Goal: Task Accomplishment & Management: Use online tool/utility

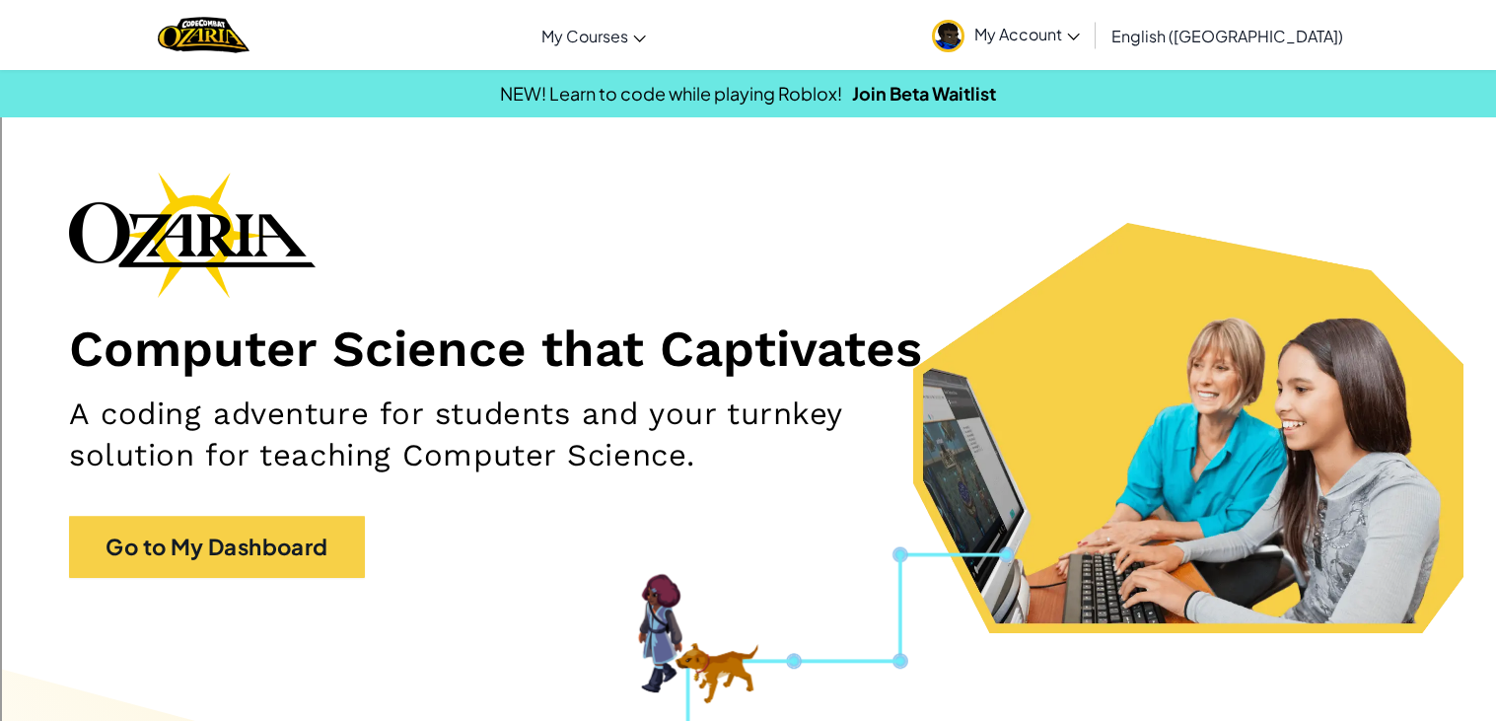
click at [264, 69] on div at bounding box center [203, 35] width 121 height 70
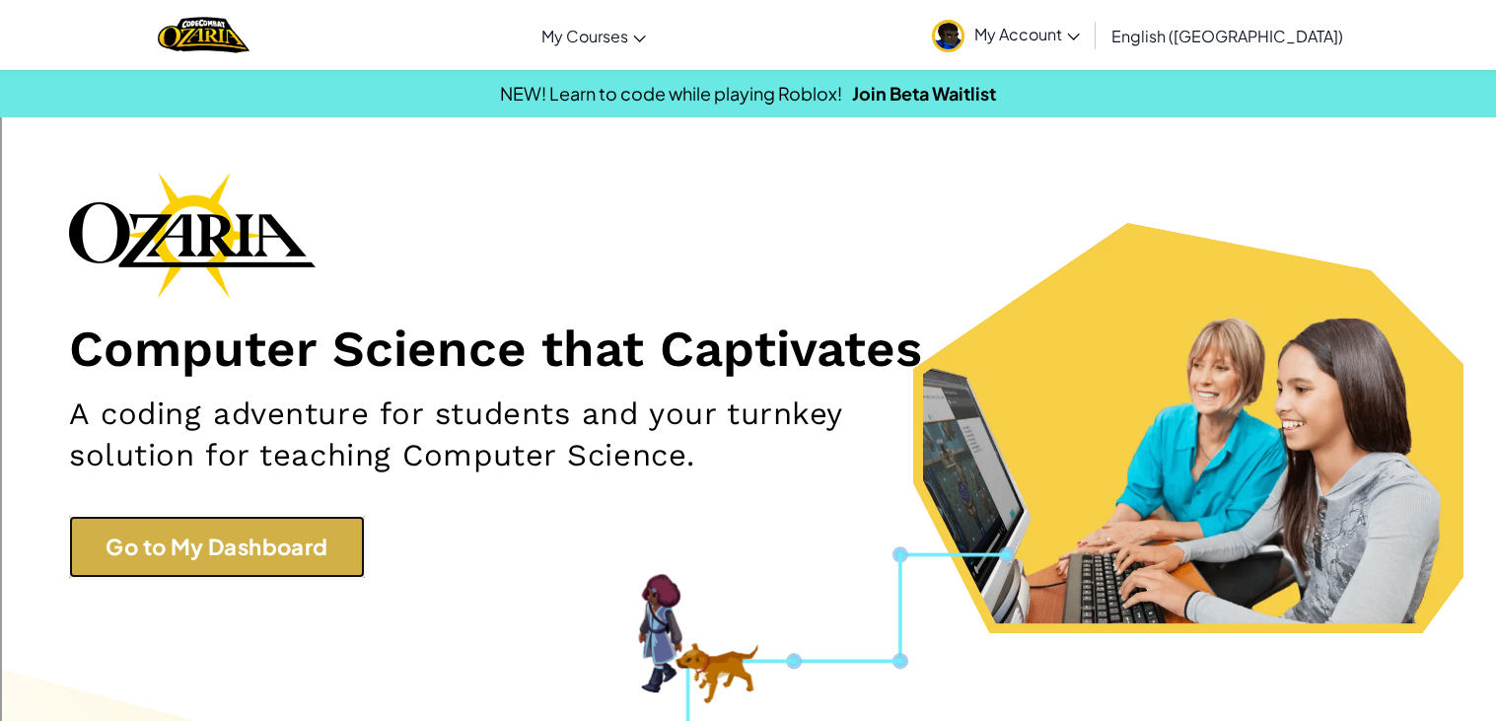
click at [137, 565] on link "Go to My Dashboard" at bounding box center [217, 547] width 296 height 62
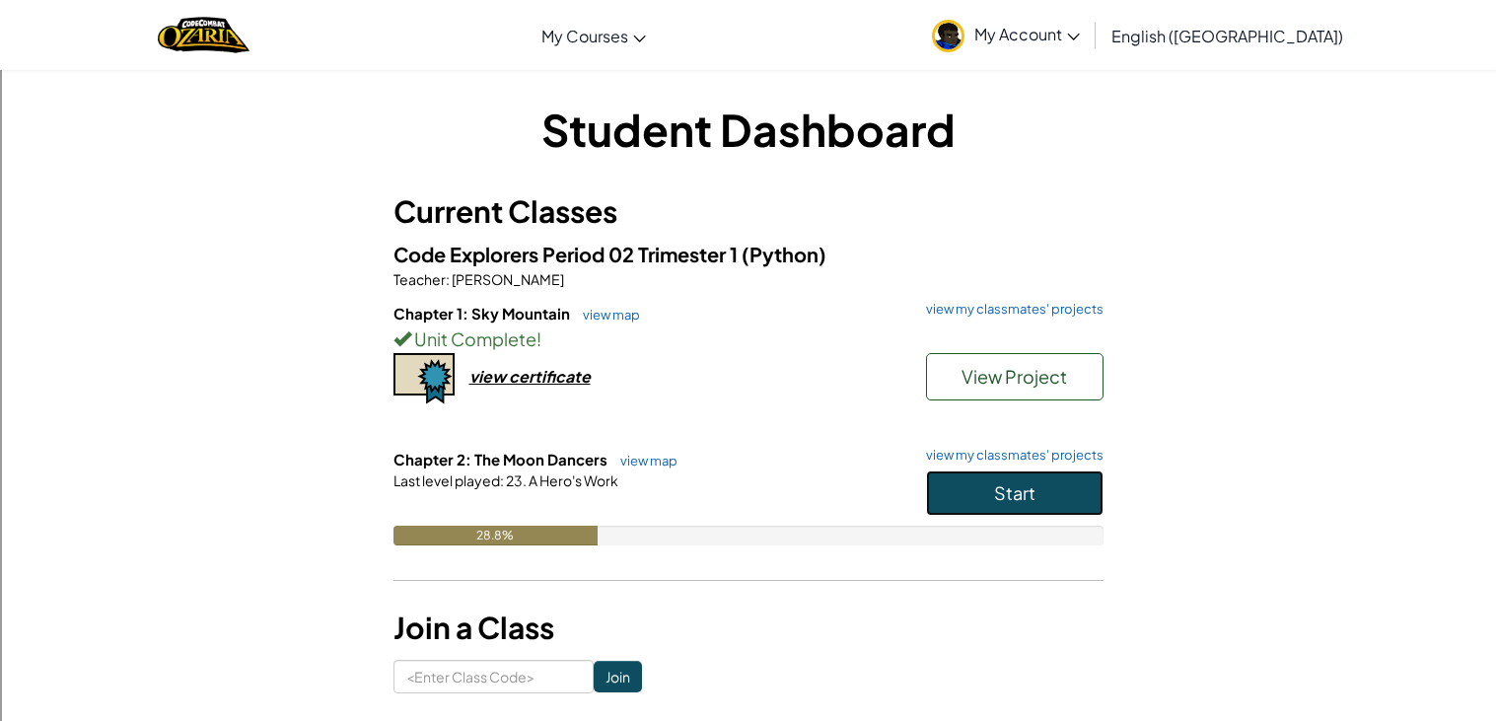
click at [1025, 494] on span "Start" at bounding box center [1014, 492] width 41 height 23
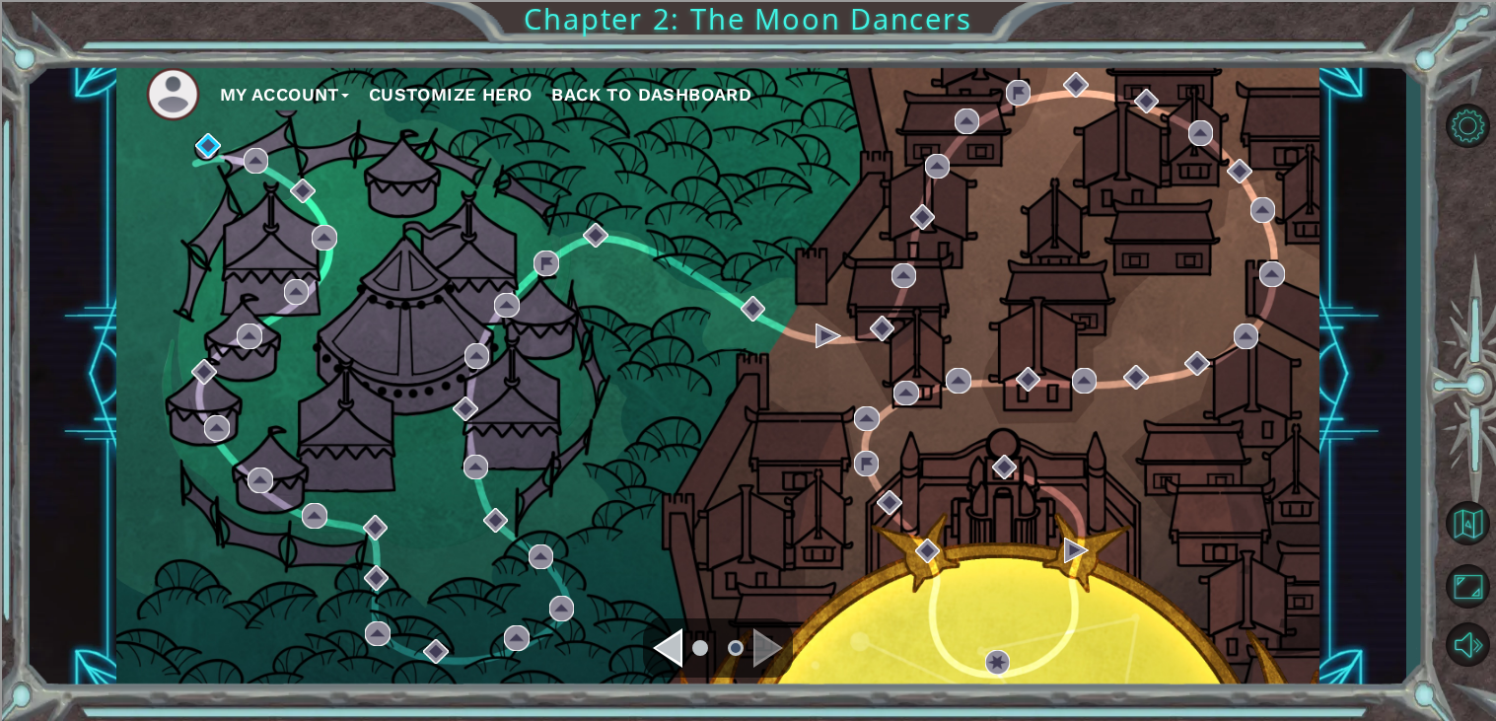
click at [677, 651] on div "Navigate to the previous page" at bounding box center [668, 647] width 30 height 39
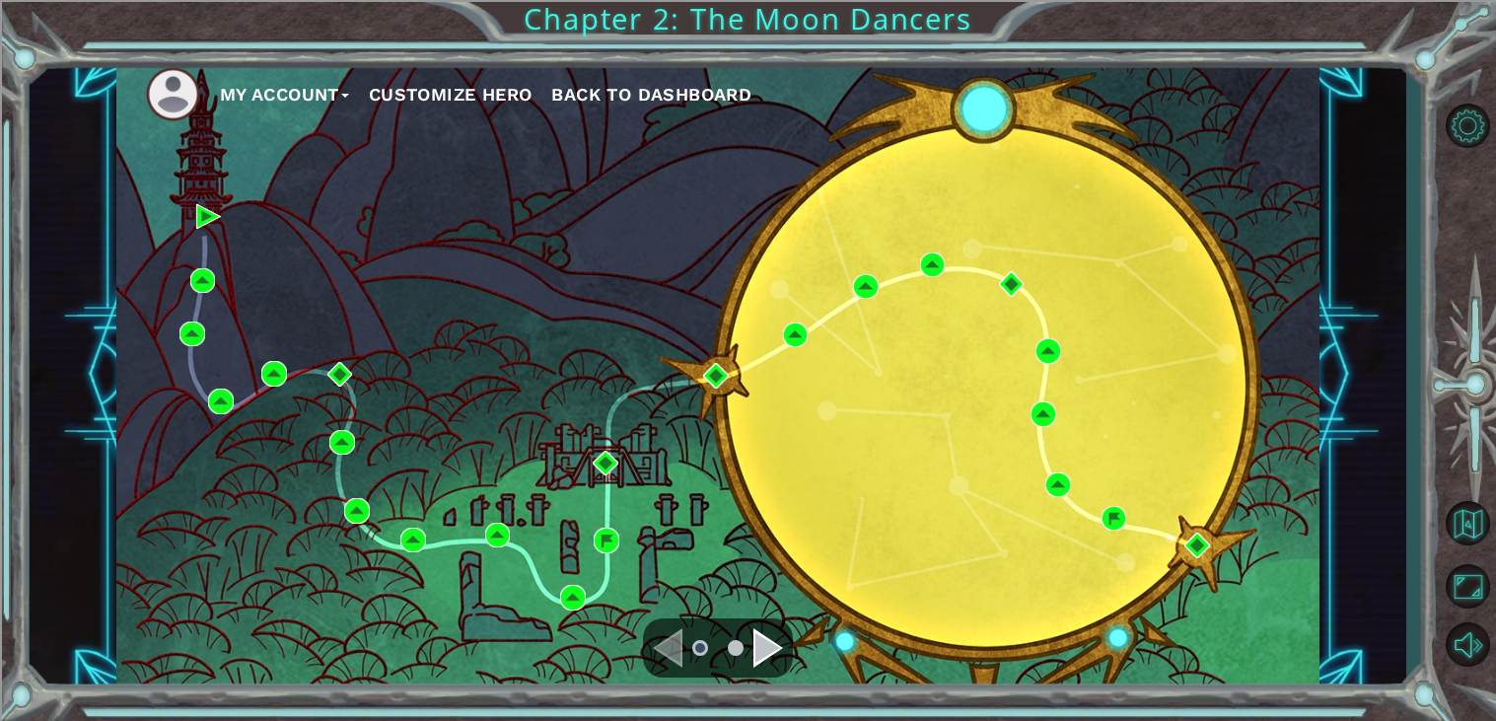
click at [769, 665] on div "Navigate to the next page" at bounding box center [769, 647] width 30 height 39
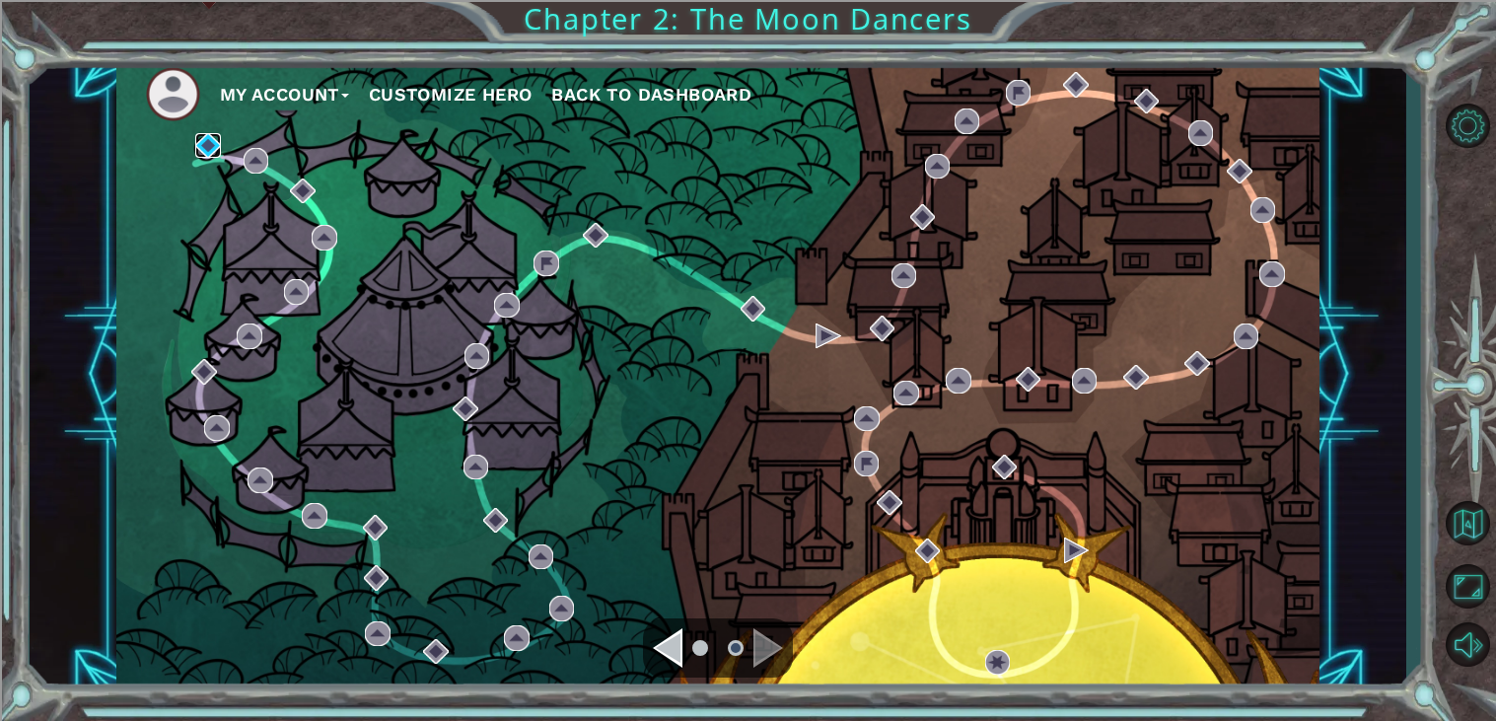
click at [201, 154] on img at bounding box center [208, 146] width 26 height 26
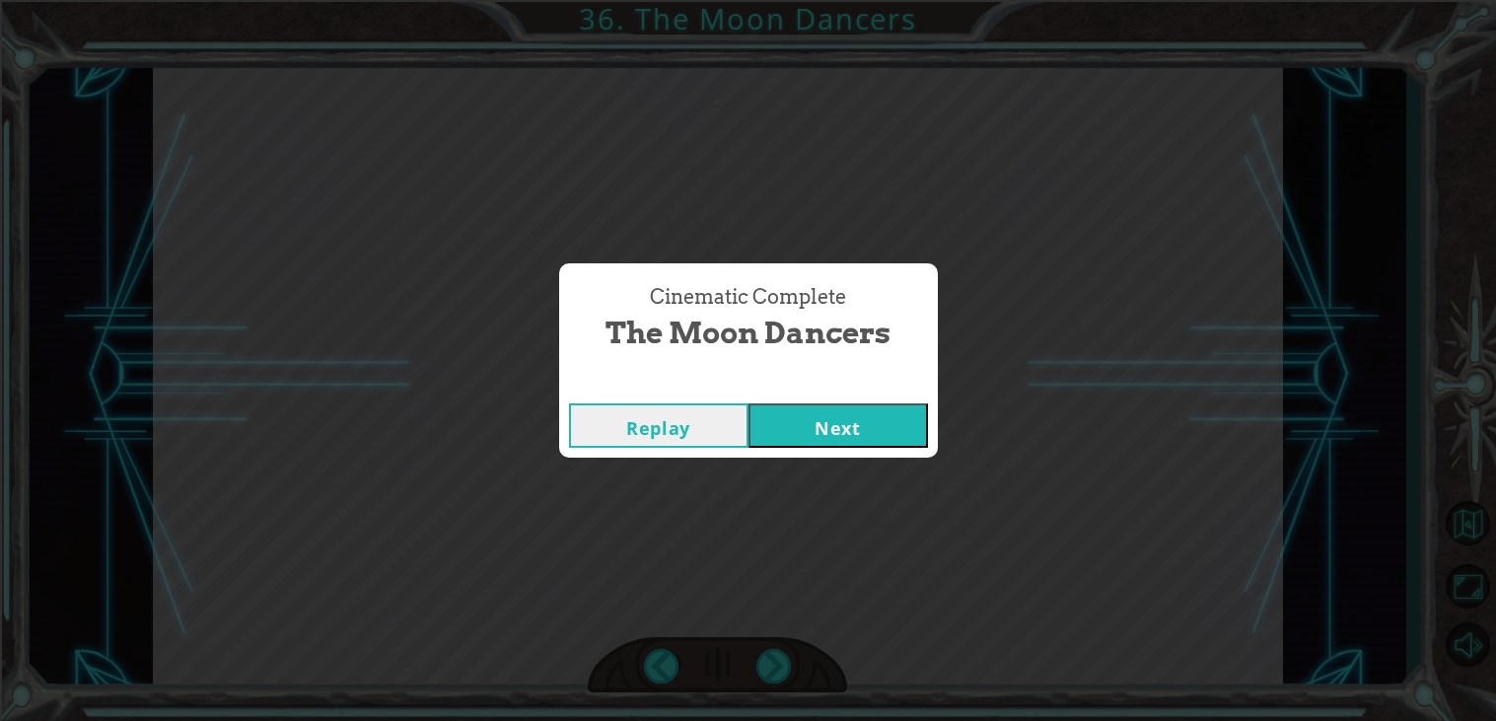
click at [790, 442] on button "Next" at bounding box center [839, 425] width 180 height 44
click at [884, 421] on button "Next" at bounding box center [839, 425] width 180 height 44
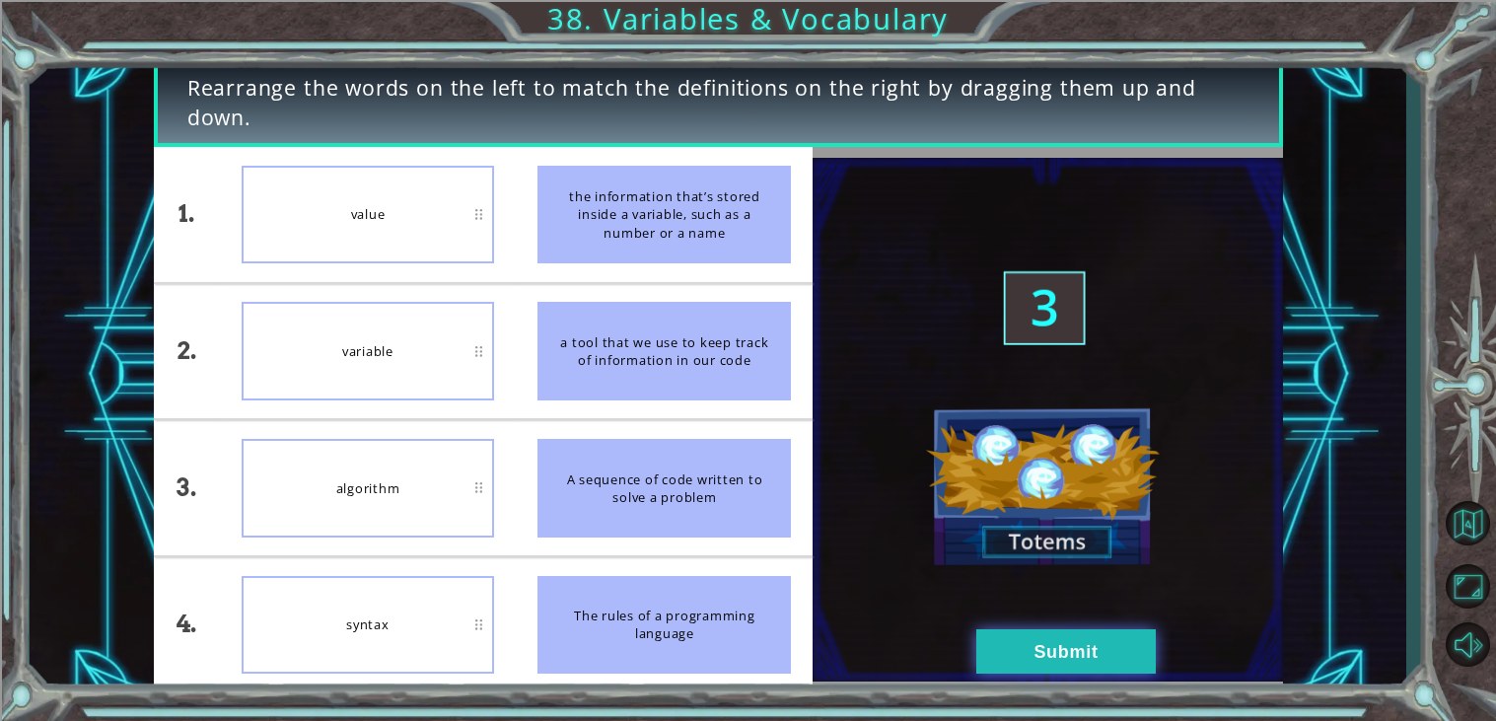
click at [1016, 646] on button "Submit" at bounding box center [1067, 651] width 180 height 44
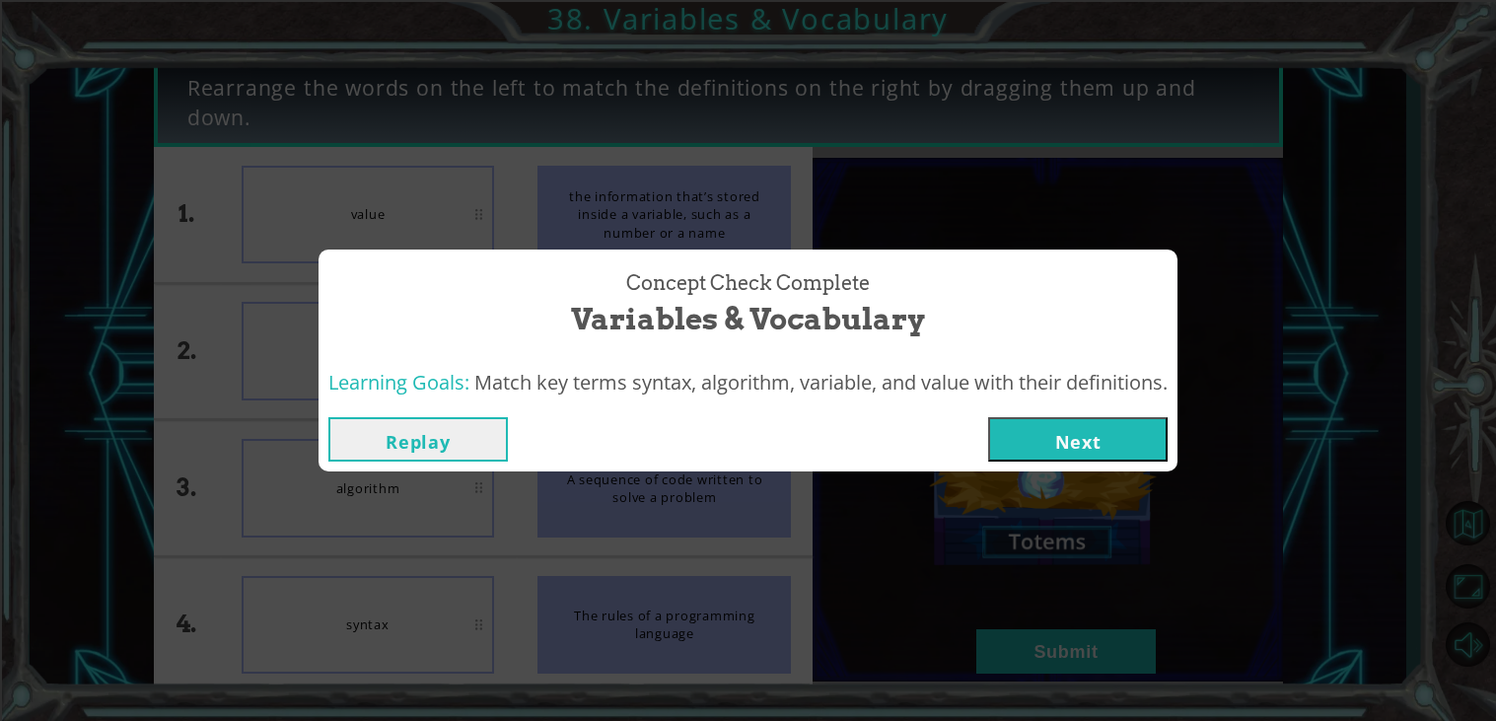
click at [1050, 430] on button "Next" at bounding box center [1078, 439] width 180 height 44
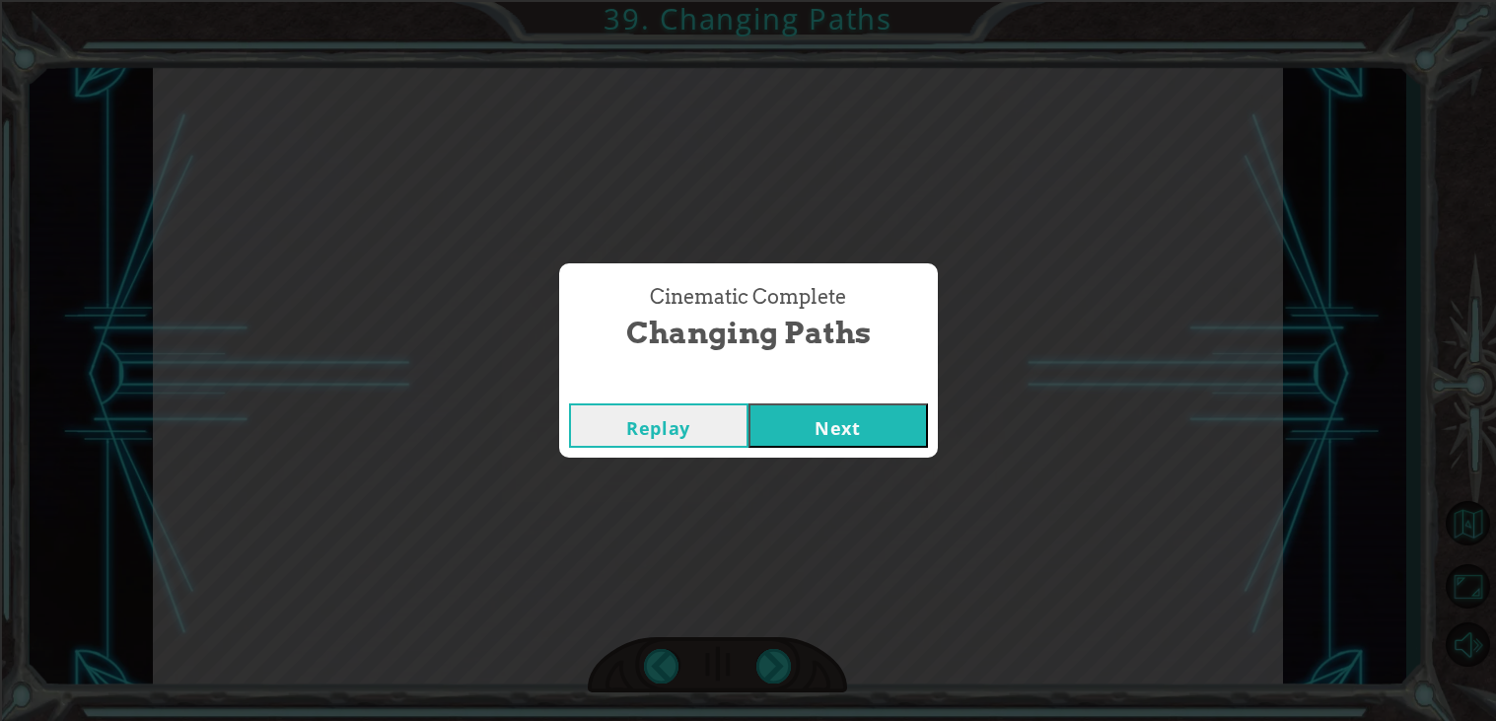
click at [885, 400] on div "Replay Next" at bounding box center [748, 426] width 379 height 64
click at [881, 421] on button "Next" at bounding box center [839, 425] width 180 height 44
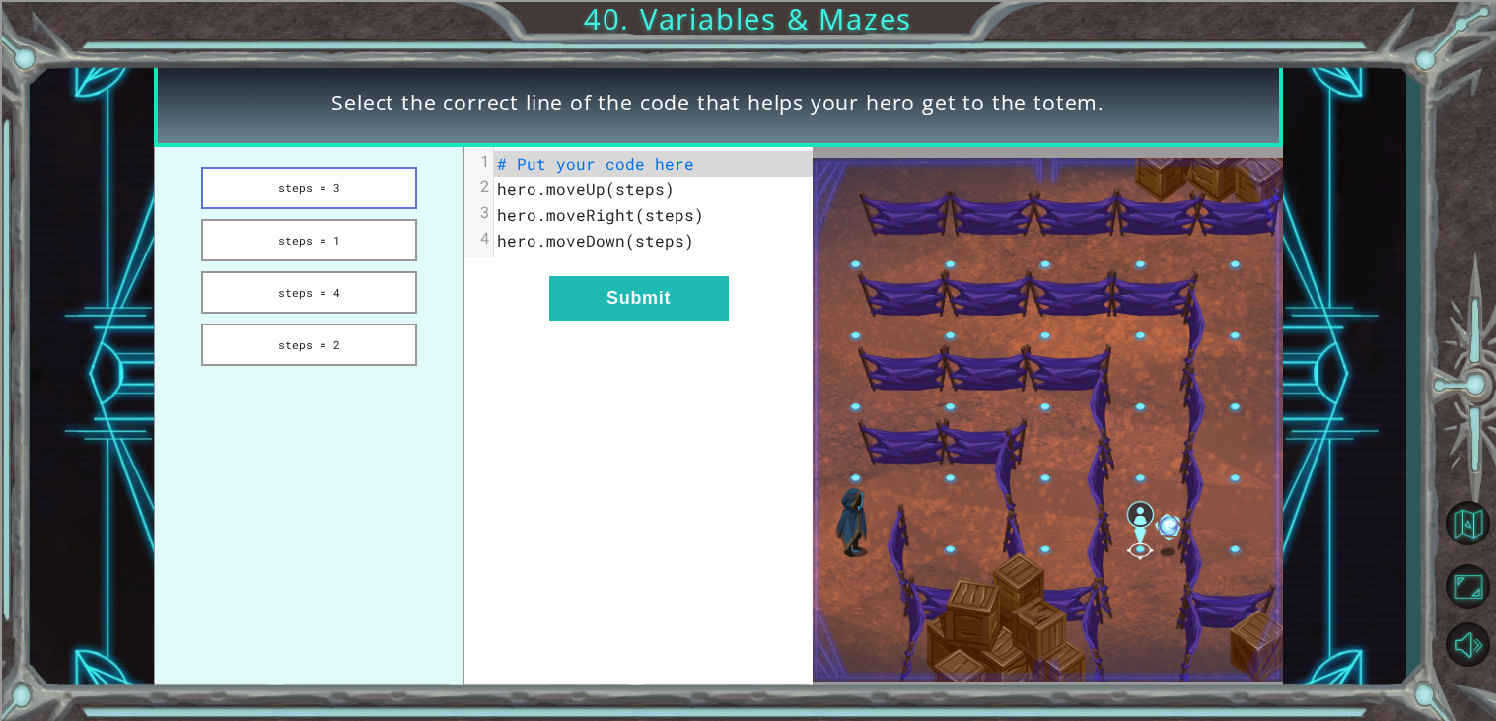
click at [372, 195] on button "steps = 3" at bounding box center [309, 188] width 216 height 42
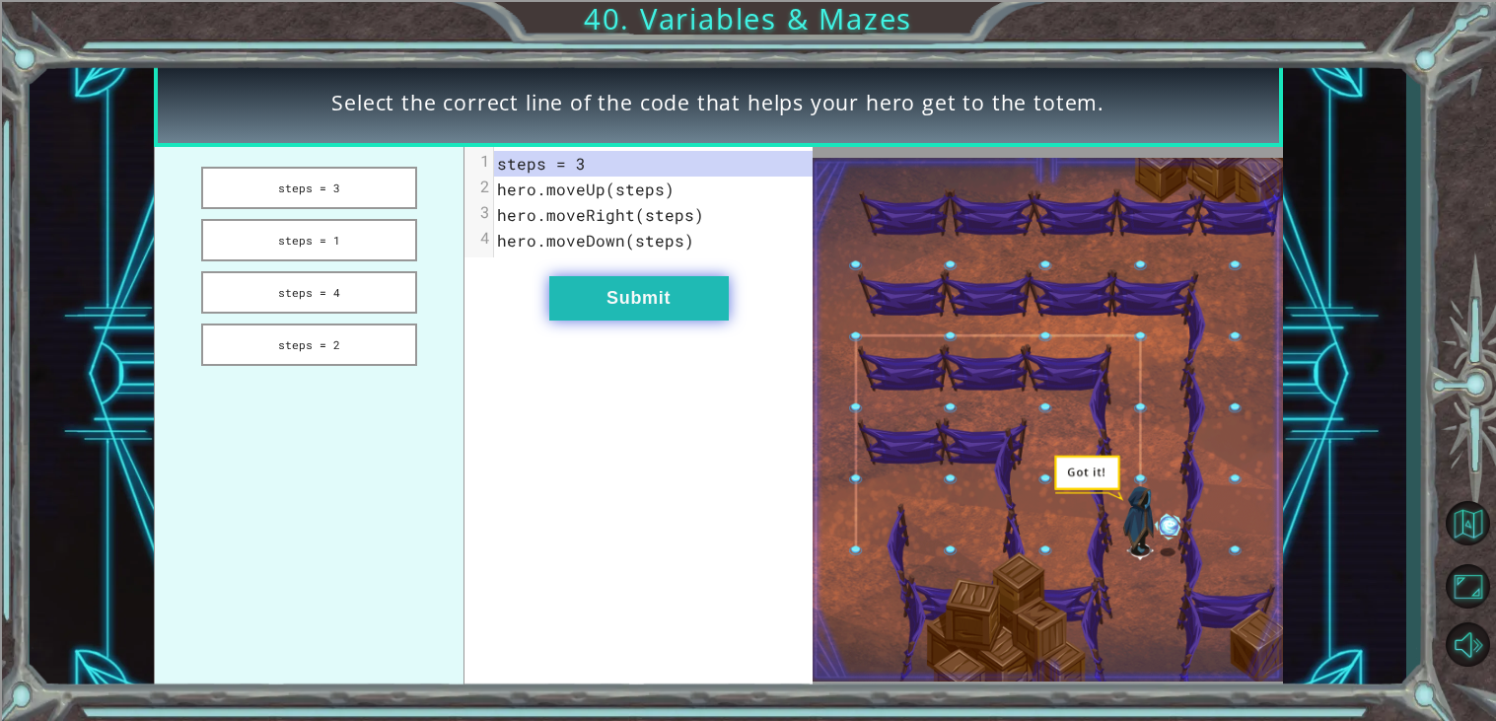
click at [642, 293] on button "Submit" at bounding box center [639, 298] width 180 height 44
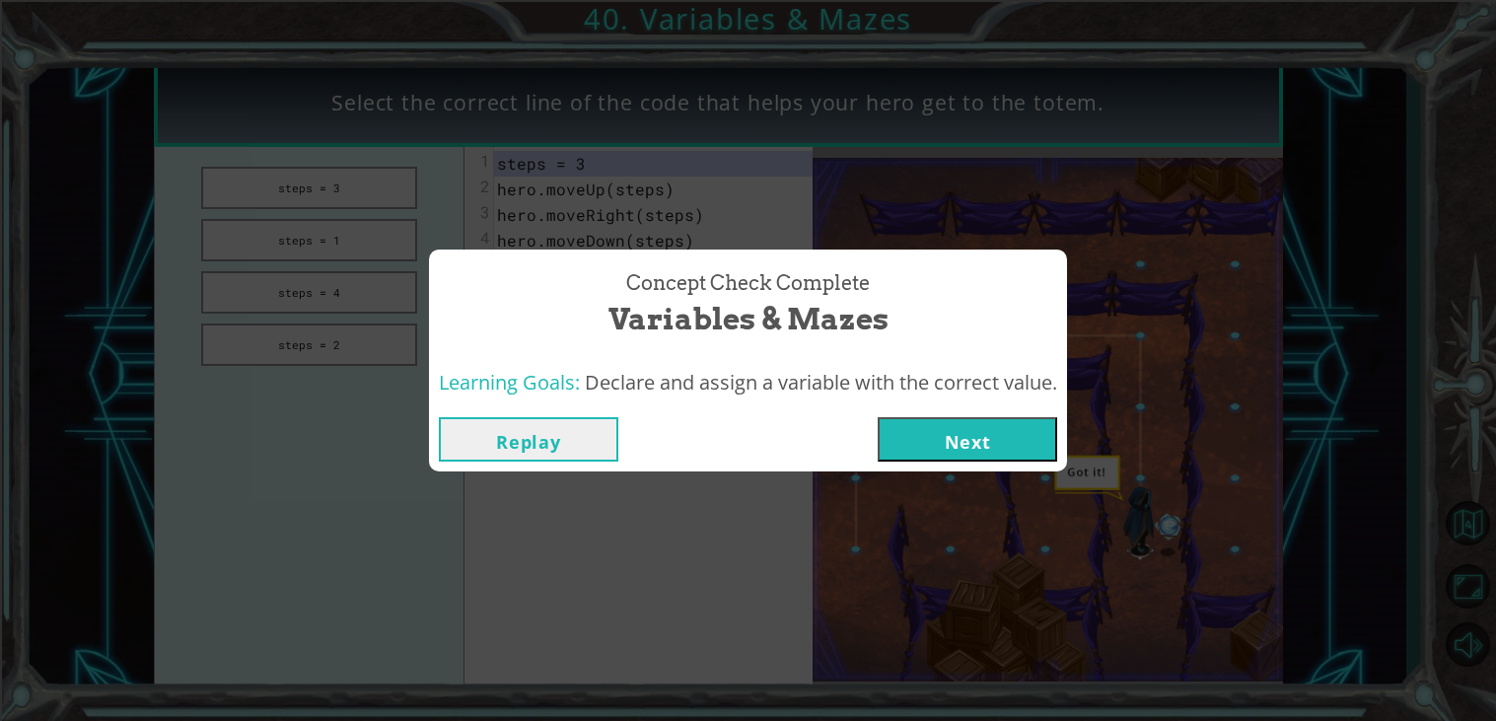
click at [982, 443] on button "Next" at bounding box center [968, 439] width 180 height 44
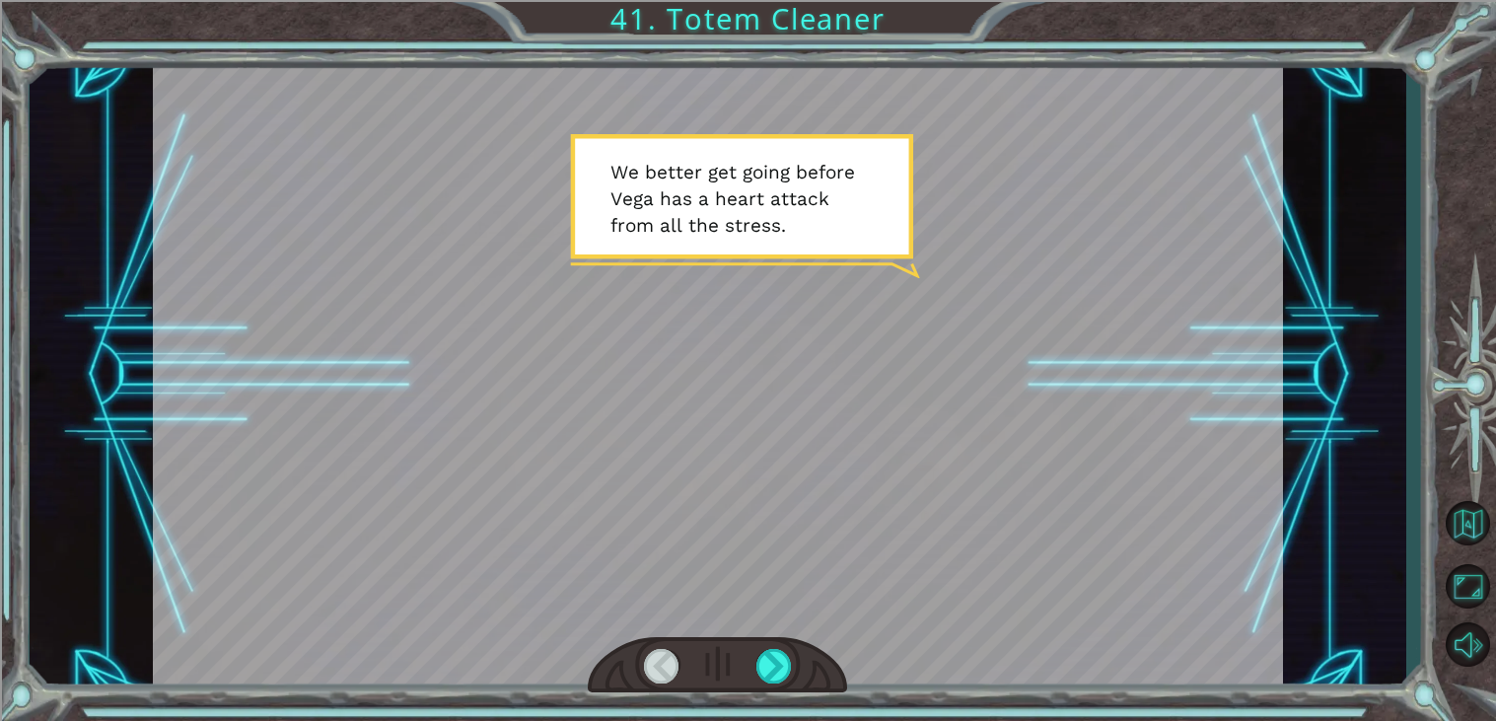
click at [982, 443] on div at bounding box center [718, 374] width 1130 height 635
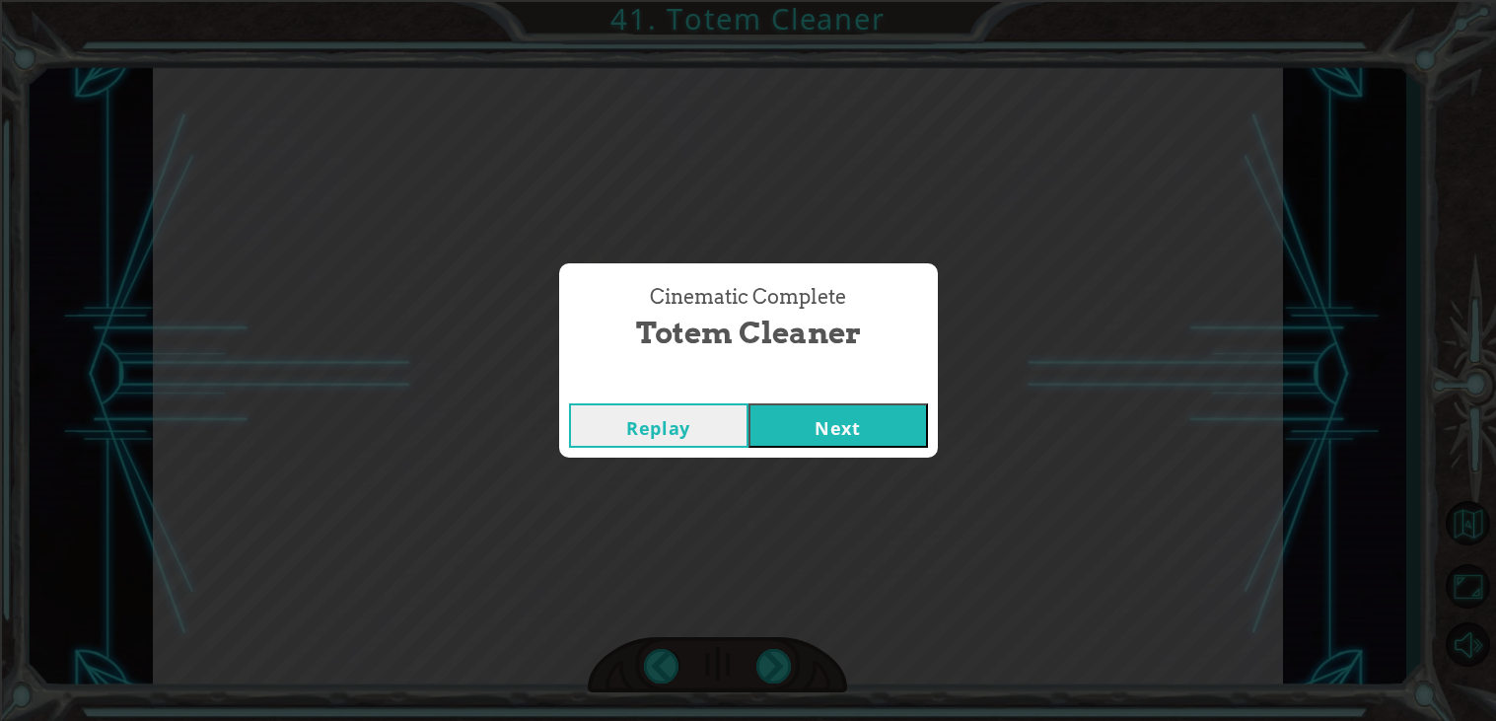
click at [798, 405] on button "Next" at bounding box center [839, 425] width 180 height 44
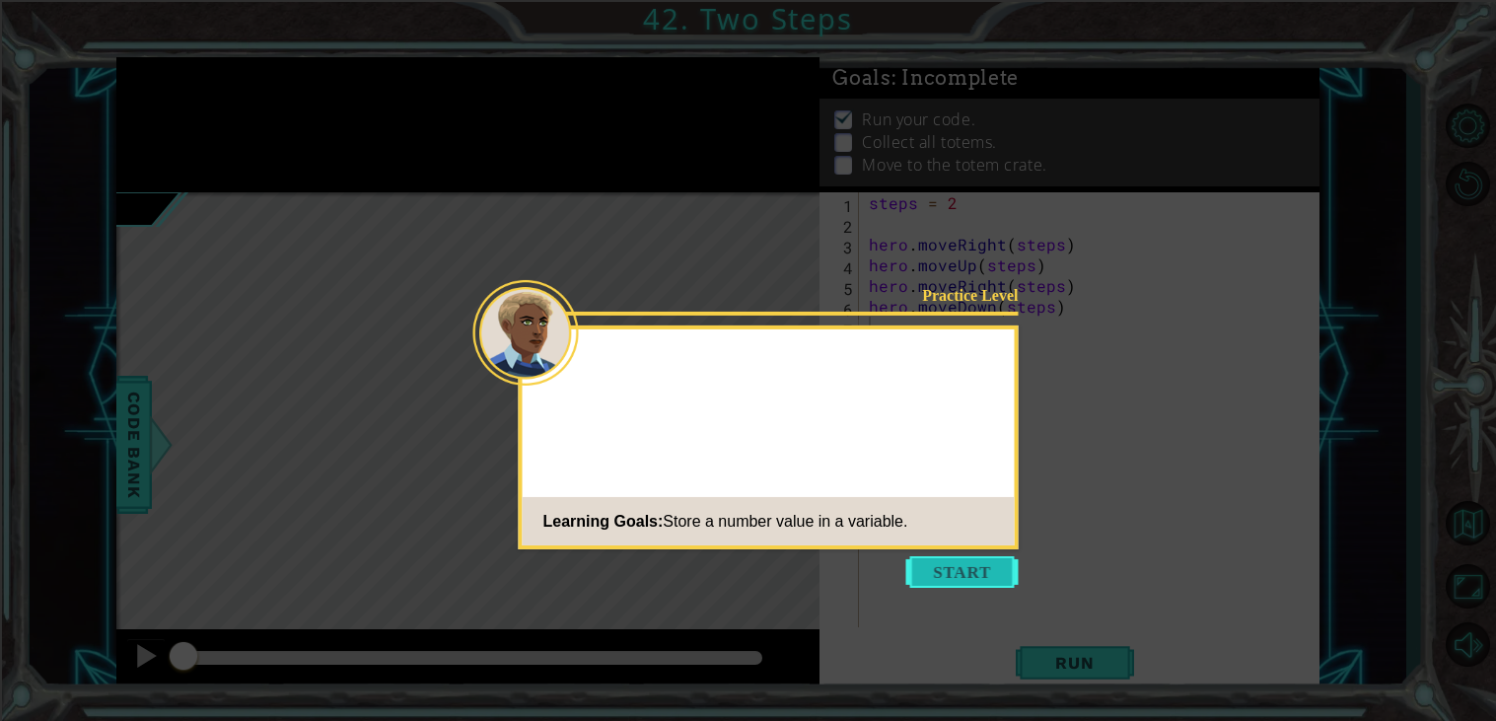
click at [975, 567] on button "Start" at bounding box center [963, 572] width 112 height 32
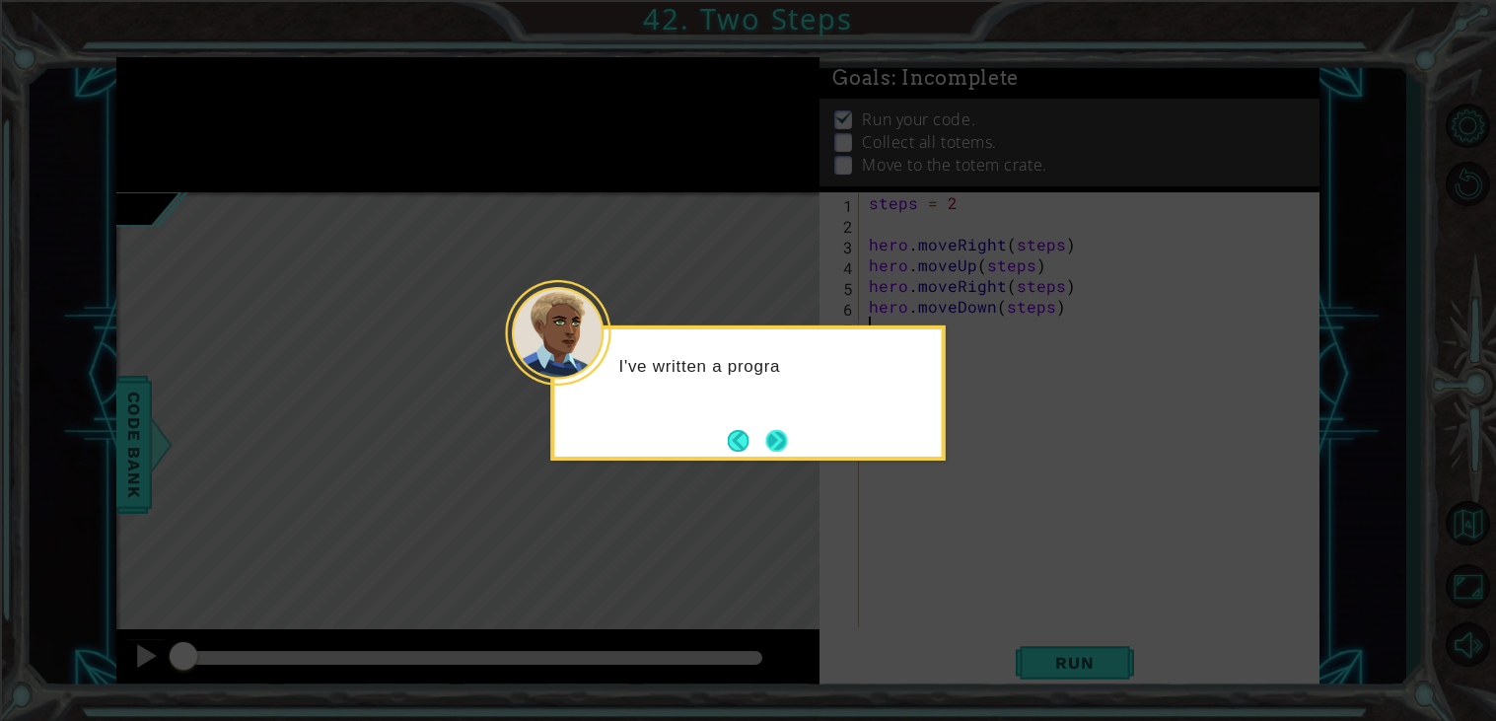
click at [773, 430] on button "Next" at bounding box center [776, 441] width 22 height 22
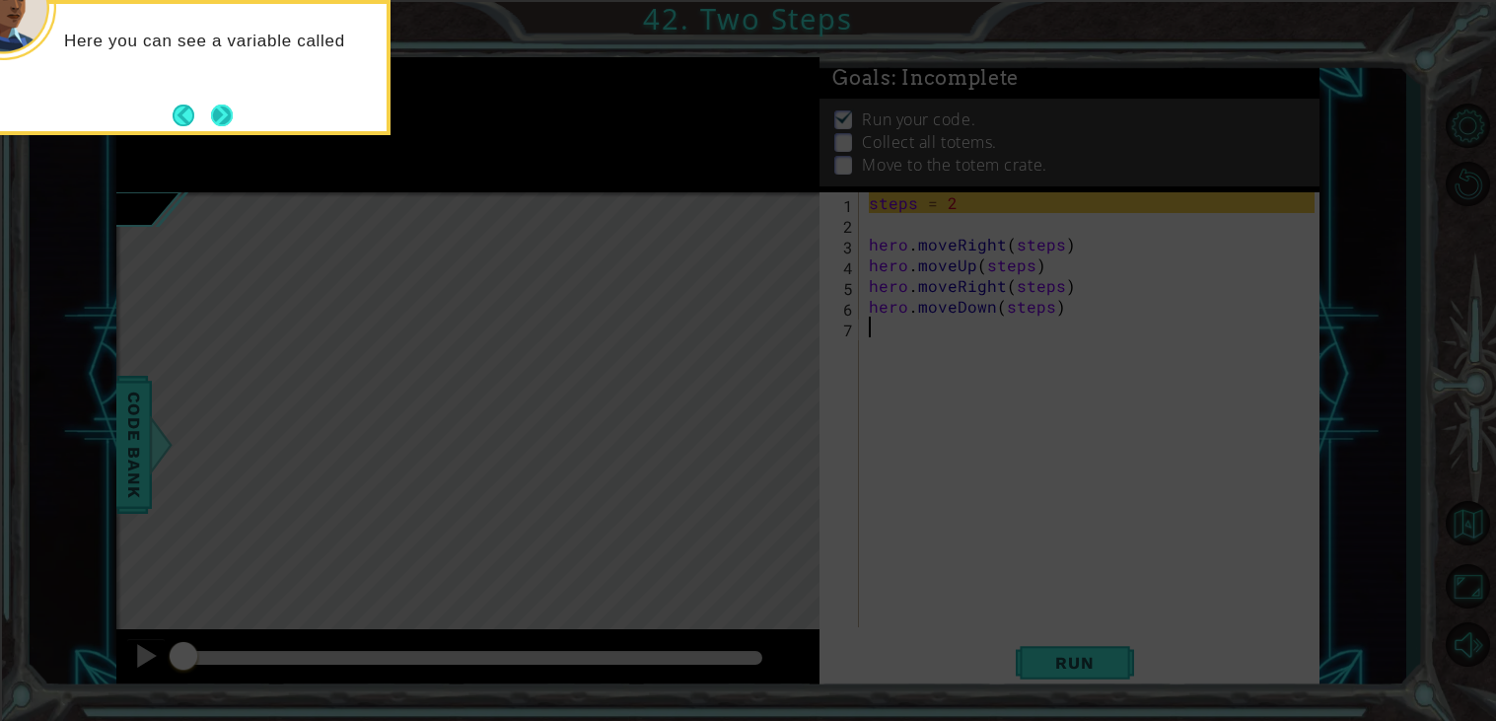
click at [230, 104] on button "Next" at bounding box center [222, 116] width 24 height 24
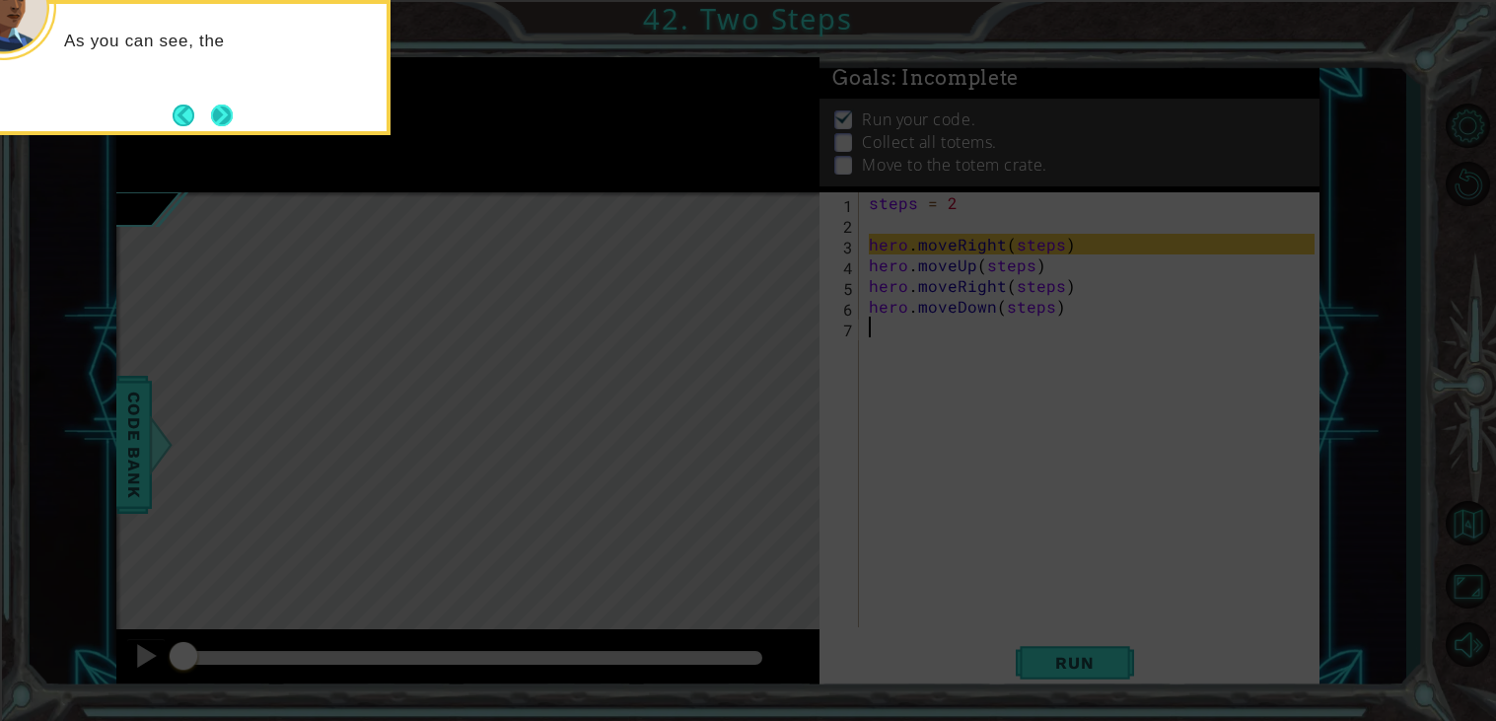
click at [228, 110] on button "Next" at bounding box center [222, 116] width 22 height 22
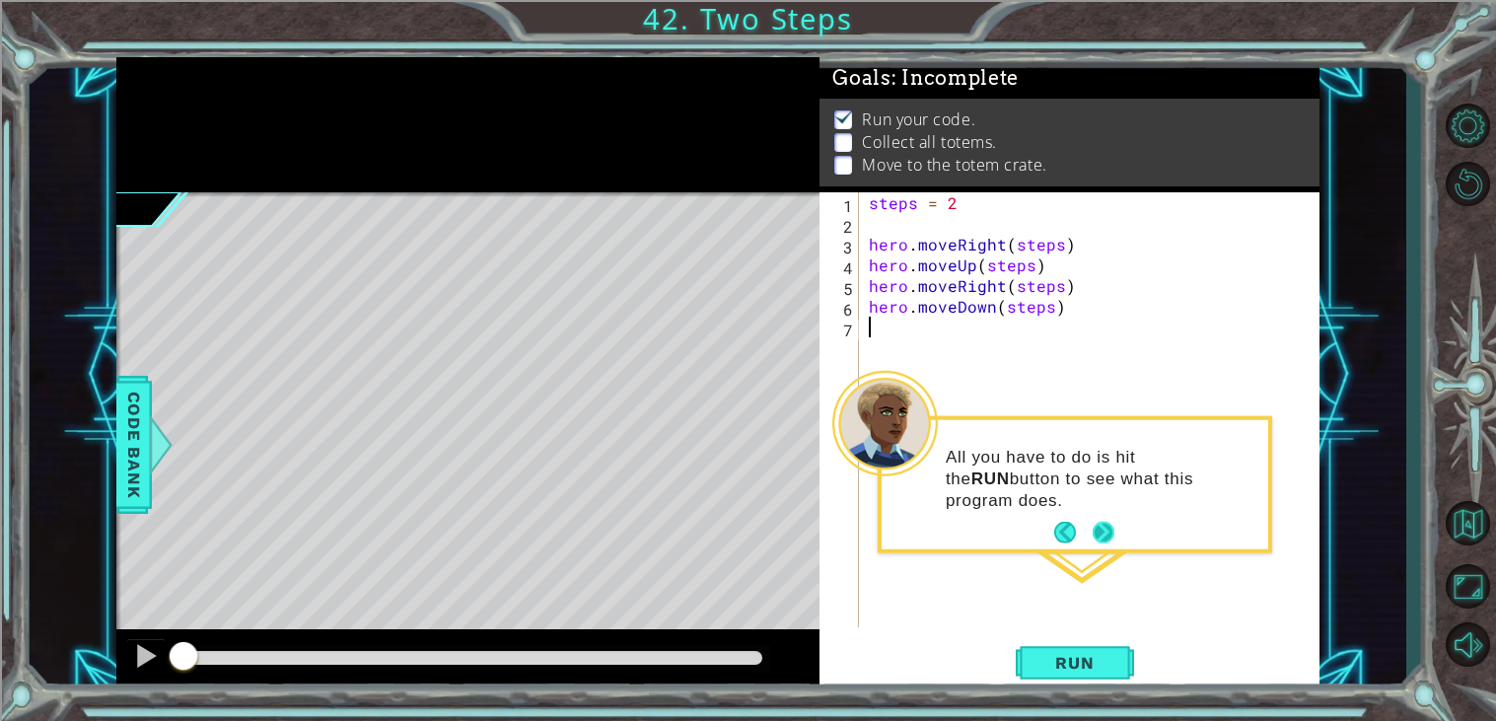
click at [1097, 523] on button "Next" at bounding box center [1104, 533] width 23 height 23
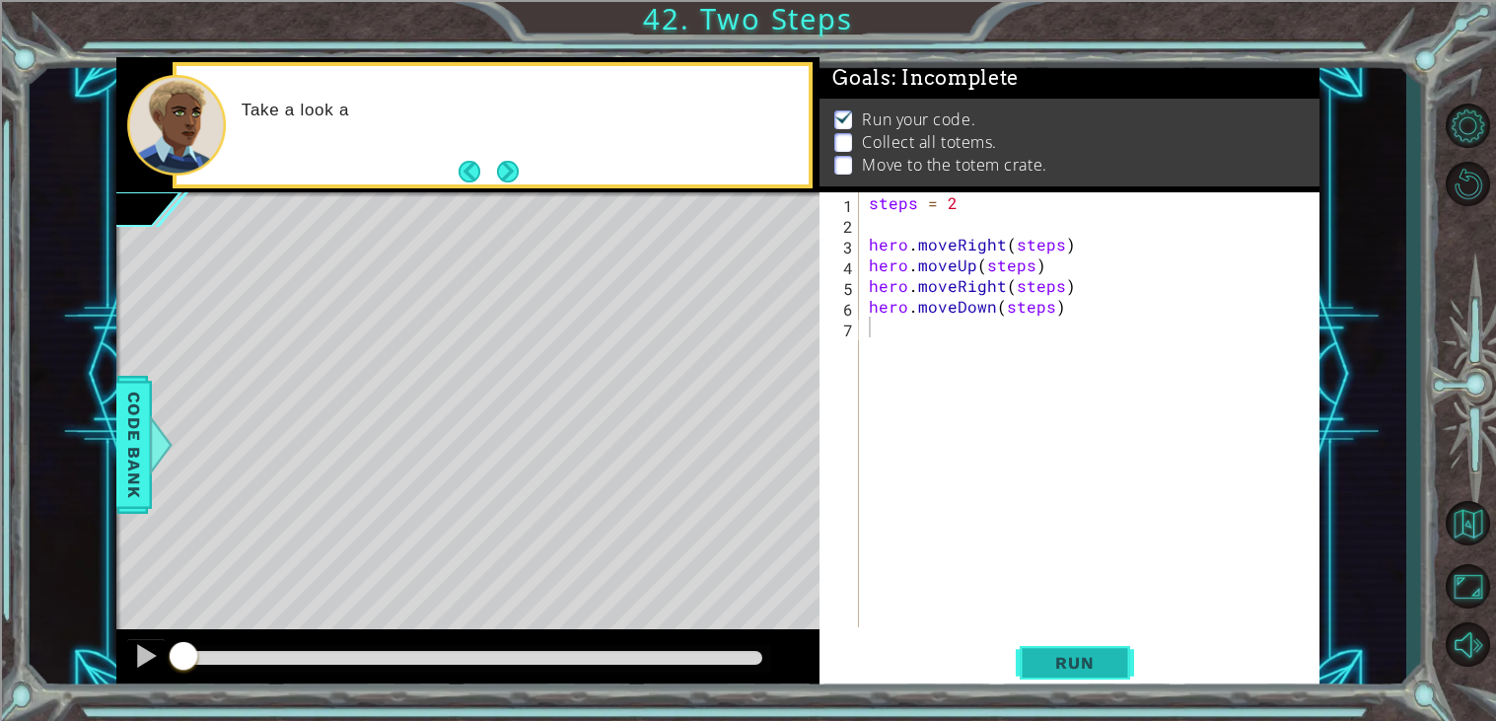
click at [1072, 671] on span "Run" at bounding box center [1075, 663] width 78 height 20
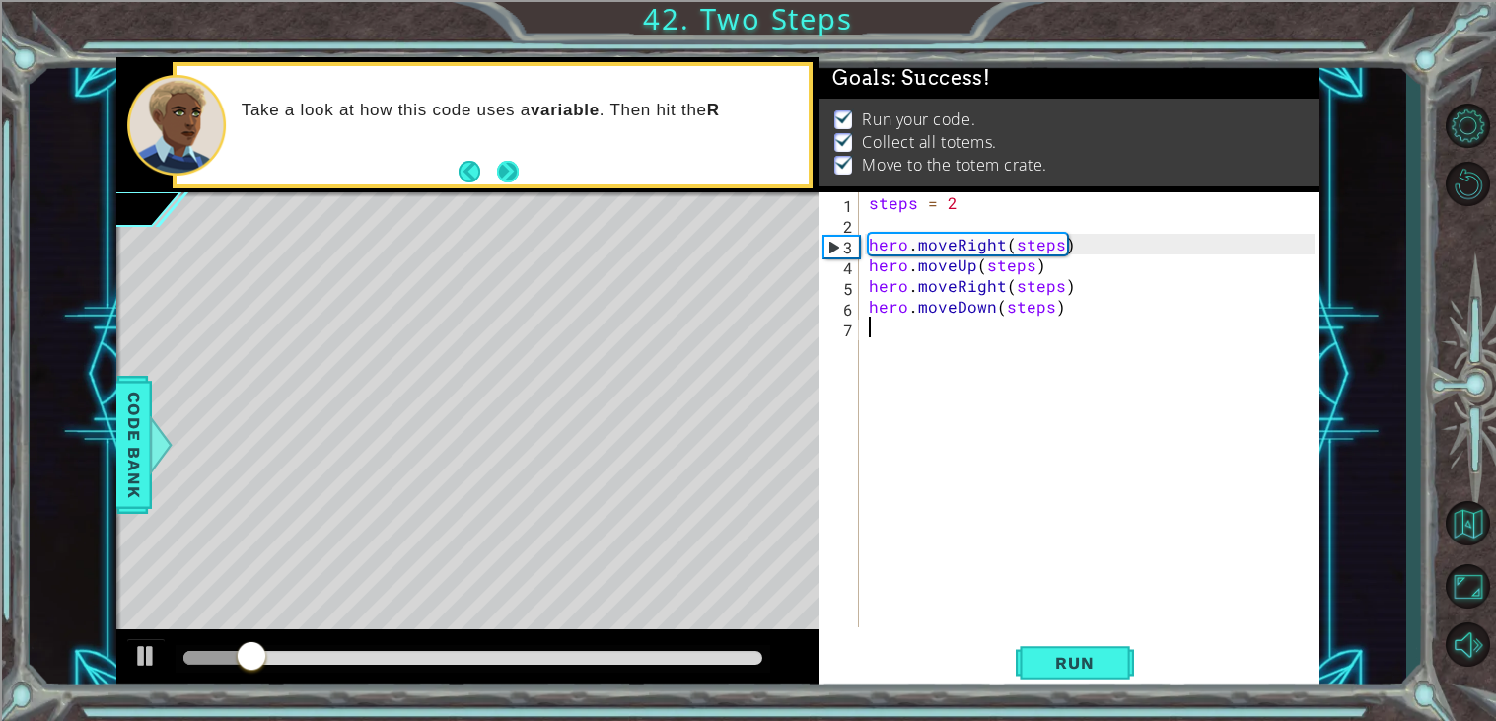
click at [504, 178] on button "Next" at bounding box center [507, 171] width 23 height 23
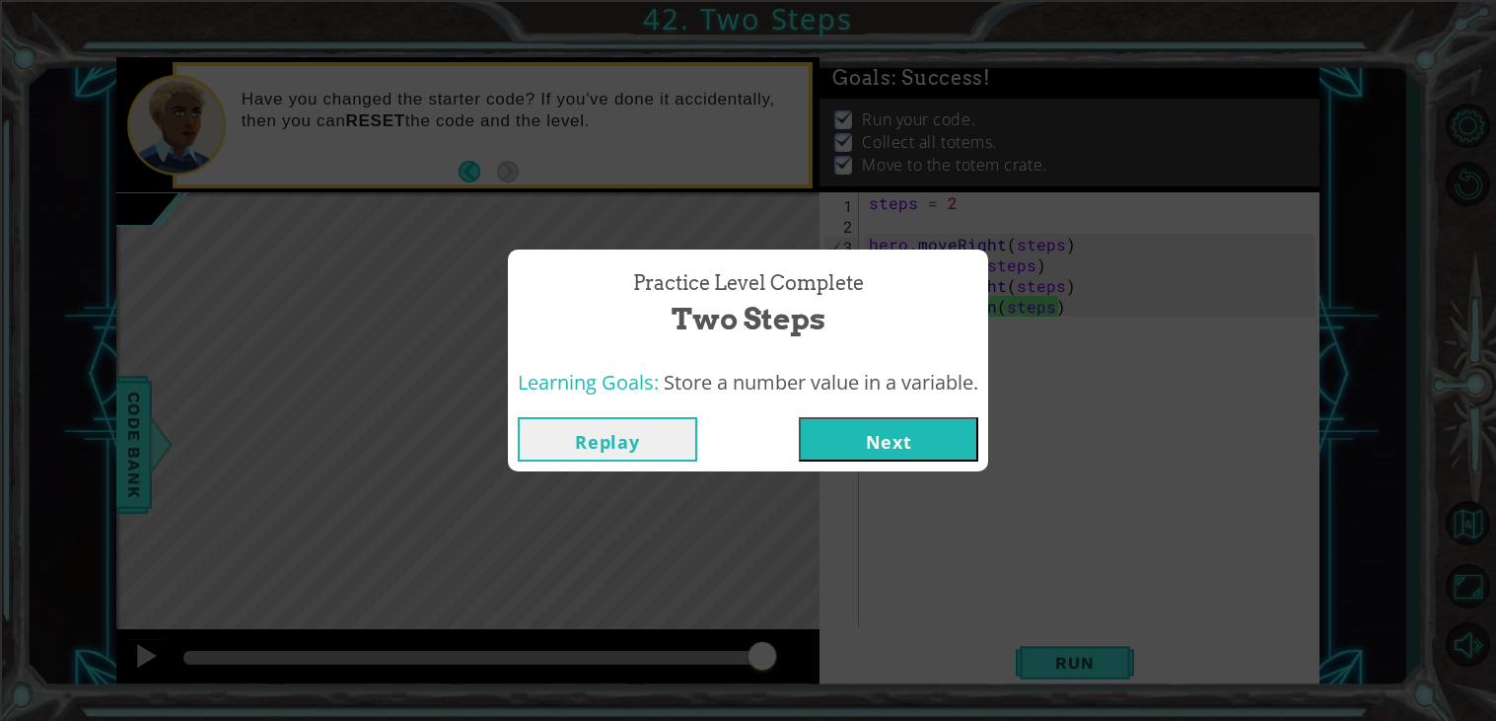
click at [838, 431] on button "Next" at bounding box center [889, 439] width 180 height 44
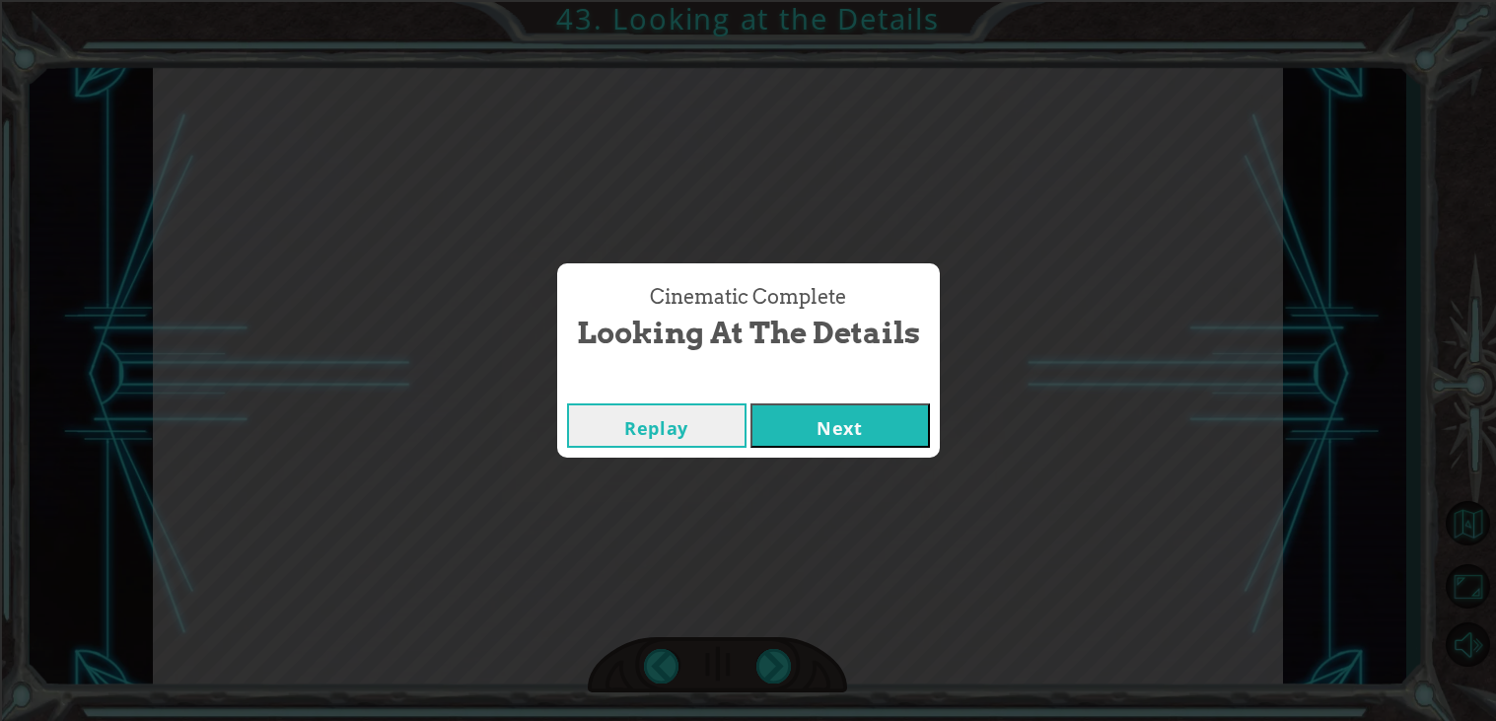
click at [894, 430] on button "Next" at bounding box center [841, 425] width 180 height 44
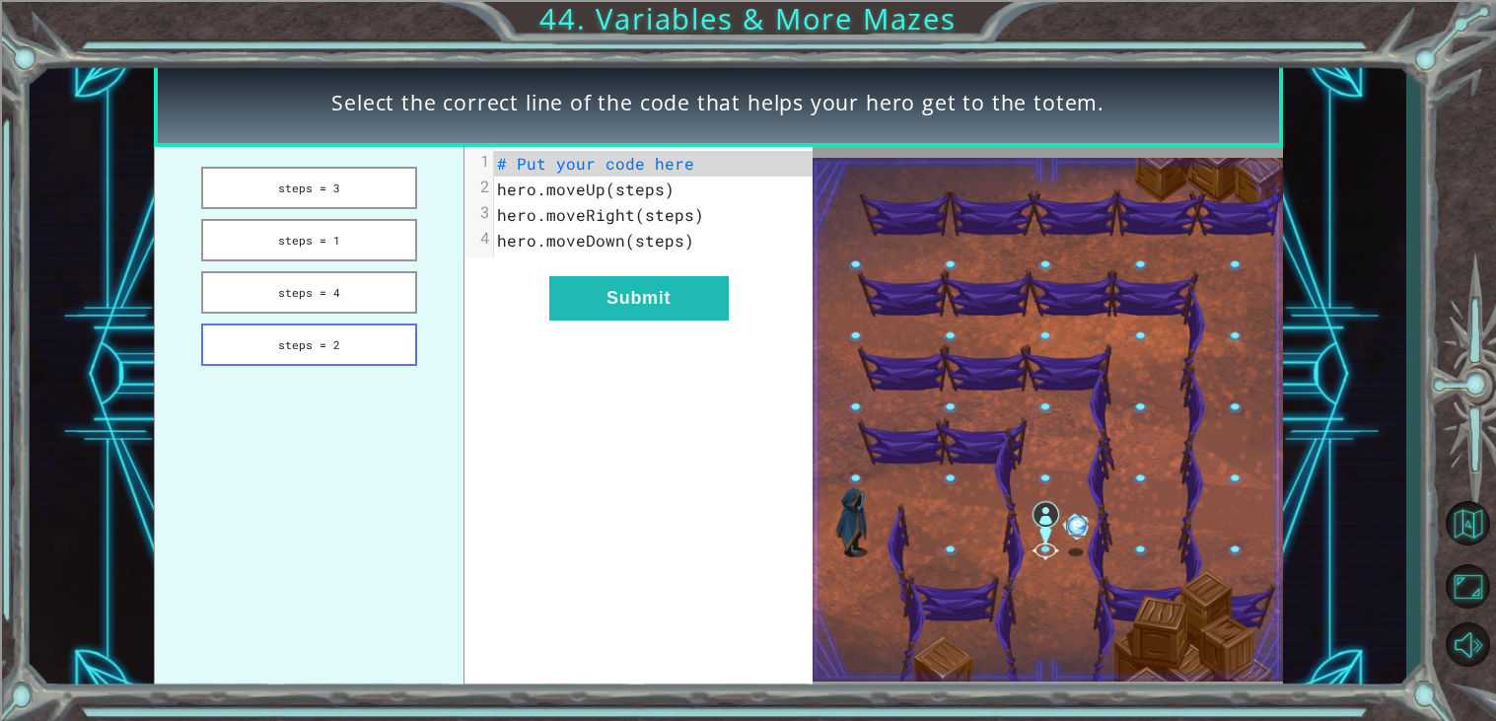
click at [339, 328] on button "steps = 2" at bounding box center [309, 345] width 216 height 42
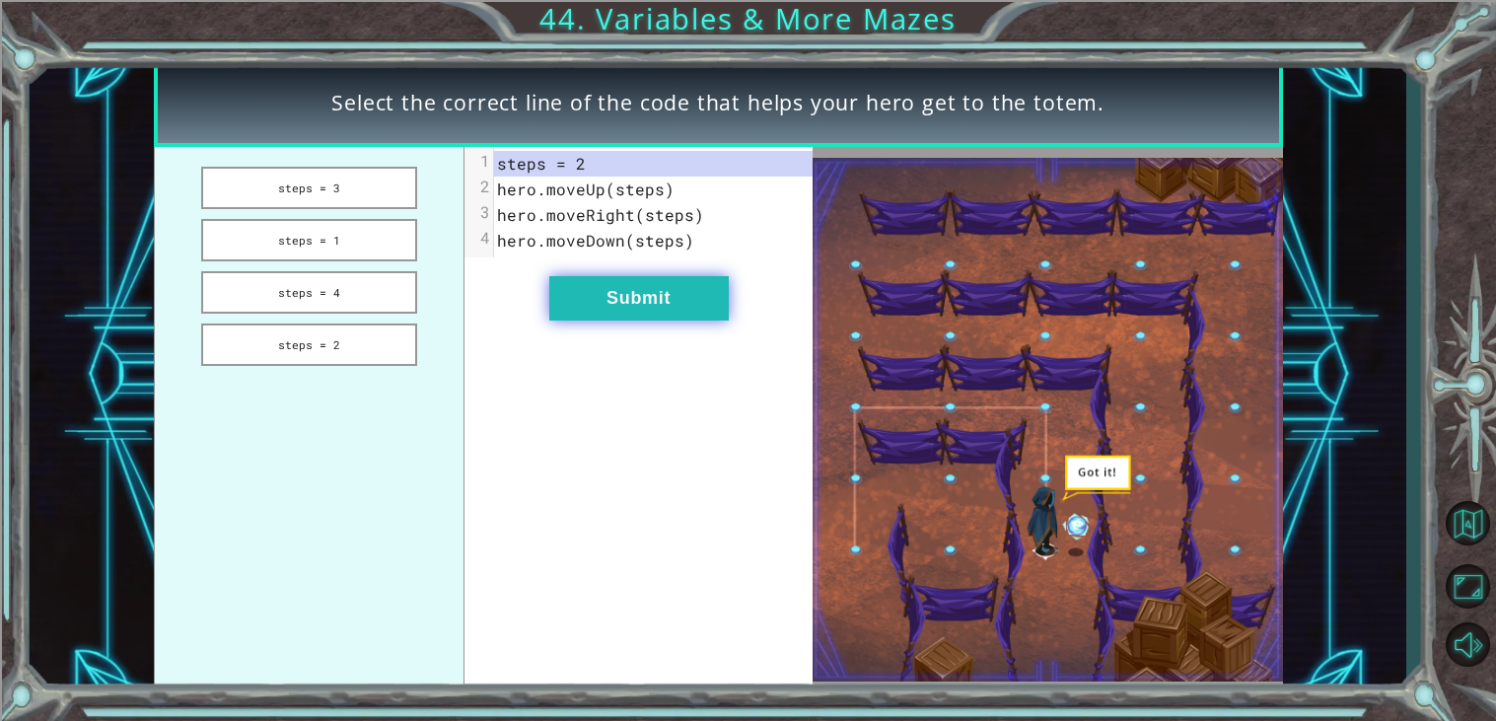
click at [643, 310] on button "Submit" at bounding box center [639, 298] width 180 height 44
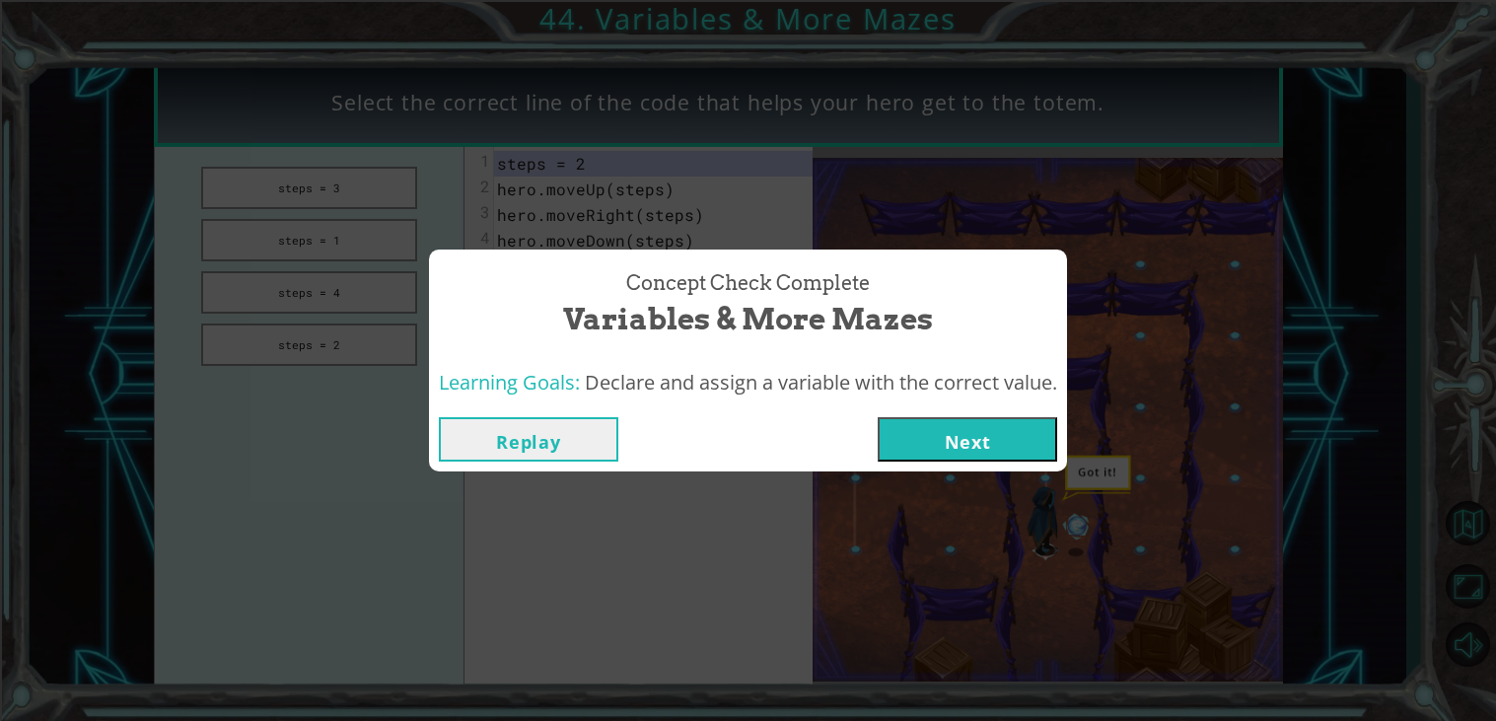
click at [918, 424] on button "Next" at bounding box center [968, 439] width 180 height 44
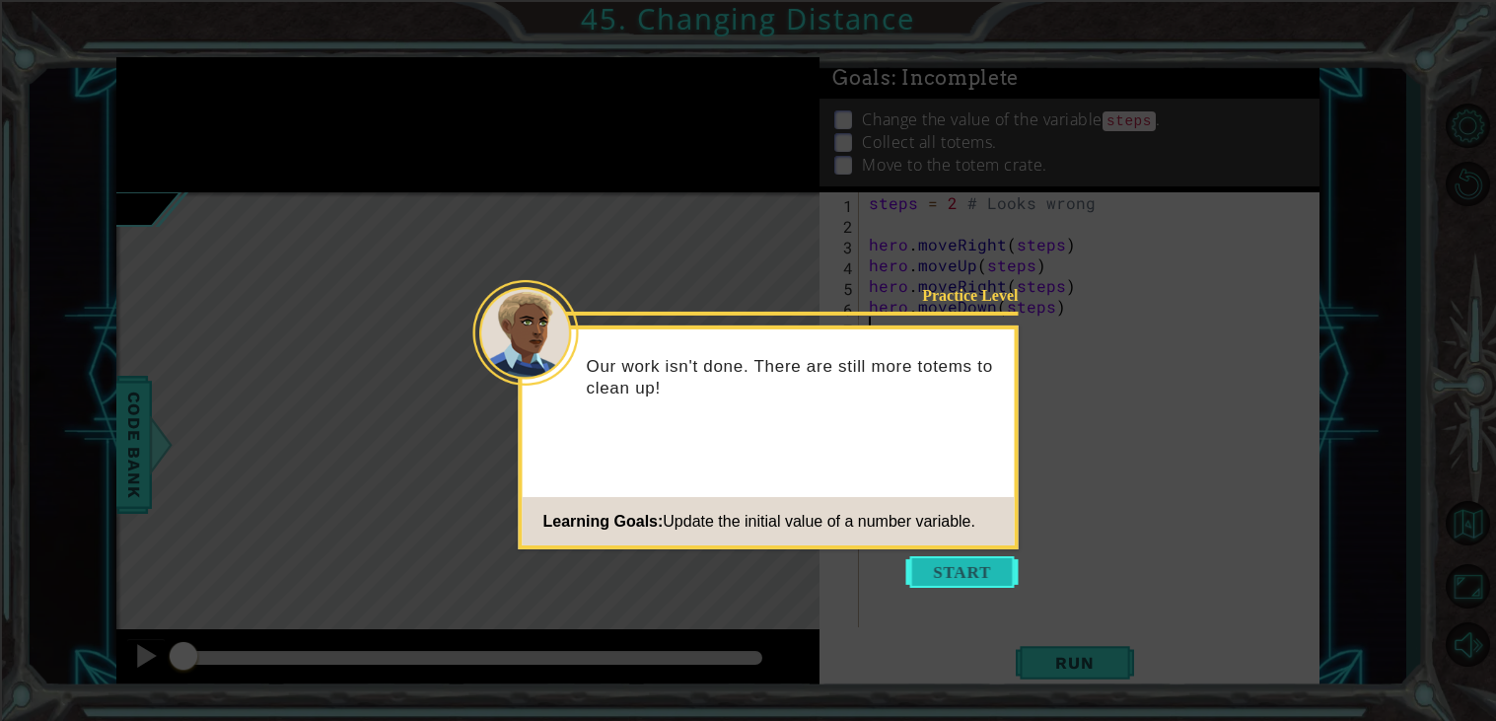
click at [988, 569] on button "Start" at bounding box center [963, 572] width 112 height 32
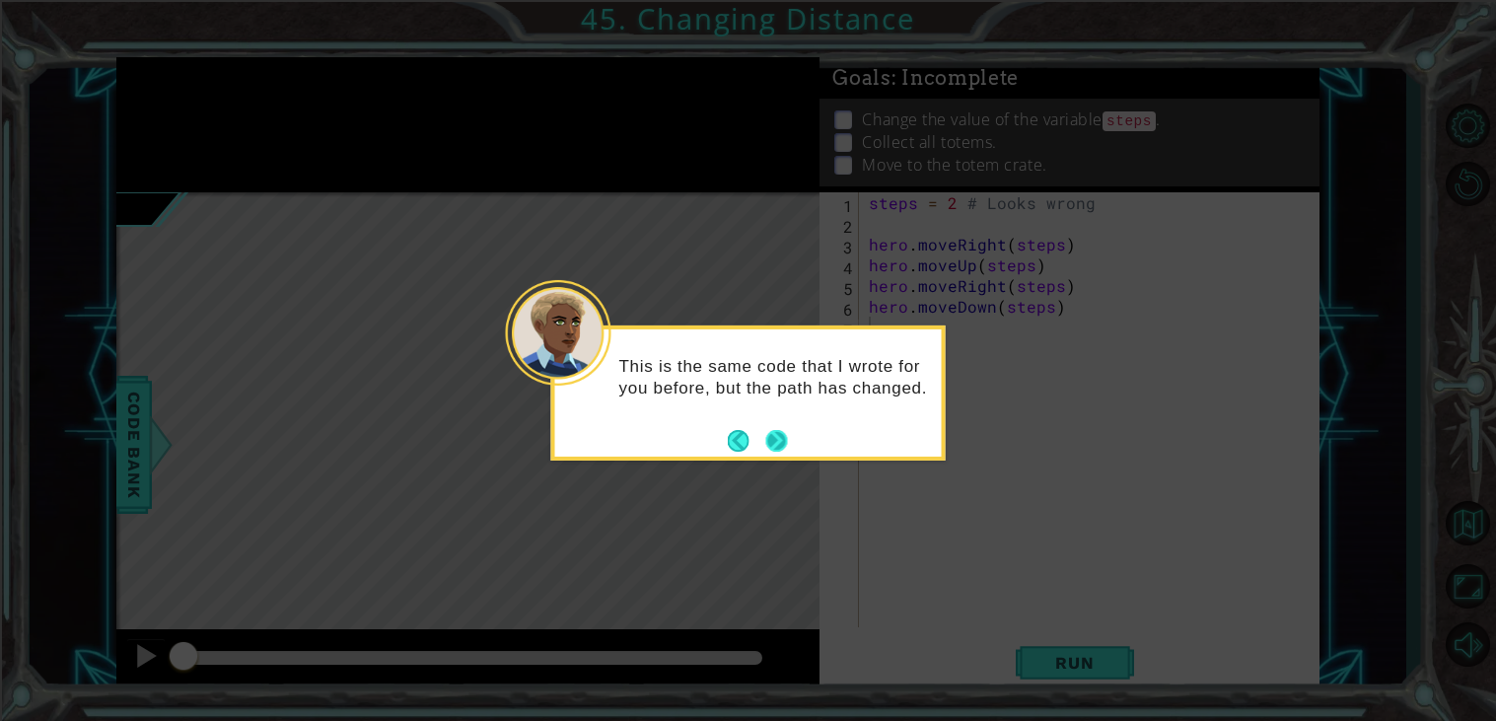
click at [777, 440] on button "Next" at bounding box center [776, 441] width 22 height 22
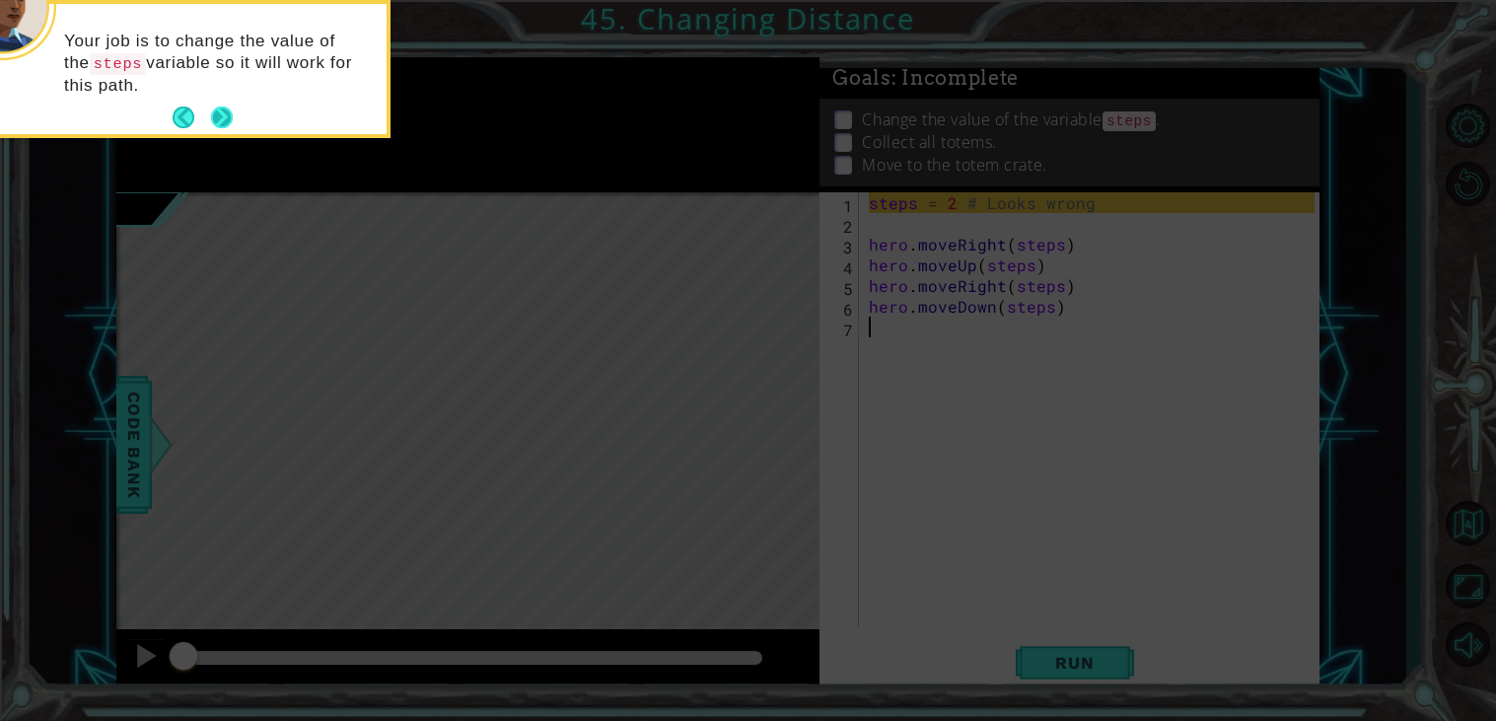
click at [217, 118] on button "Next" at bounding box center [222, 118] width 22 height 22
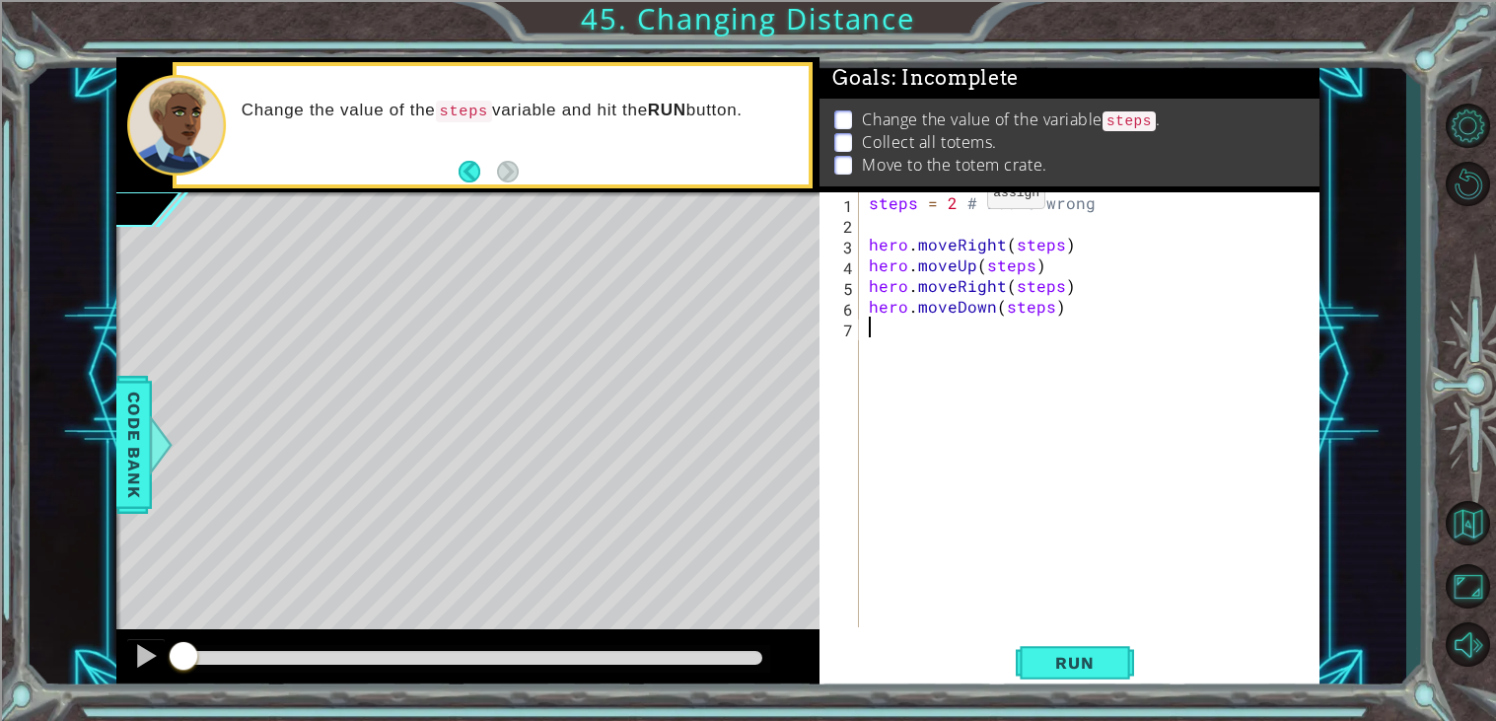
click at [954, 198] on div "steps = 2 # Looks wrong hero . moveRight ( steps ) hero . moveUp ( steps ) hero…" at bounding box center [1095, 430] width 460 height 476
type textarea "steps = 3 # Looks wrong"
click at [1060, 653] on button "Run" at bounding box center [1075, 663] width 118 height 50
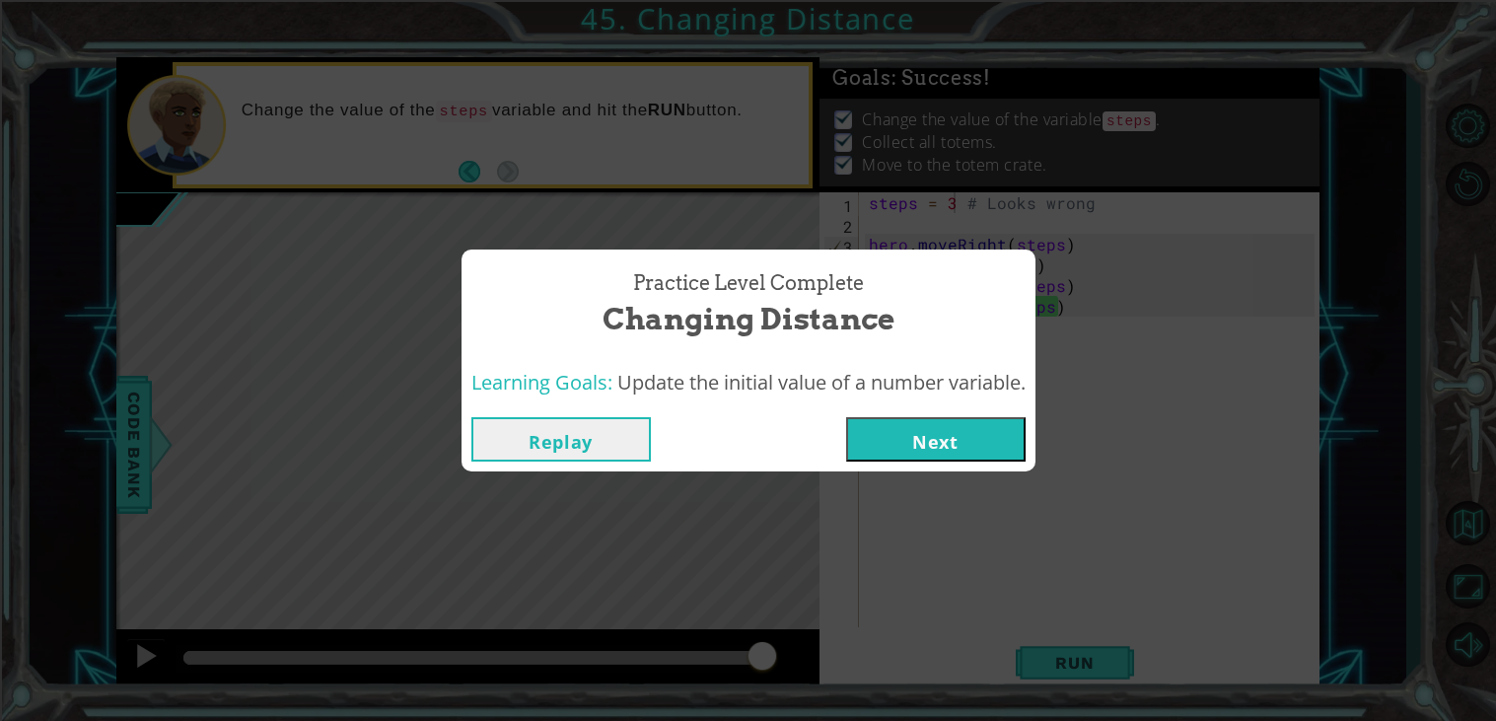
click at [988, 444] on button "Next" at bounding box center [936, 439] width 180 height 44
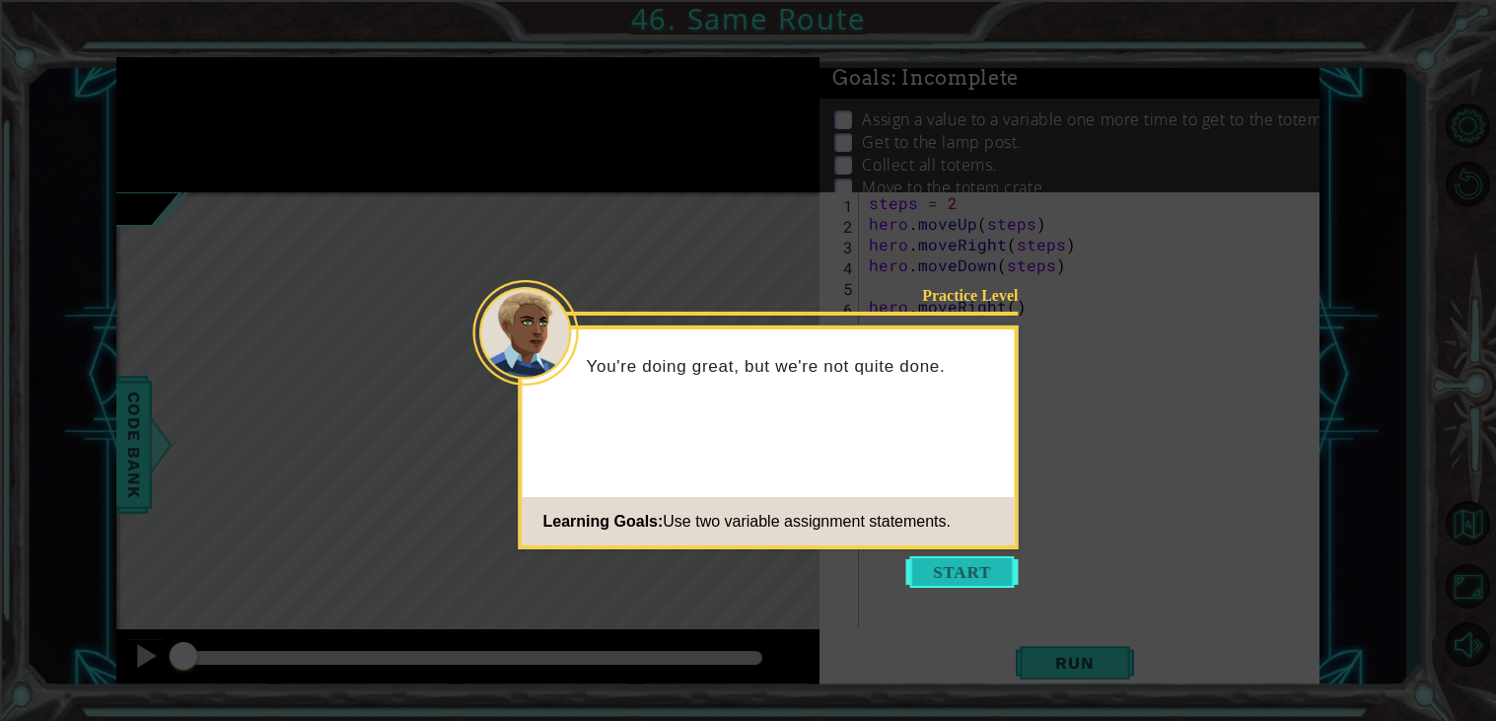
click at [958, 578] on button "Start" at bounding box center [963, 572] width 112 height 32
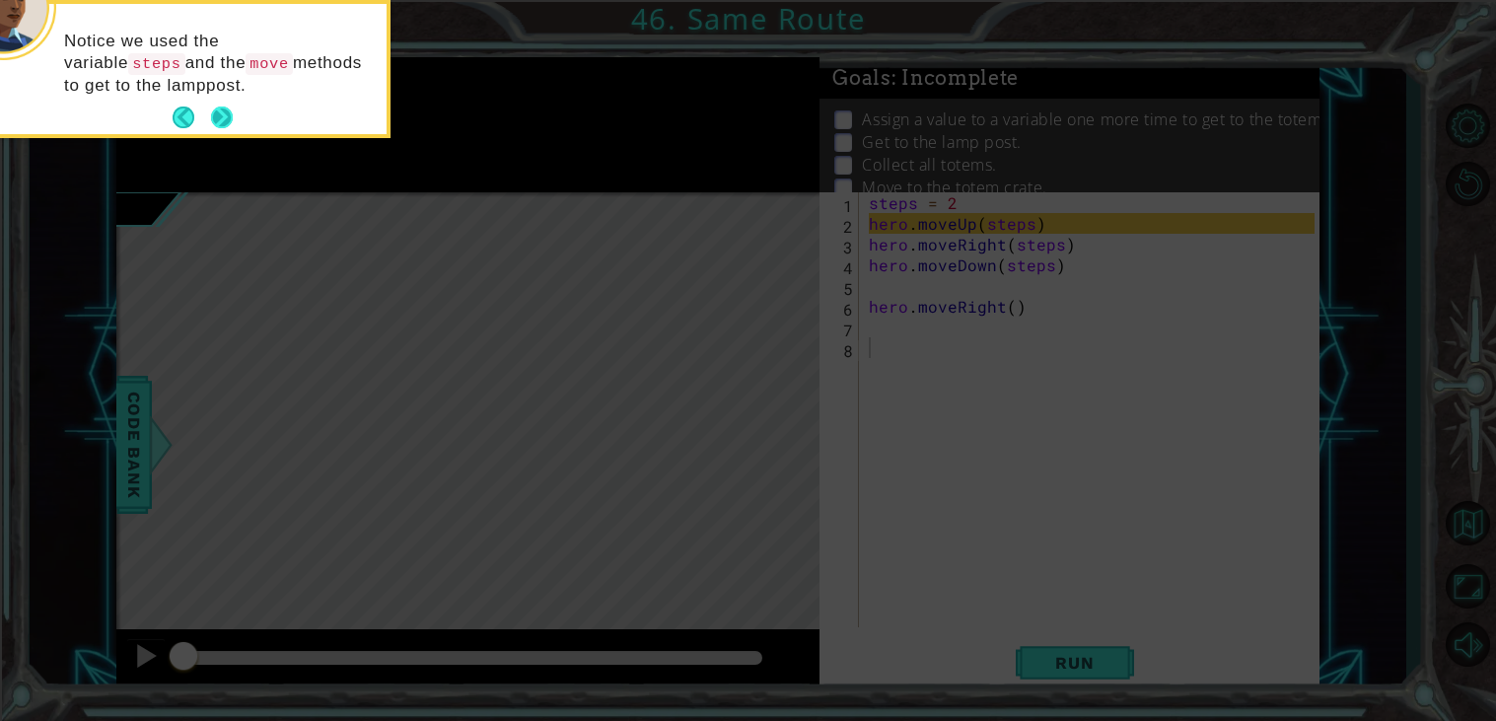
click at [220, 110] on button "Next" at bounding box center [222, 118] width 22 height 22
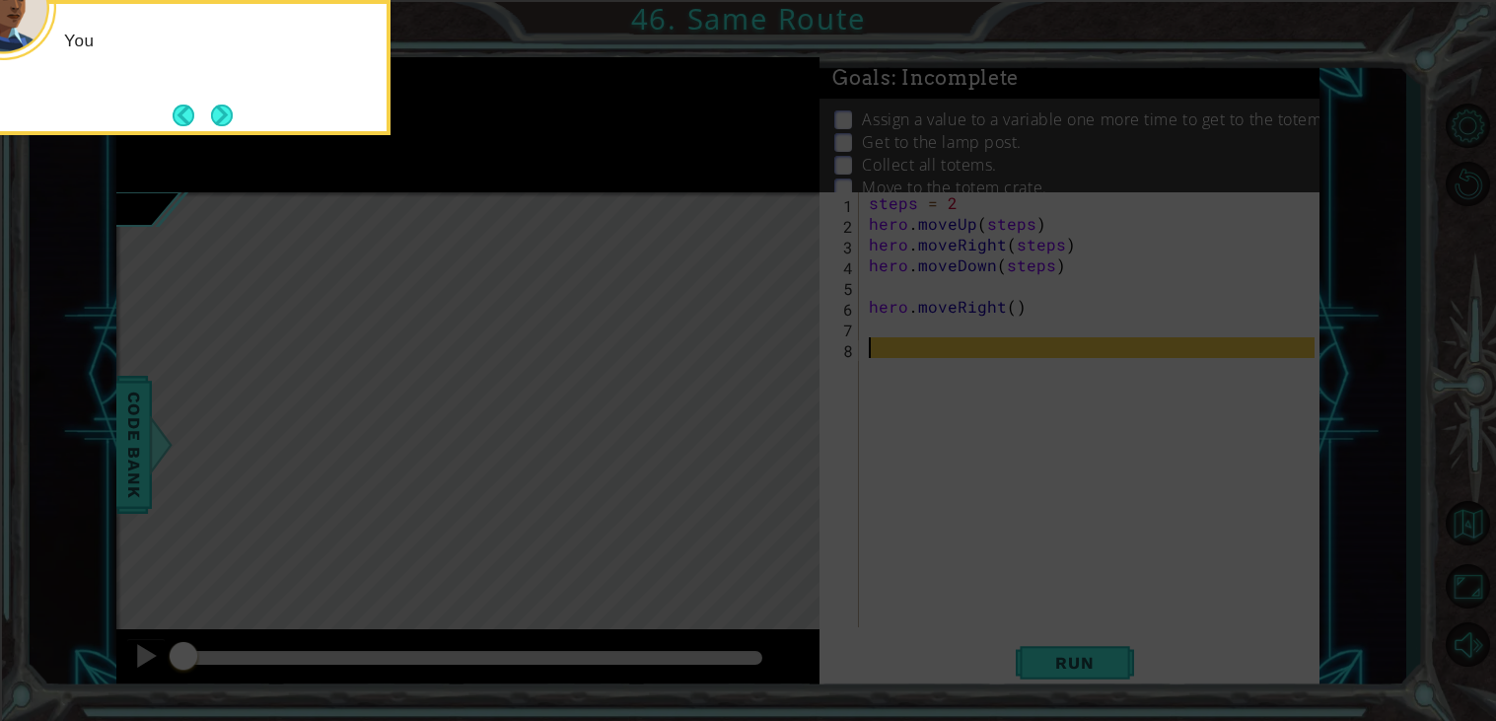
click at [220, 110] on button "Next" at bounding box center [222, 116] width 22 height 22
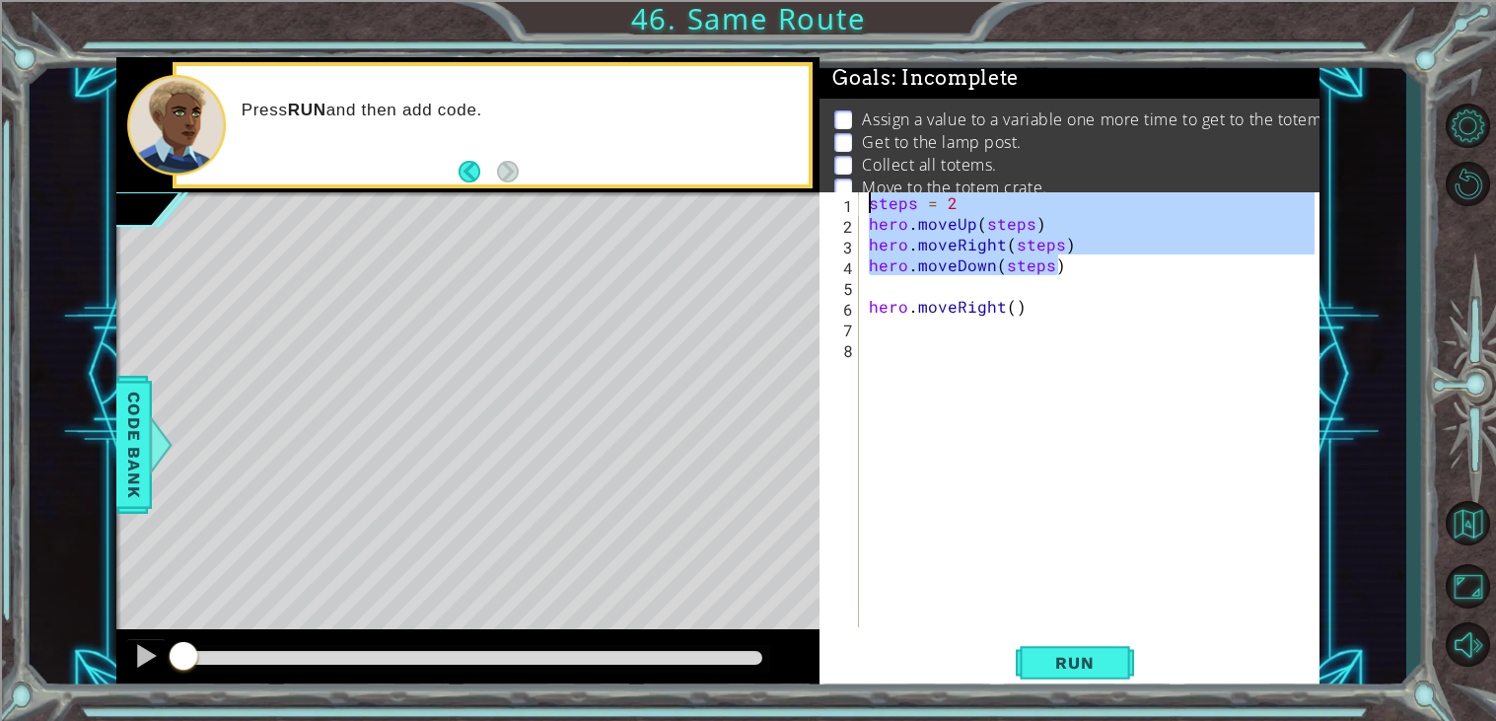
drag, startPoint x: 1055, startPoint y: 269, endPoint x: 863, endPoint y: 204, distance: 203.1
click at [863, 204] on div "1 2 3 4 5 6 7 8 steps = 2 hero . moveUp ( steps ) hero . moveRight ( steps ) he…" at bounding box center [1067, 409] width 495 height 435
type textarea "steps = 2 hero.moveUp(steps)"
click at [865, 355] on div "steps = 2 hero . moveUp ( steps ) hero . moveRight ( steps ) hero . moveDown ( …" at bounding box center [1095, 430] width 460 height 476
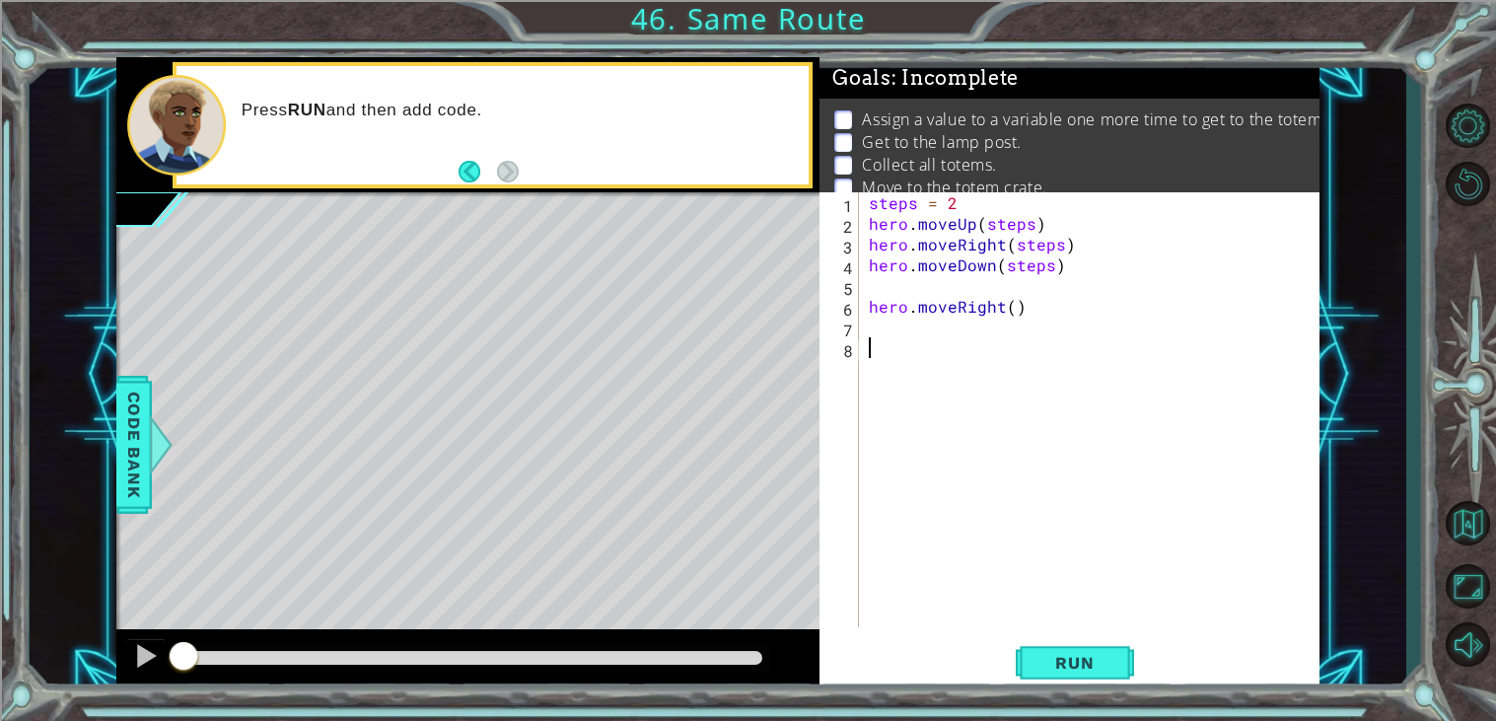
paste textarea "hero.moveDown(steps)"
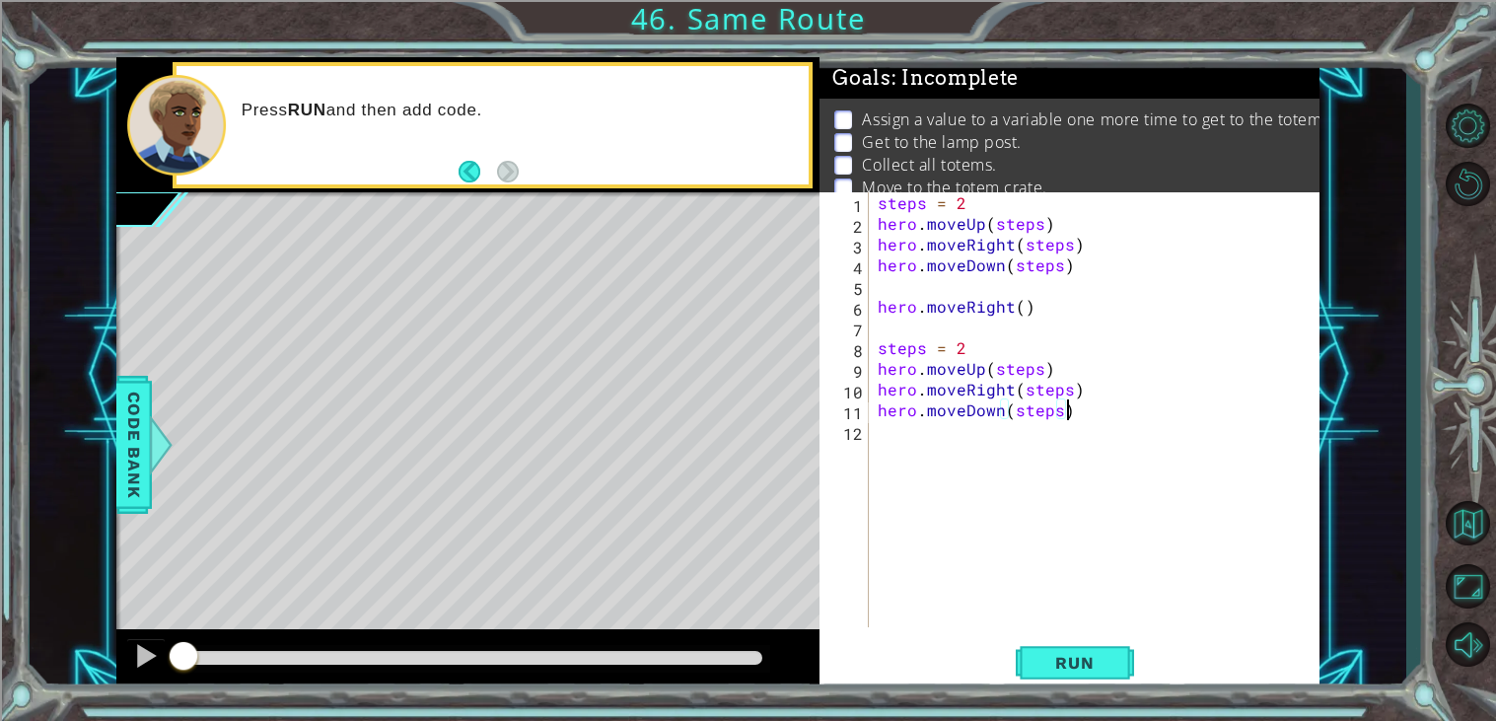
click at [973, 351] on div "steps = 2 hero . moveUp ( steps ) hero . moveRight ( steps ) hero . moveDown ( …" at bounding box center [1099, 430] width 451 height 476
type textarea "steps = 3"
click at [1038, 660] on span "Run" at bounding box center [1075, 663] width 78 height 20
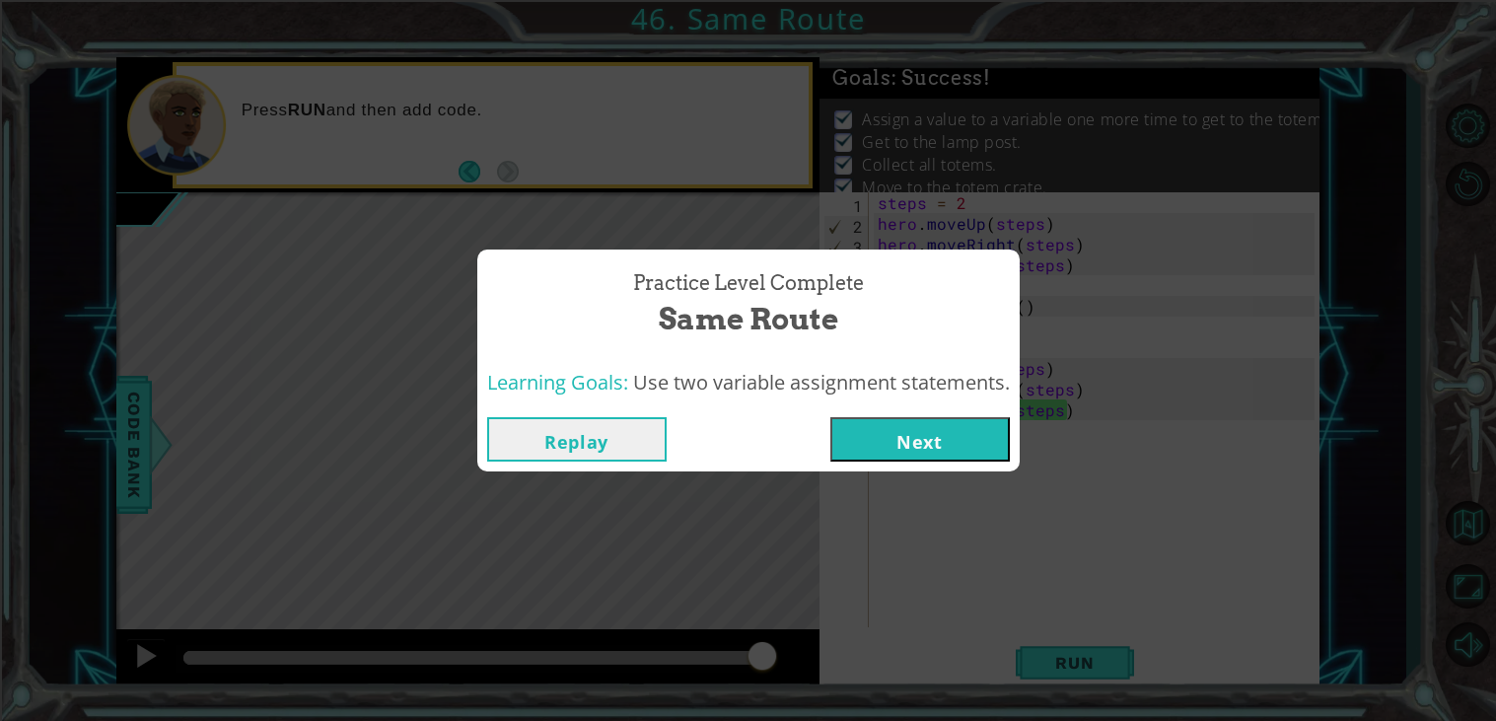
click at [976, 448] on button "Next" at bounding box center [921, 439] width 180 height 44
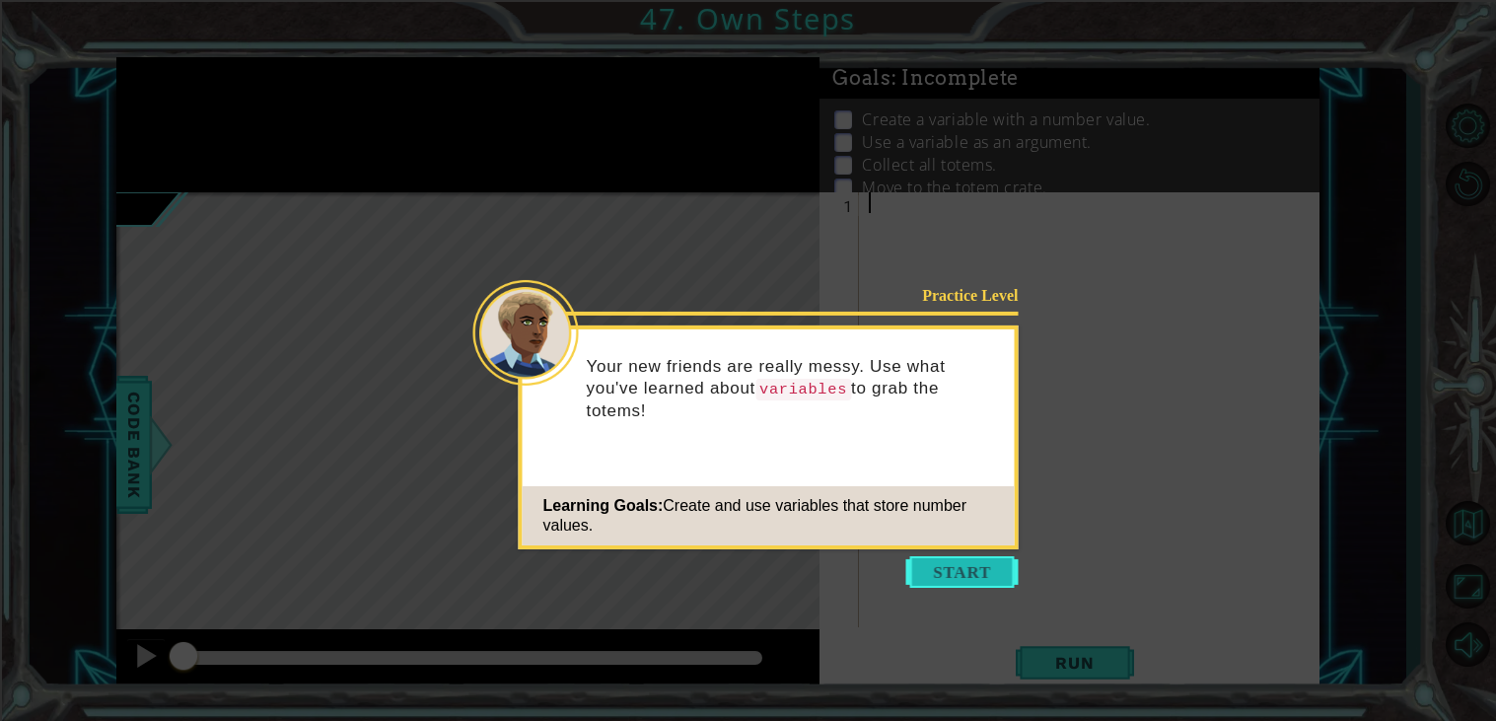
click at [964, 569] on button "Start" at bounding box center [963, 572] width 112 height 32
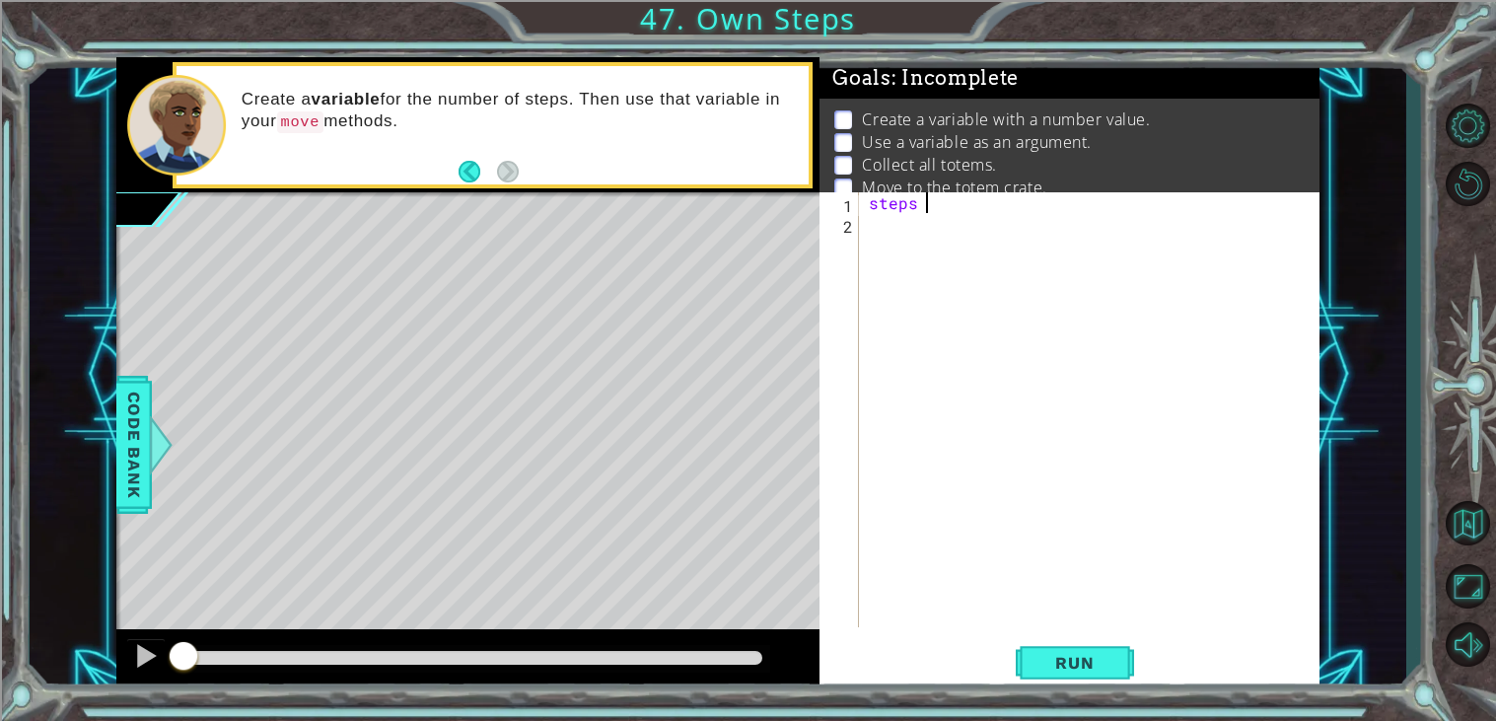
scroll to position [0, 2]
type textarea "steps = 3"
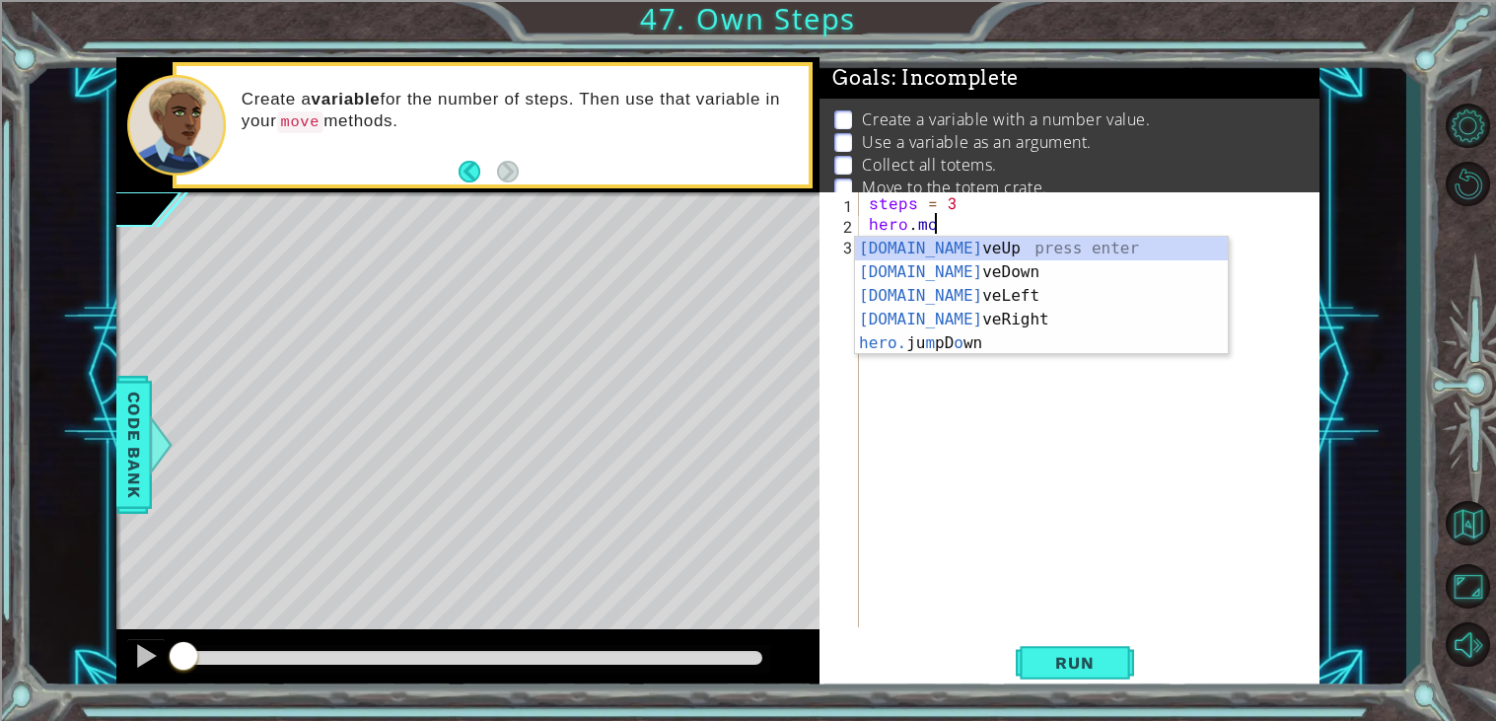
scroll to position [0, 3]
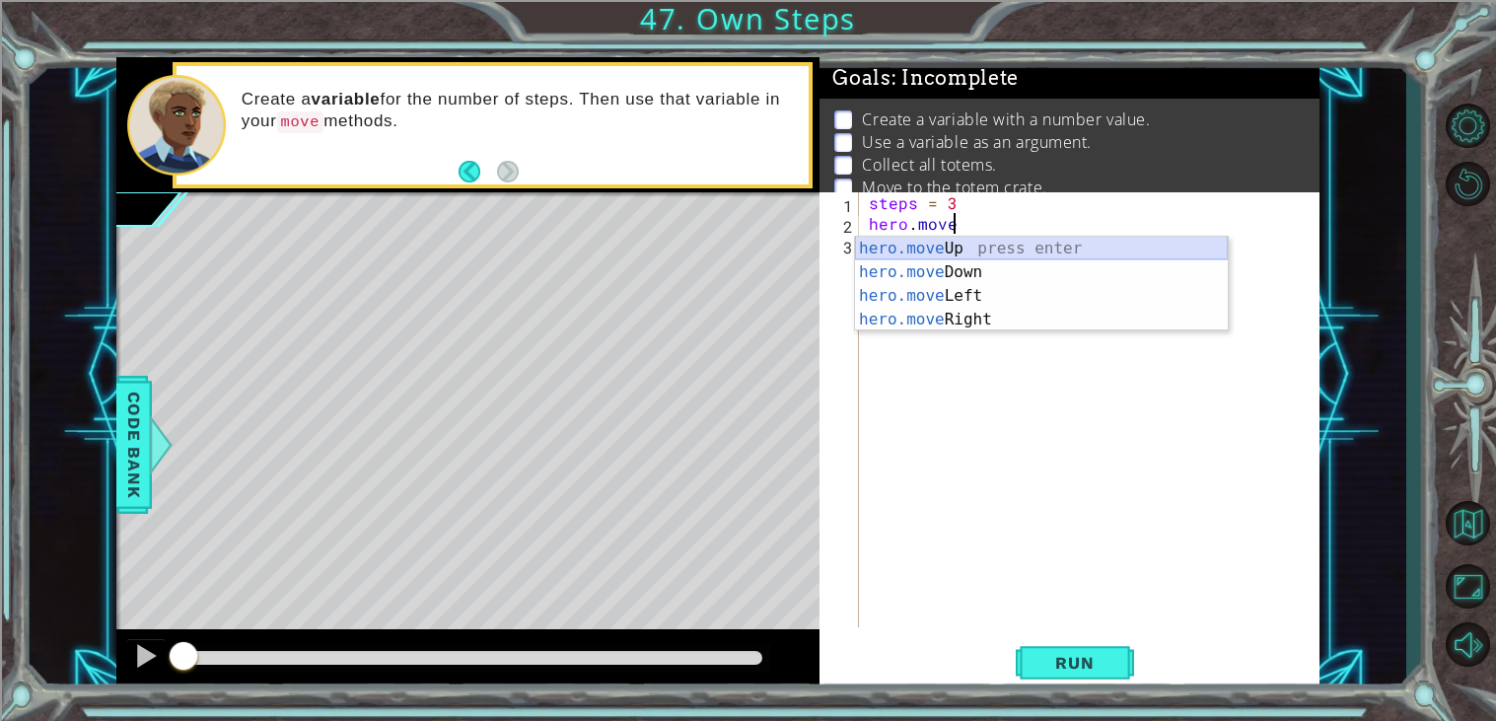
click at [955, 242] on div "hero.move Up press enter hero.move Down press enter hero.move Left press enter …" at bounding box center [1041, 308] width 373 height 142
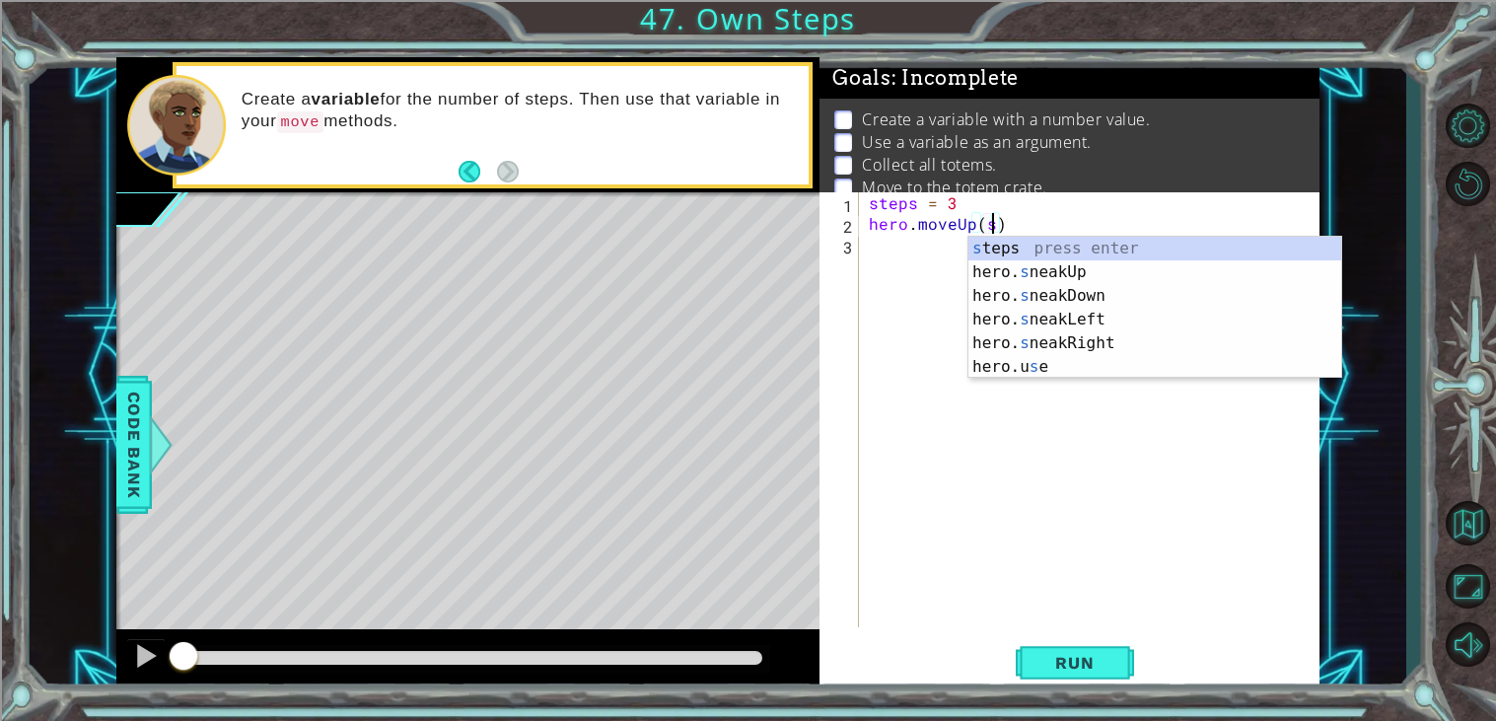
scroll to position [0, 7]
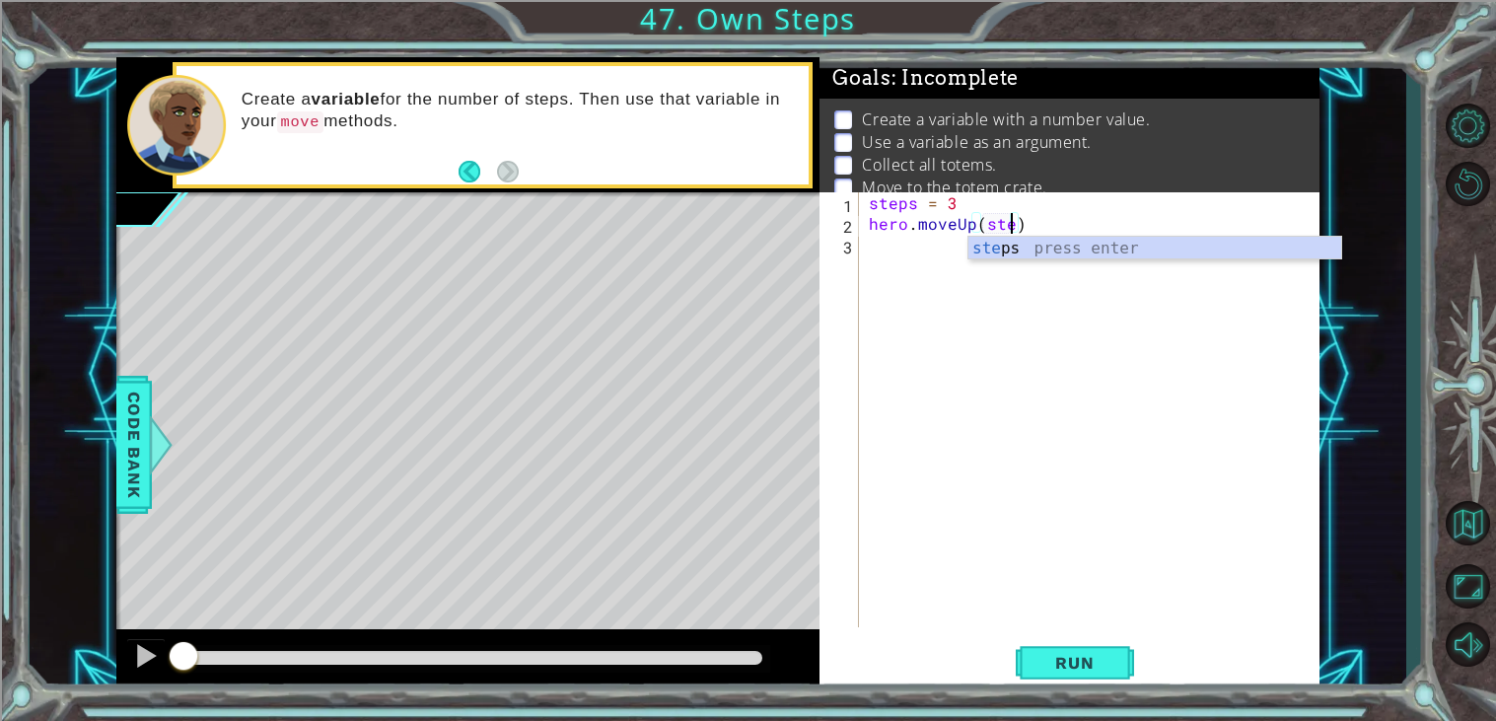
type textarea "hero.moveUp(steps)"
click at [951, 248] on div "steps = 3 hero . moveUp ( steps )" at bounding box center [1095, 430] width 460 height 476
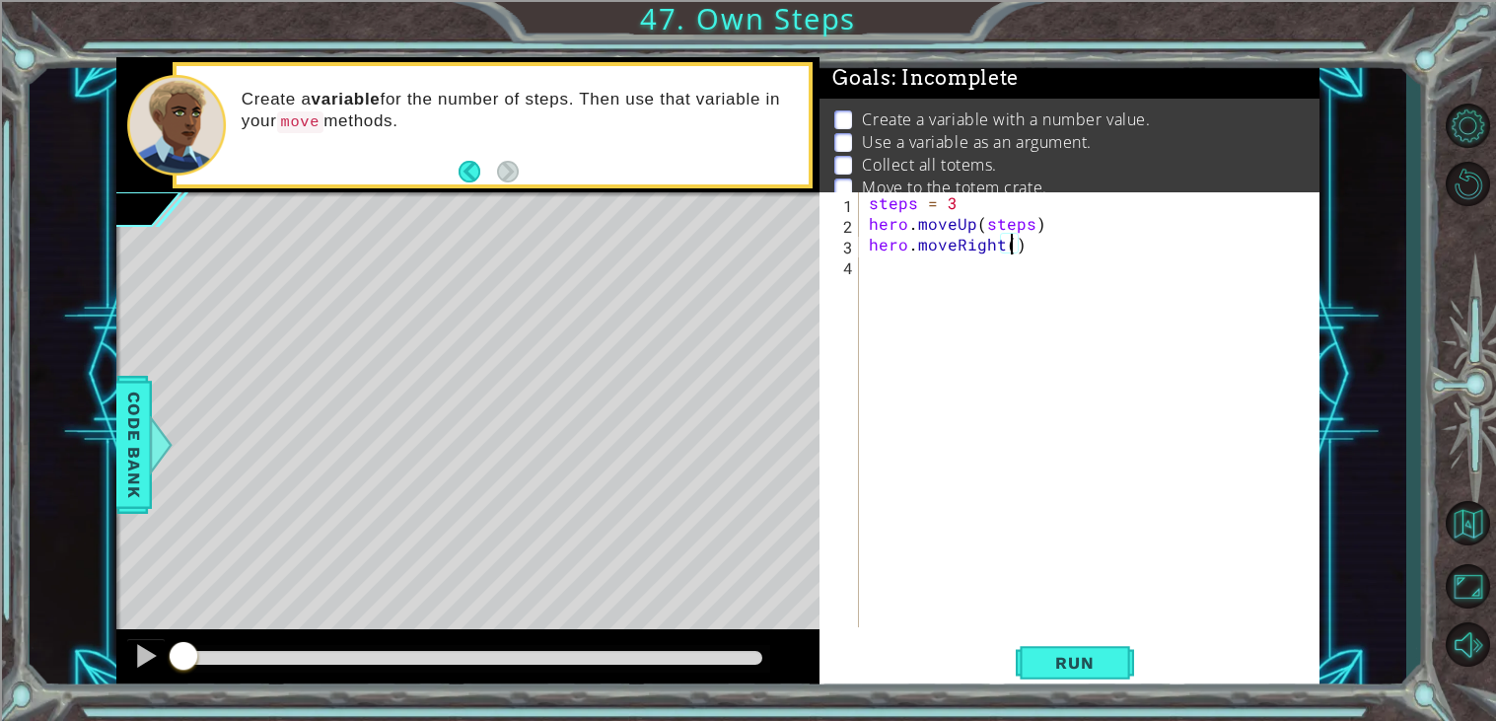
scroll to position [0, 8]
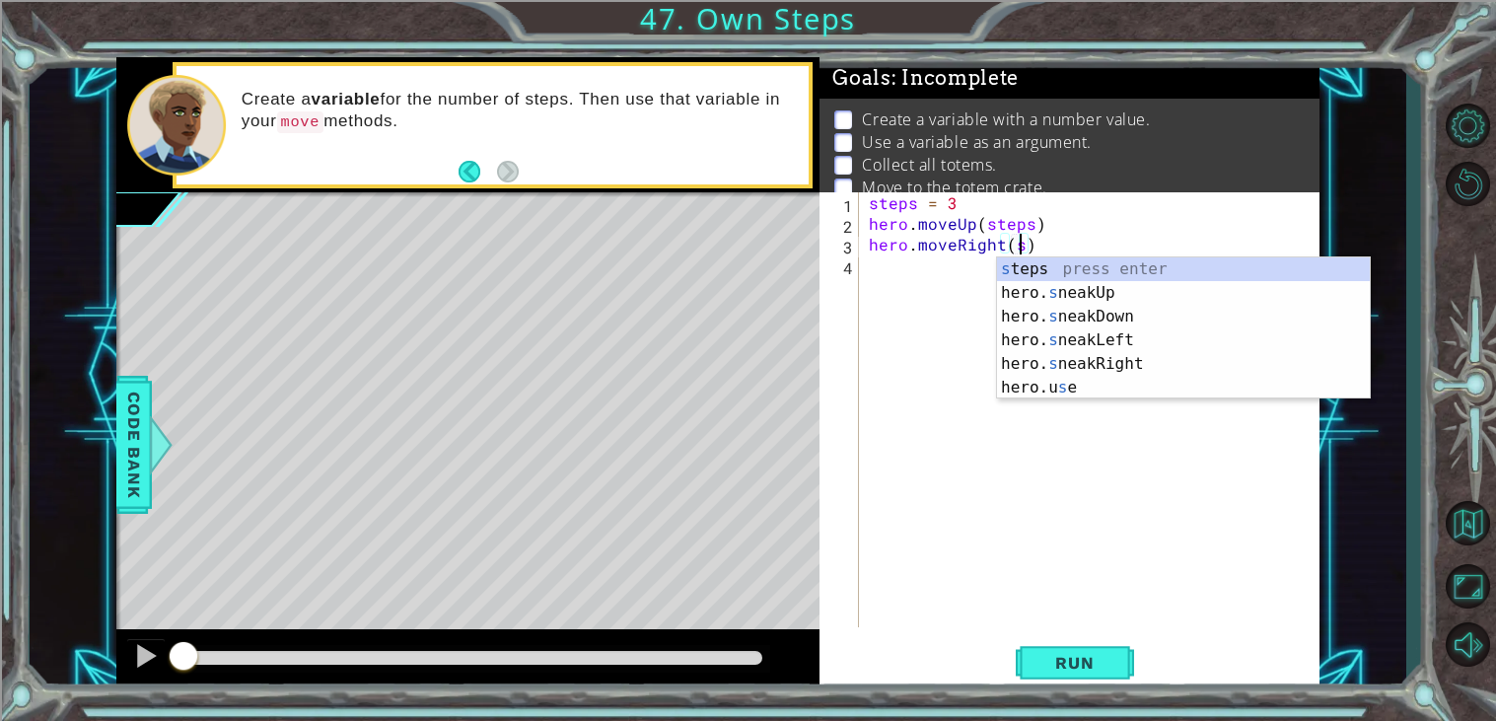
type textarea "hero.moveRight(steps)"
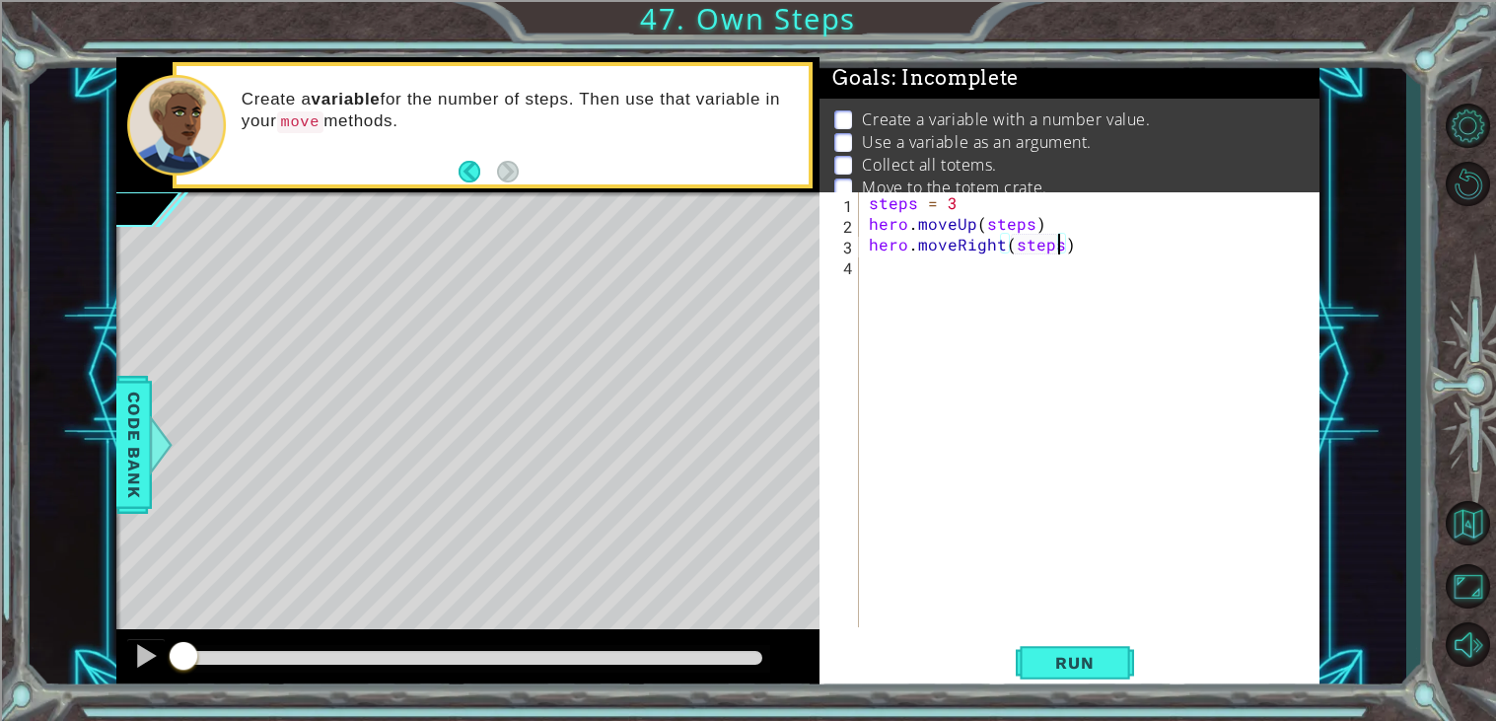
click at [888, 266] on div "steps = 3 hero . moveUp ( steps ) hero . moveRight ( steps )" at bounding box center [1095, 430] width 460 height 476
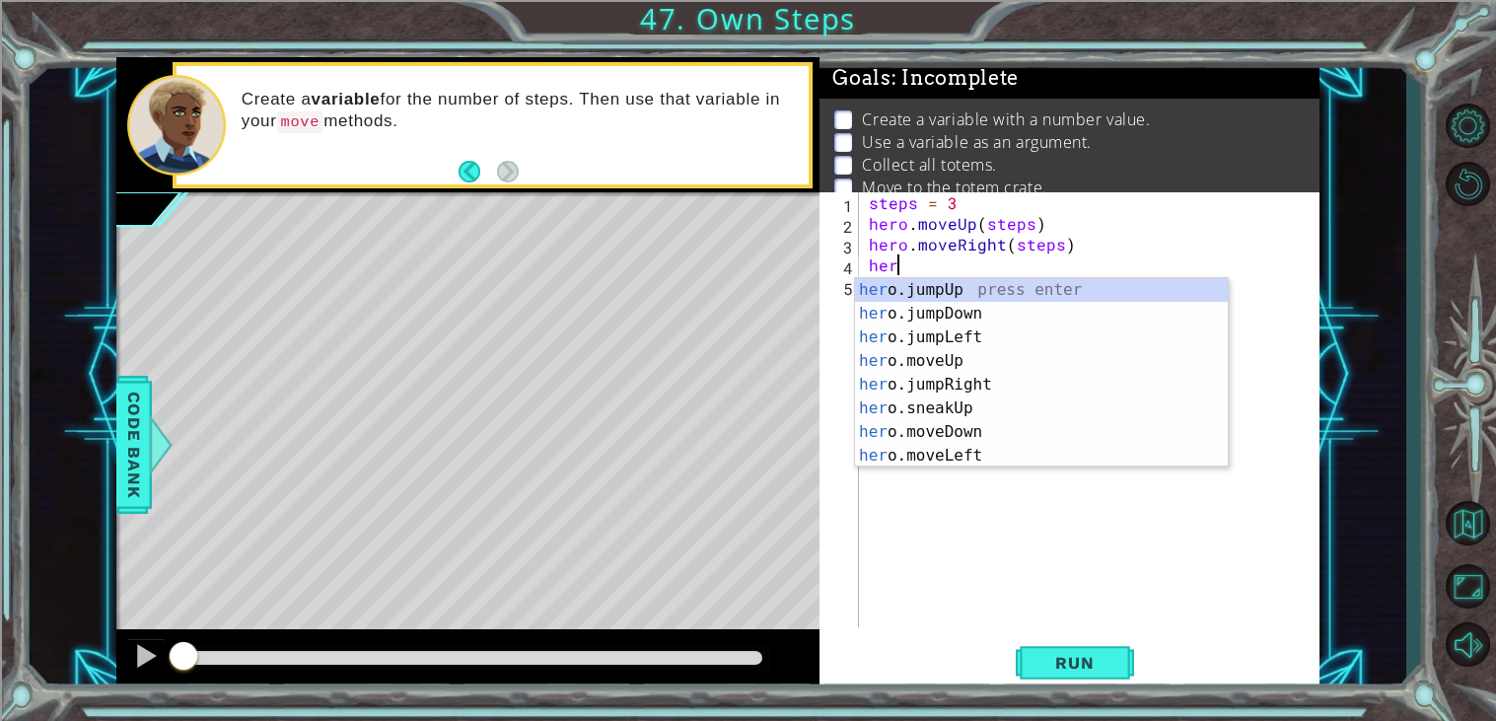
scroll to position [0, 1]
click at [885, 433] on div "hero .jumpUp press enter hero .jumpDown press enter hero .jumpLeft press enter …" at bounding box center [1041, 396] width 373 height 237
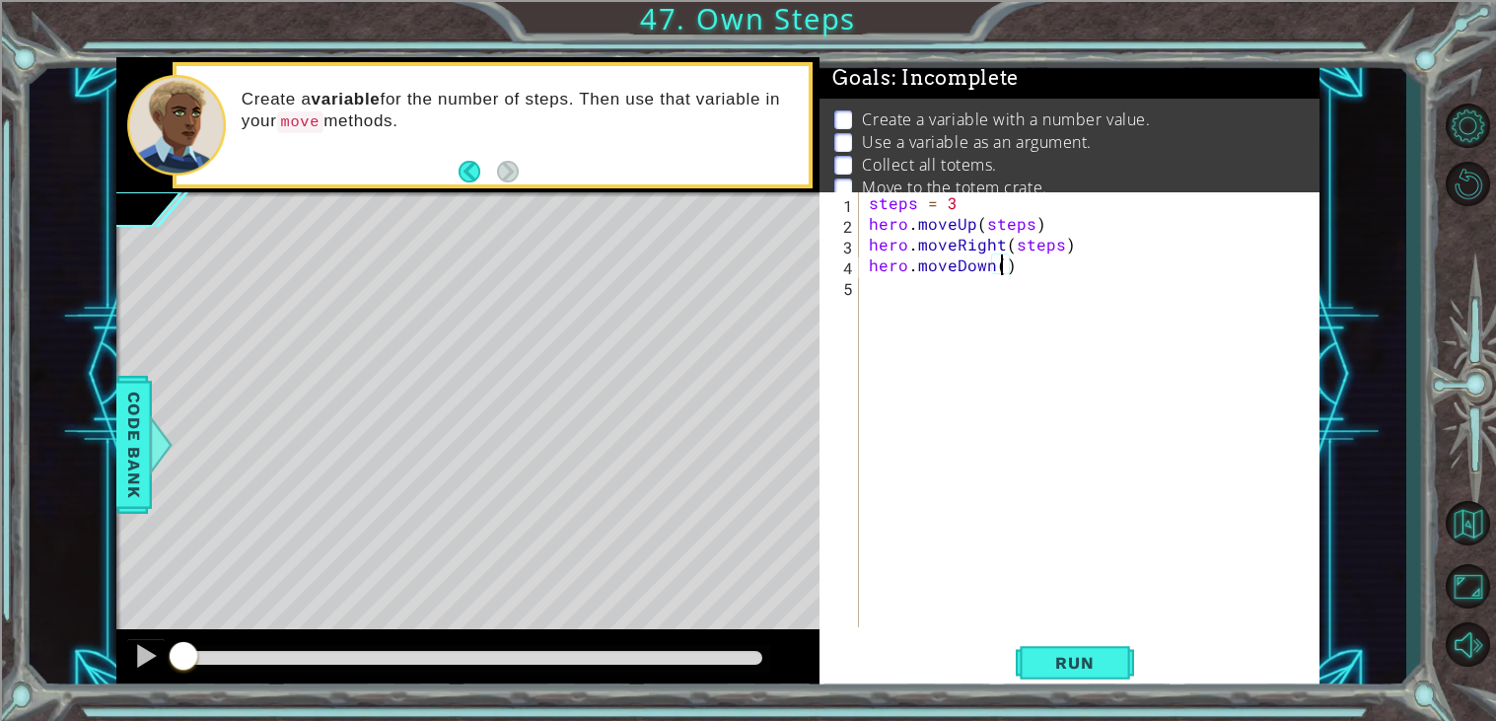
scroll to position [0, 7]
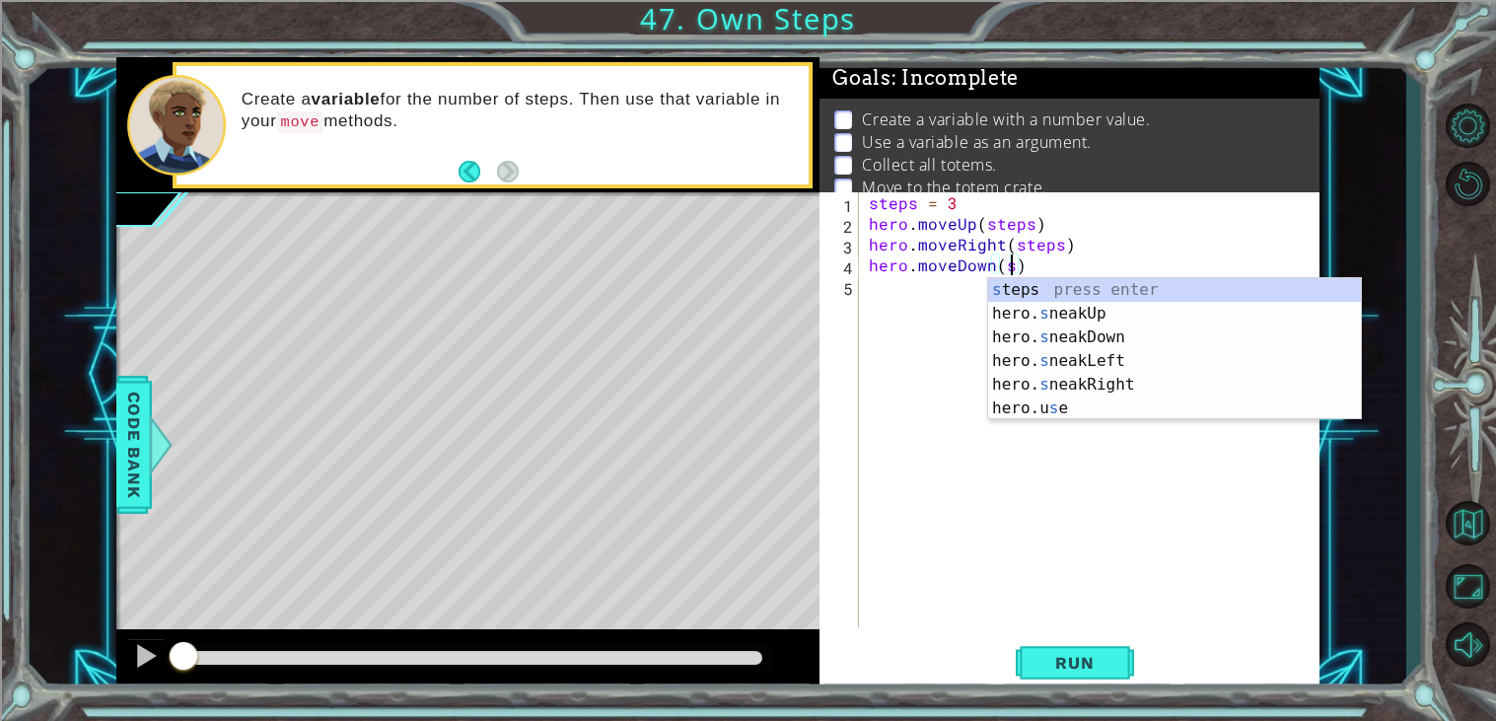
type textarea "hero.moveDown(steps)"
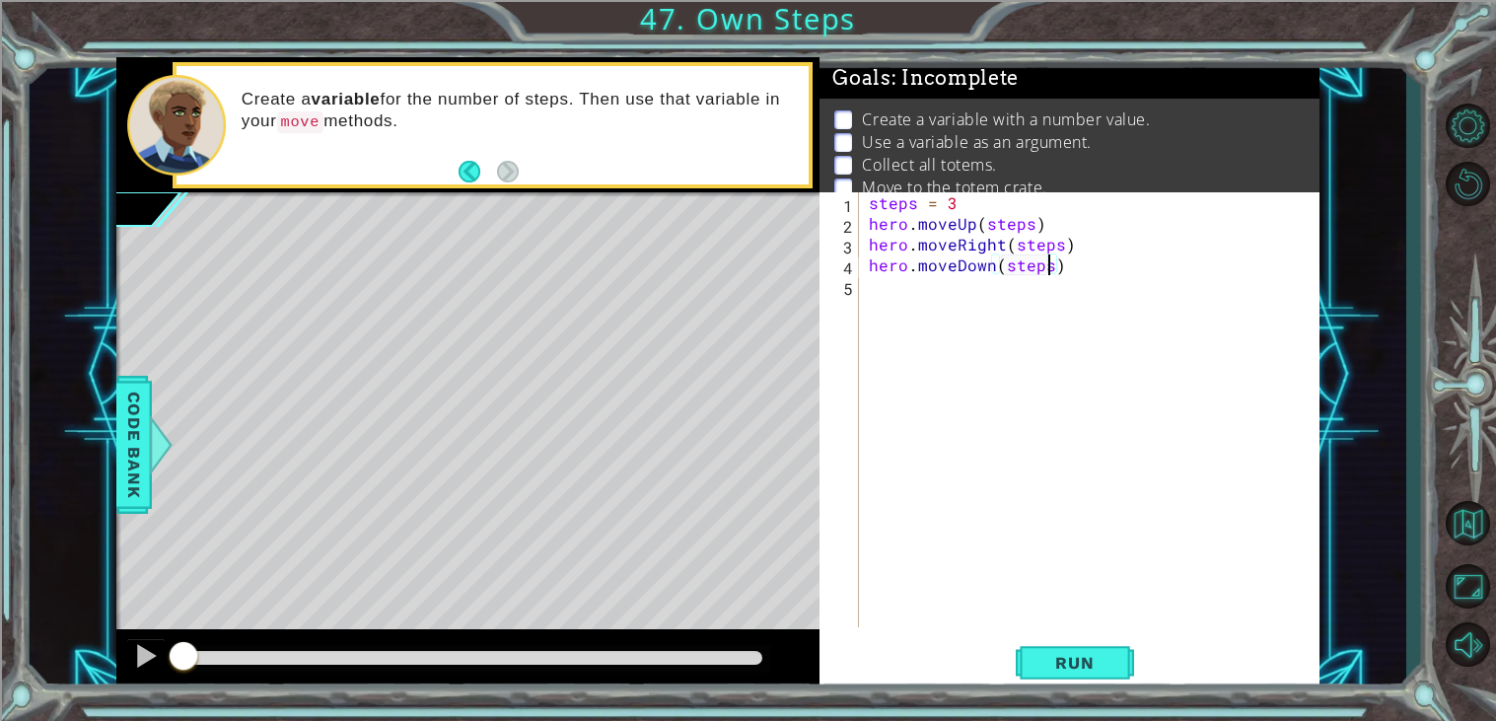
click at [941, 292] on div "steps = 3 hero . moveUp ( steps ) hero . moveRight ( steps ) hero . moveDown ( …" at bounding box center [1095, 430] width 460 height 476
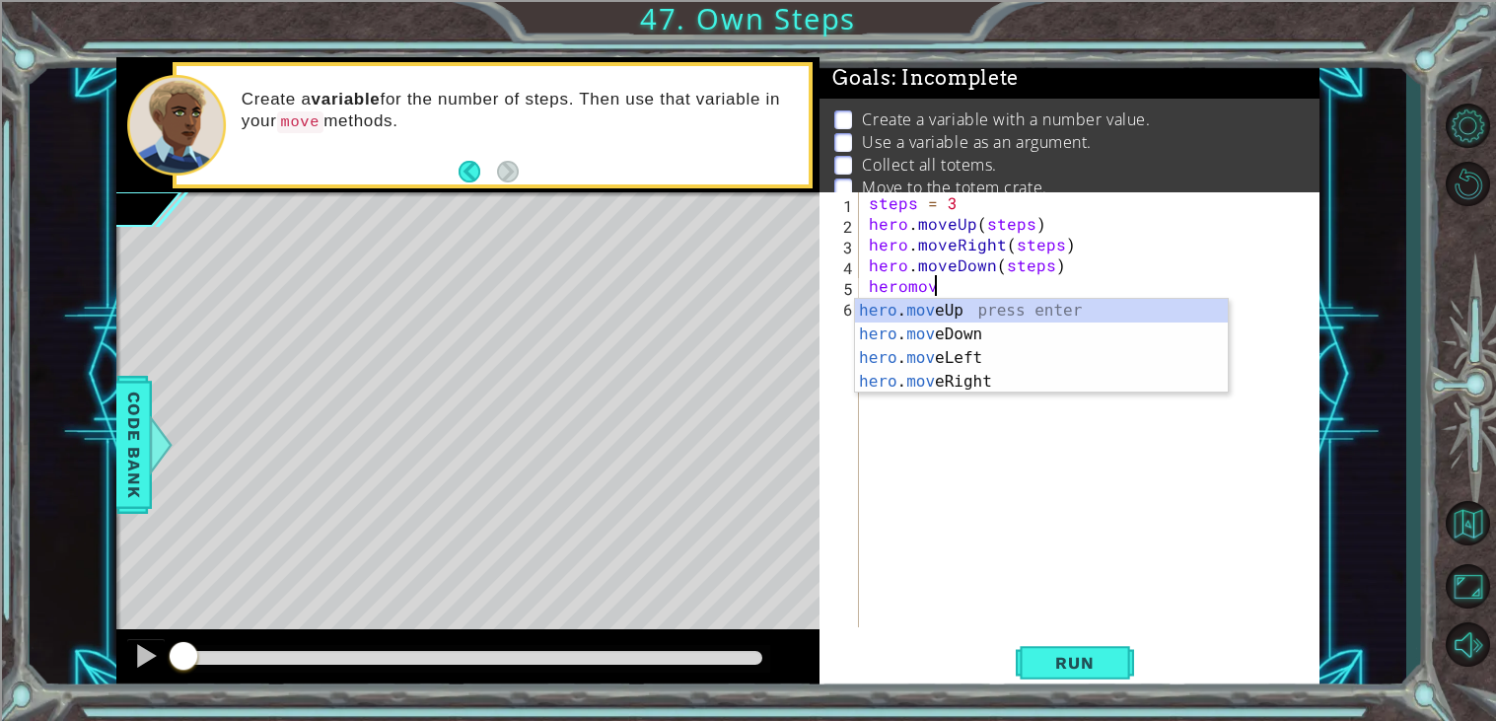
scroll to position [0, 3]
click at [964, 388] on div "hero . move Up press enter hero . move Down press enter hero . move Left press …" at bounding box center [1041, 370] width 373 height 142
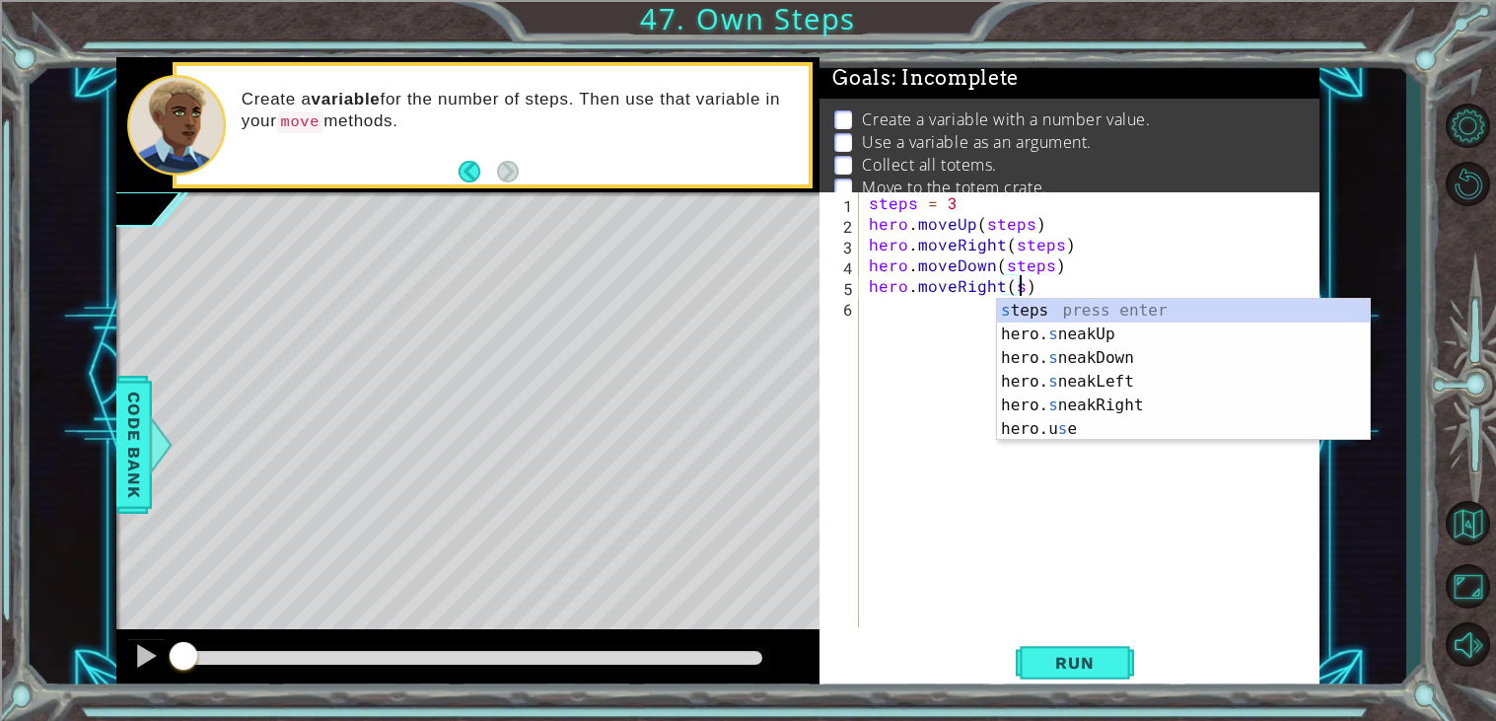
scroll to position [0, 8]
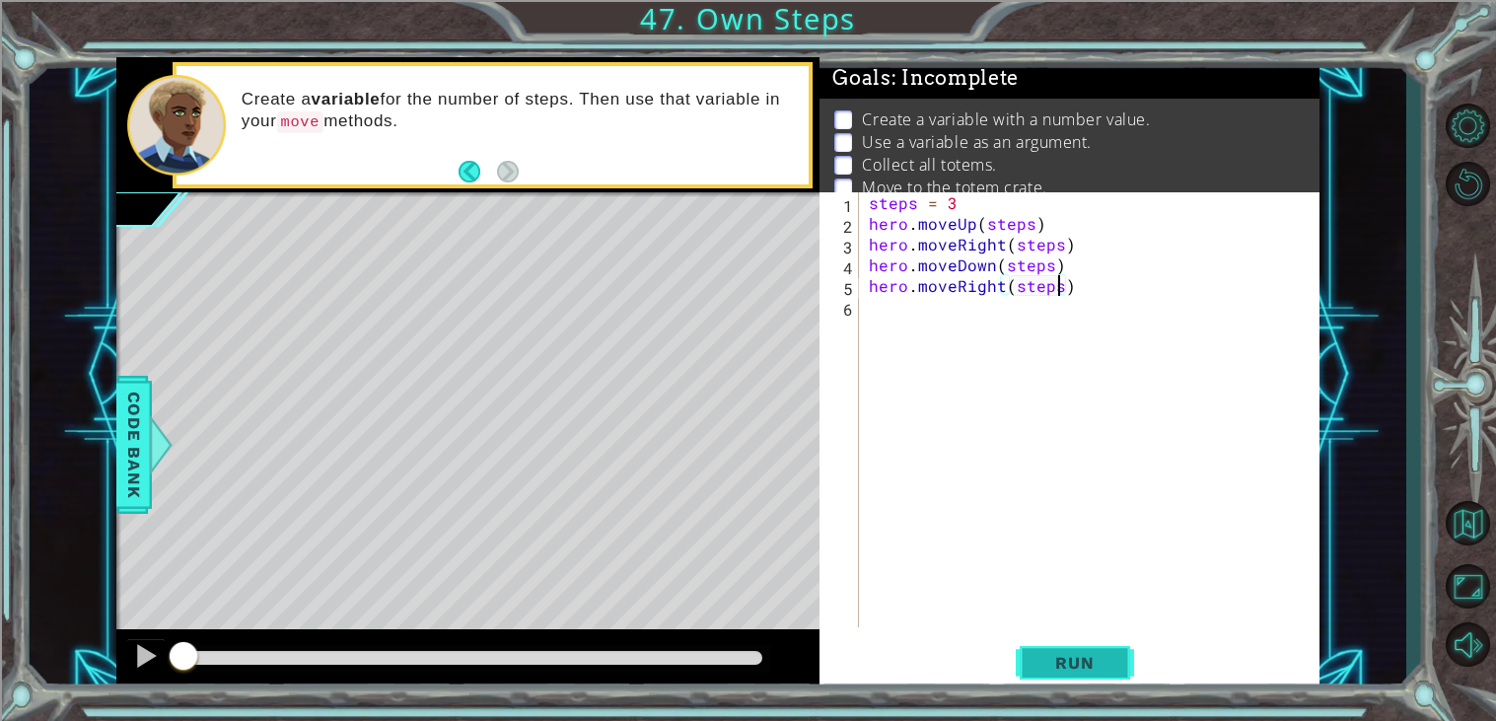
type textarea "hero.moveRight(steps)"
click at [1033, 645] on button "Run" at bounding box center [1075, 663] width 118 height 50
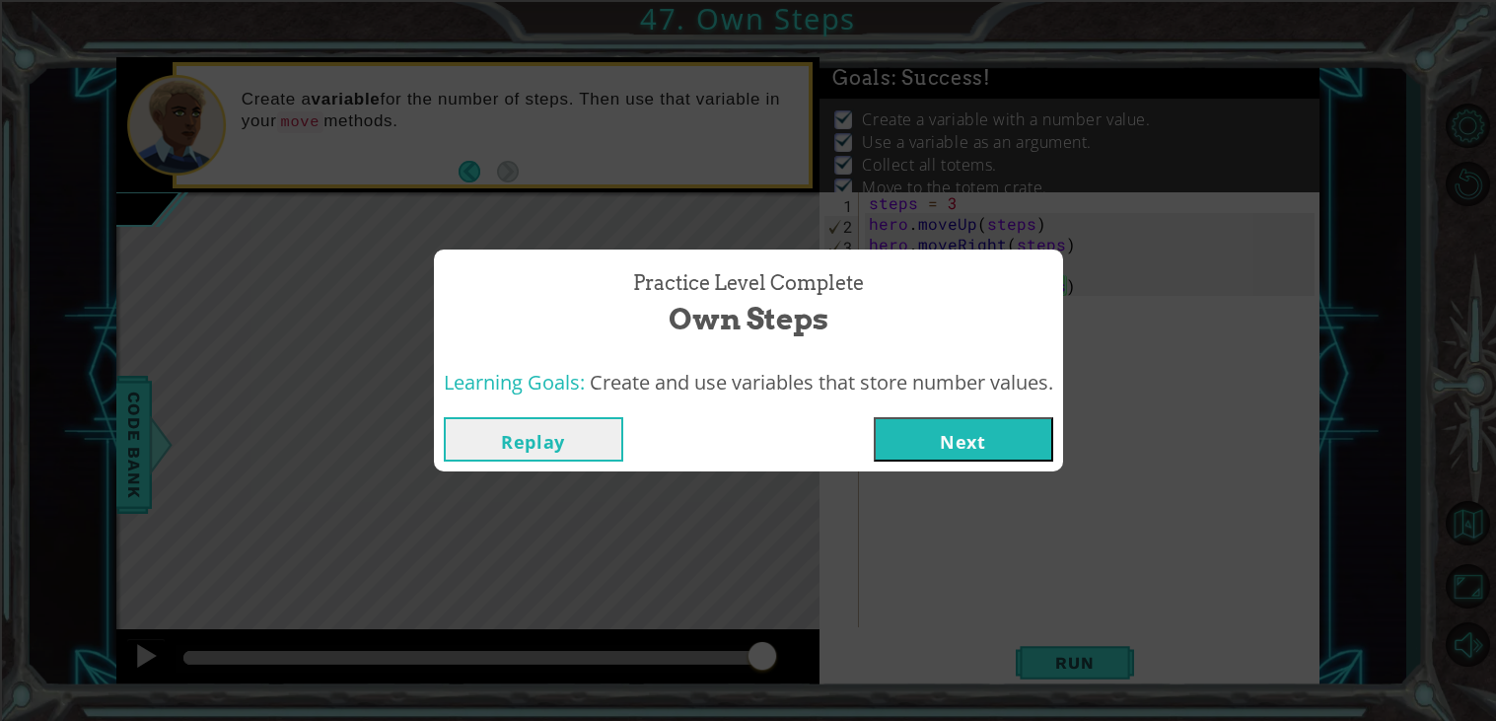
click at [955, 451] on button "Next" at bounding box center [964, 439] width 180 height 44
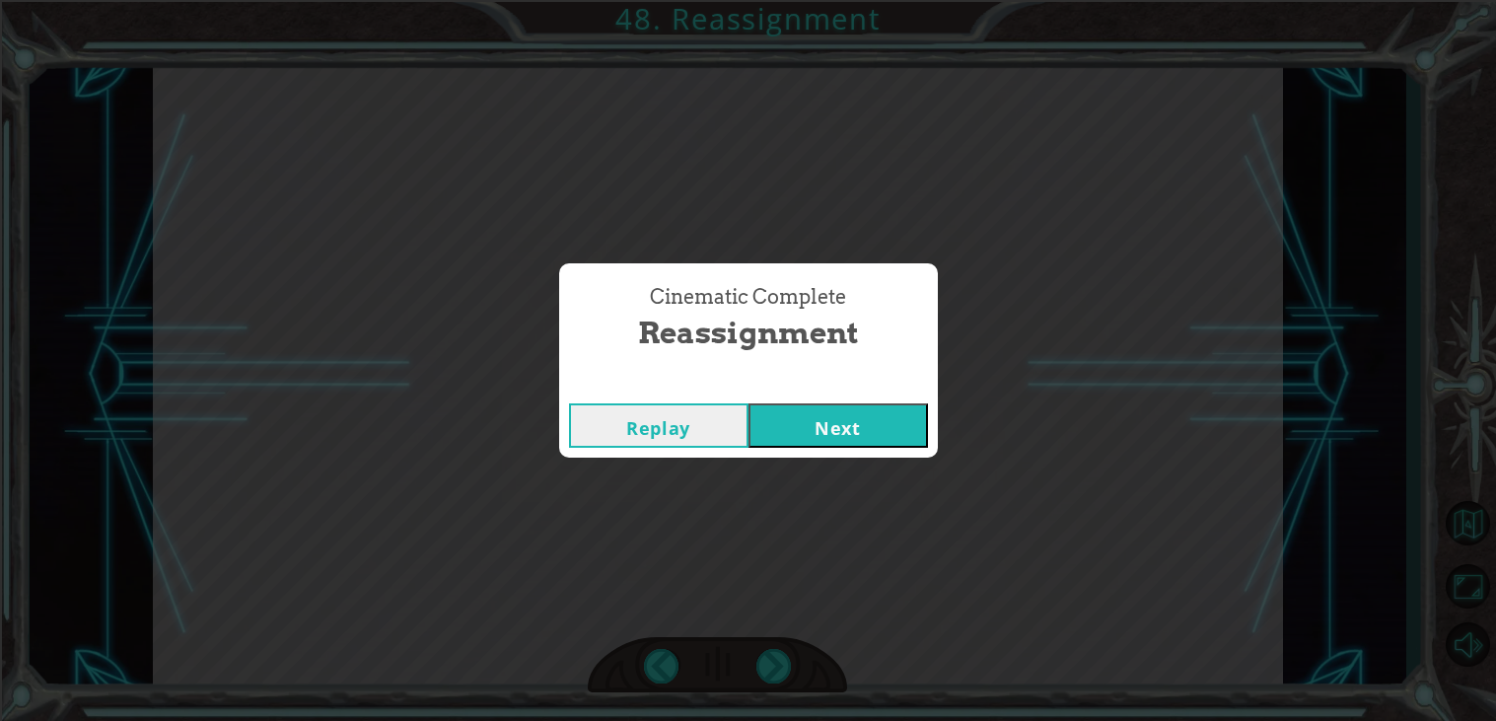
click at [872, 407] on button "Next" at bounding box center [839, 425] width 180 height 44
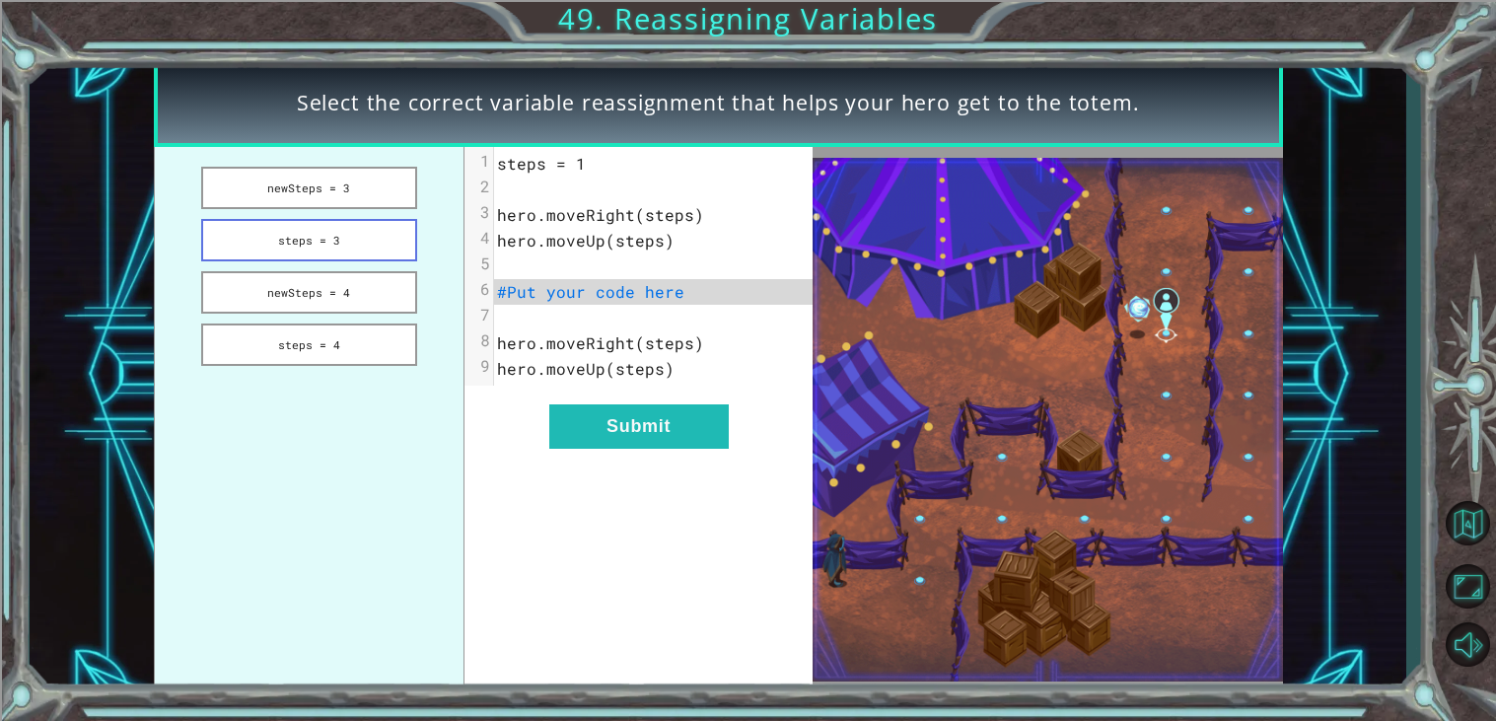
click at [346, 237] on button "steps = 3" at bounding box center [309, 240] width 216 height 42
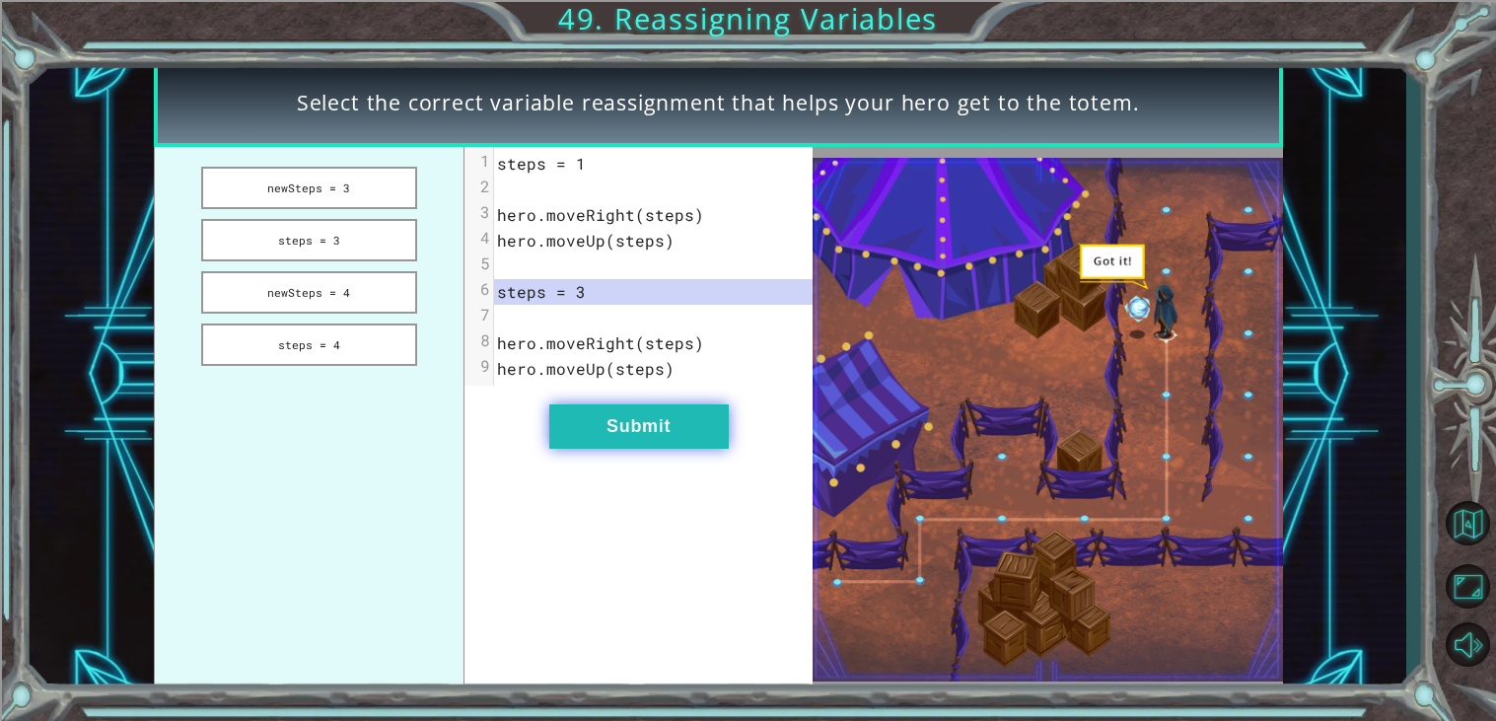
click at [668, 446] on button "Submit" at bounding box center [639, 426] width 180 height 44
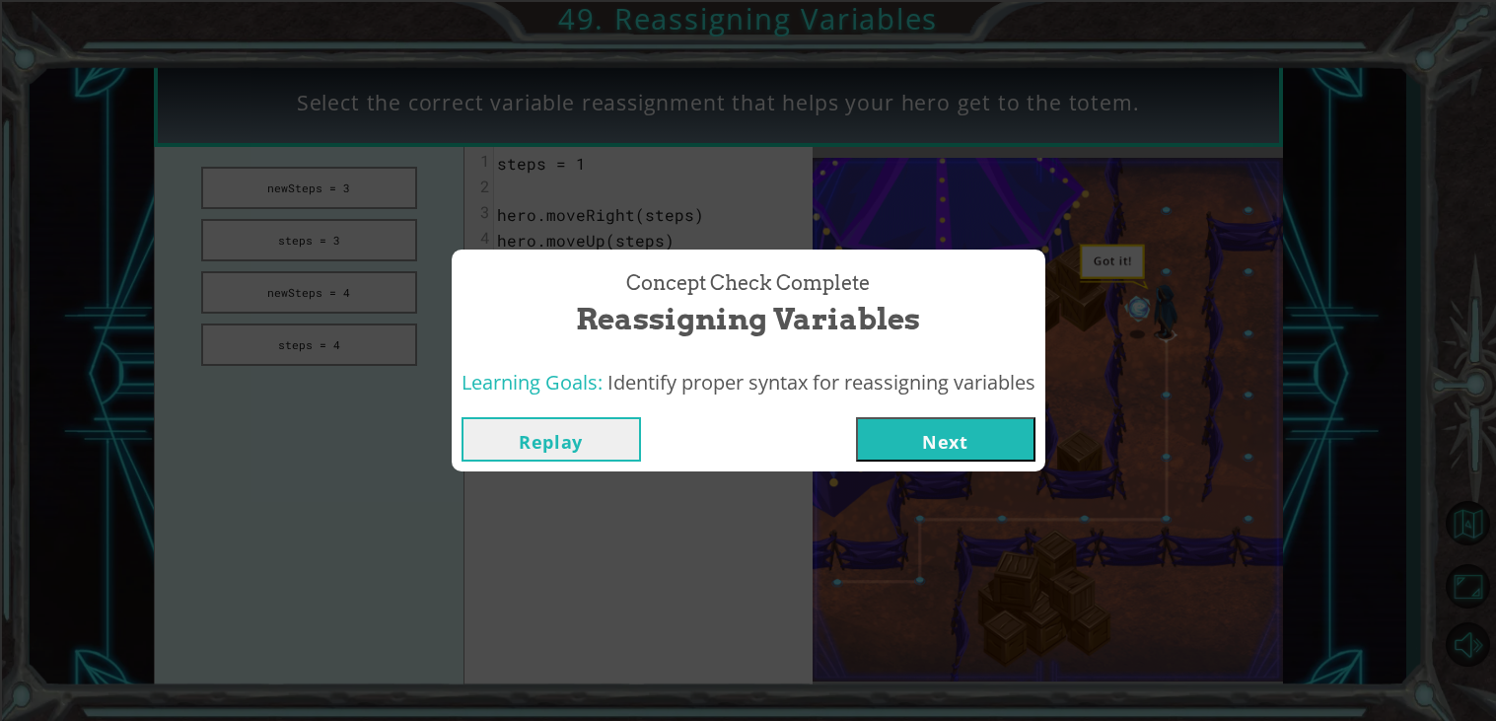
click at [924, 432] on button "Next" at bounding box center [946, 439] width 180 height 44
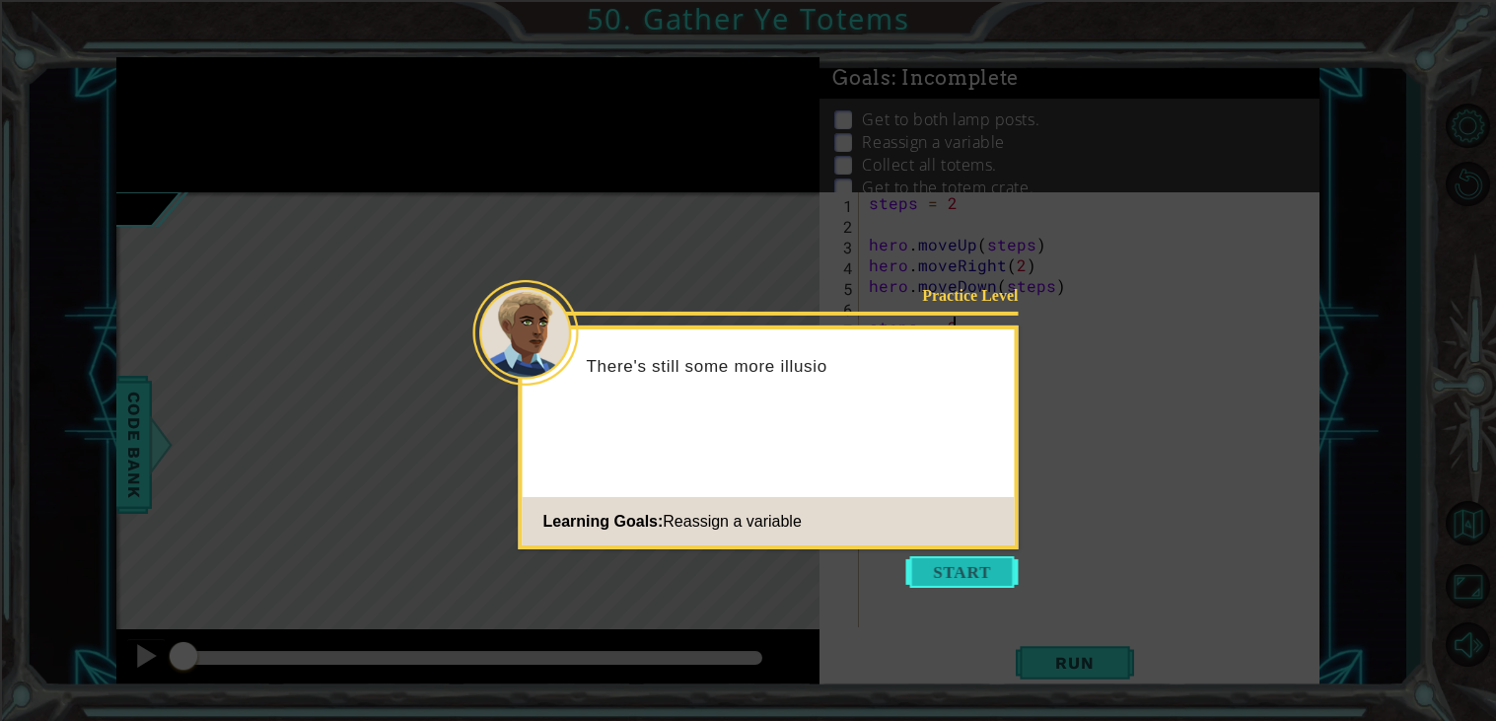
click at [975, 581] on button "Start" at bounding box center [963, 572] width 112 height 32
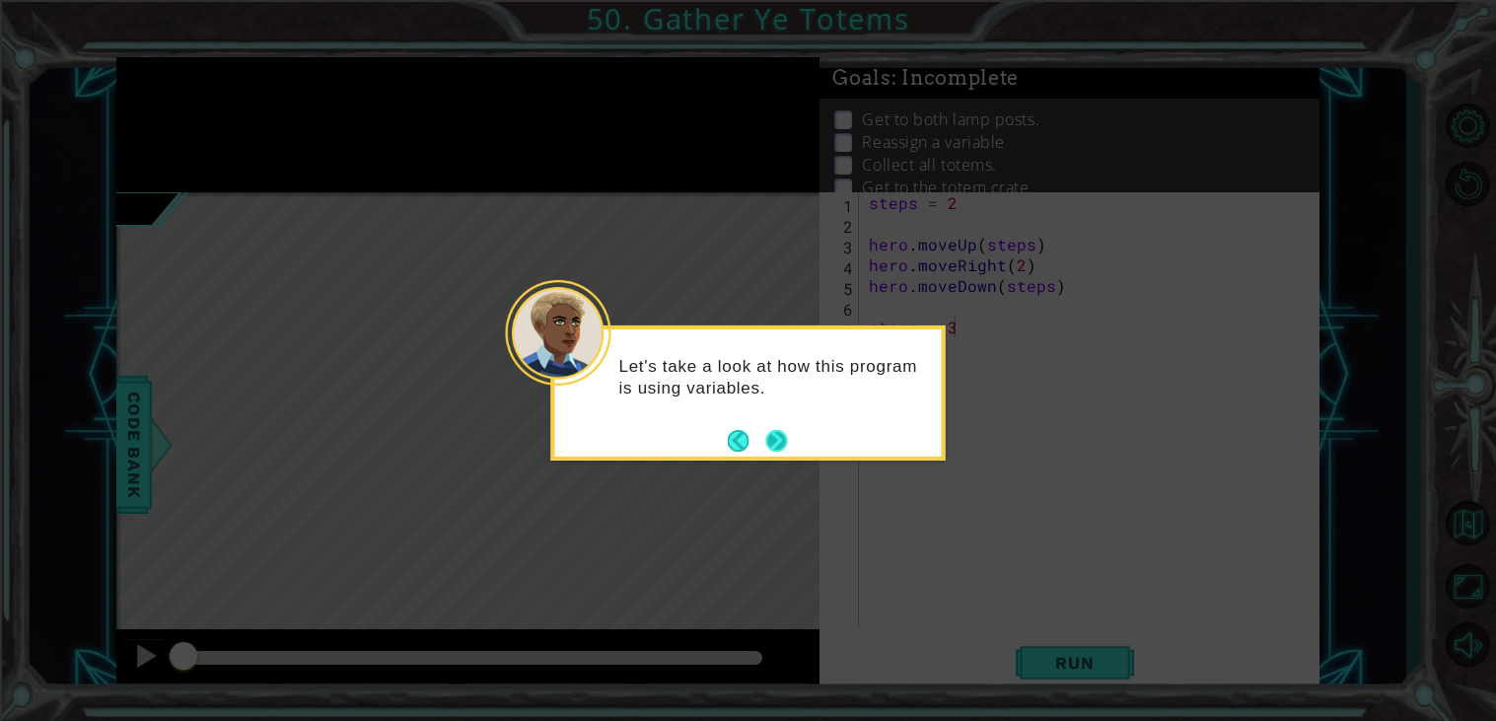
click at [776, 433] on button "Next" at bounding box center [776, 441] width 22 height 22
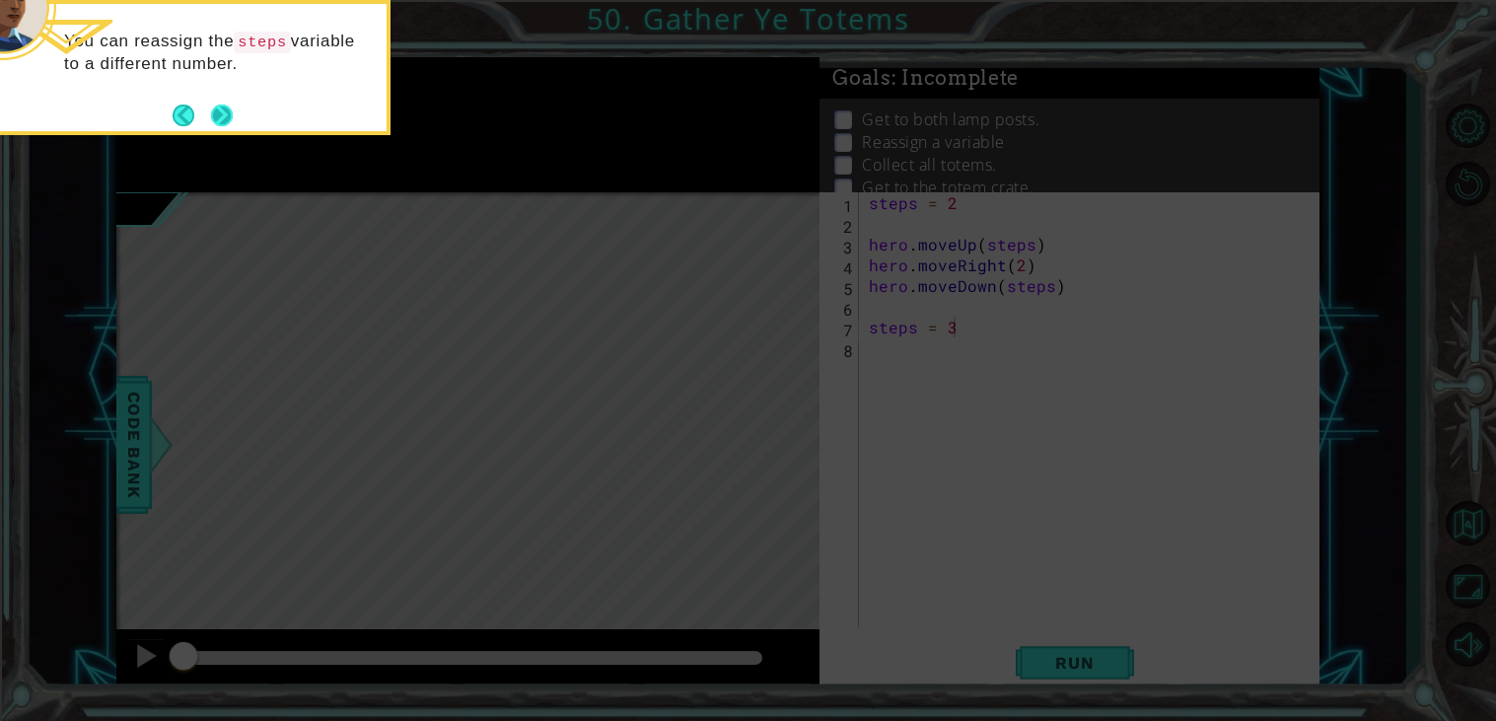
click at [215, 109] on button "Next" at bounding box center [222, 116] width 22 height 22
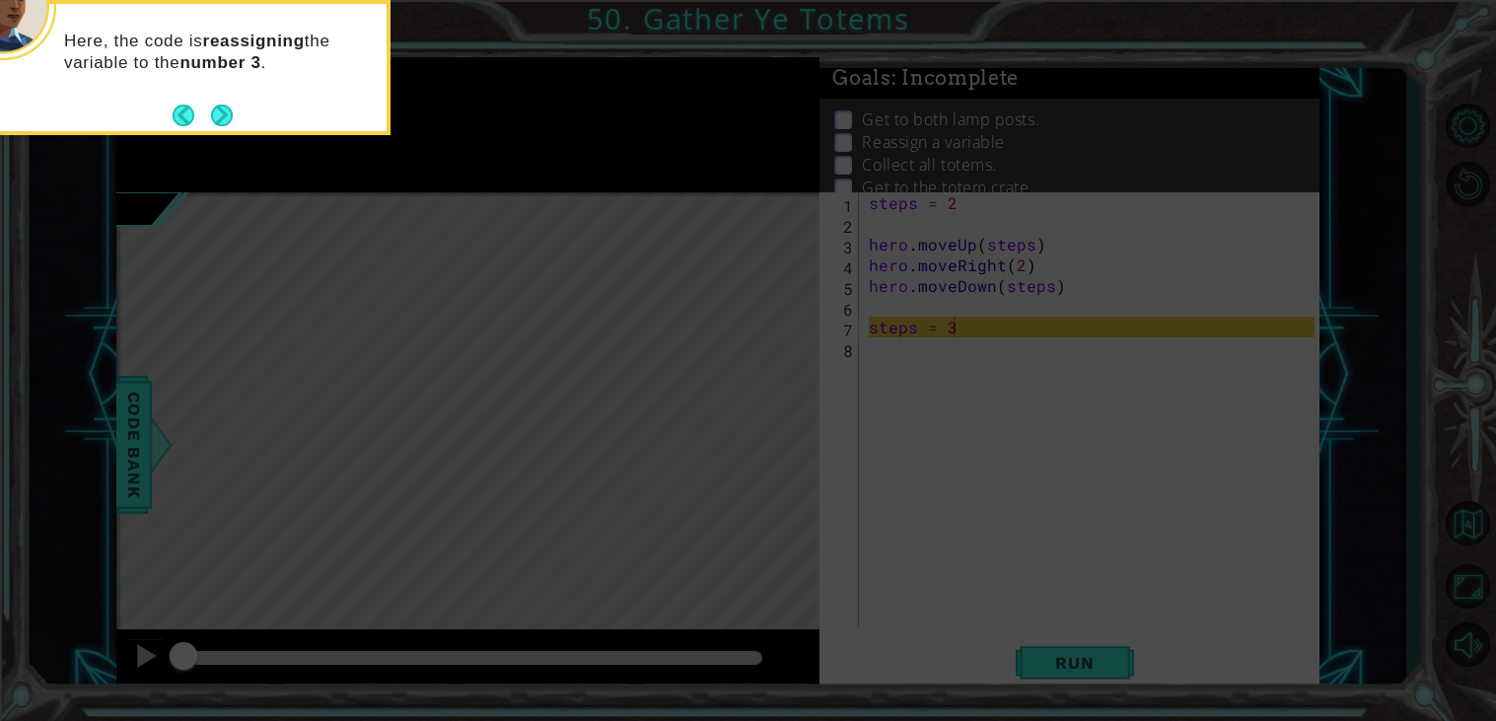
click at [215, 109] on button "Next" at bounding box center [222, 116] width 22 height 22
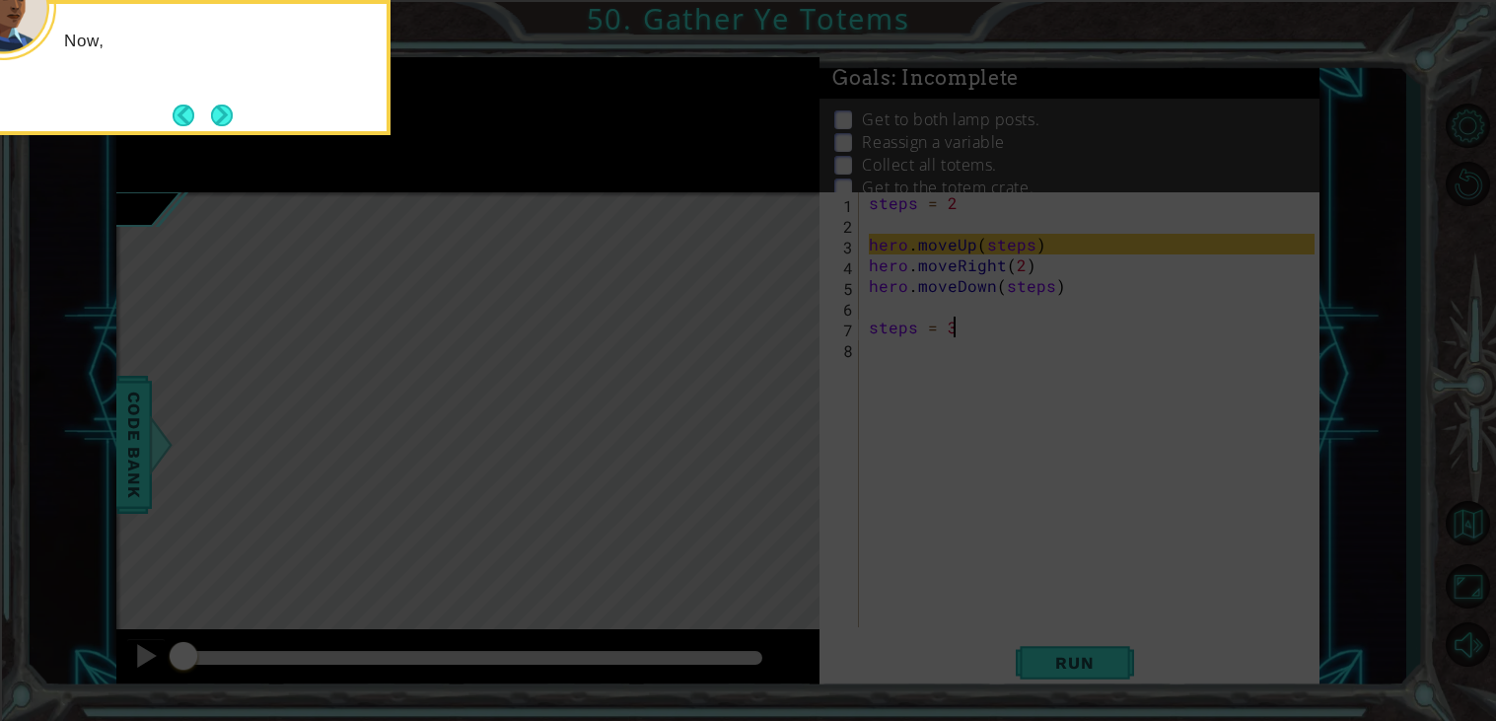
click at [215, 109] on button "Next" at bounding box center [222, 116] width 22 height 22
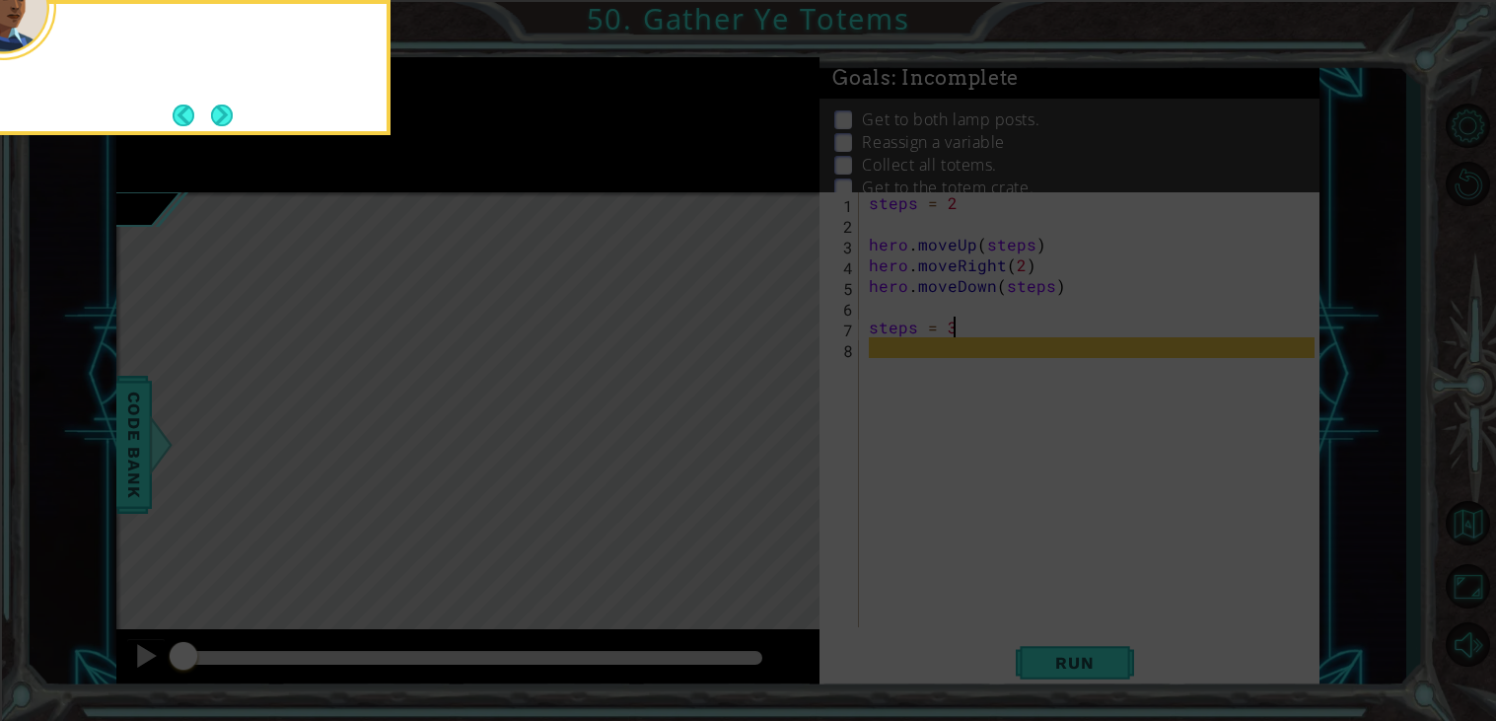
click at [215, 109] on button "Next" at bounding box center [222, 116] width 22 height 22
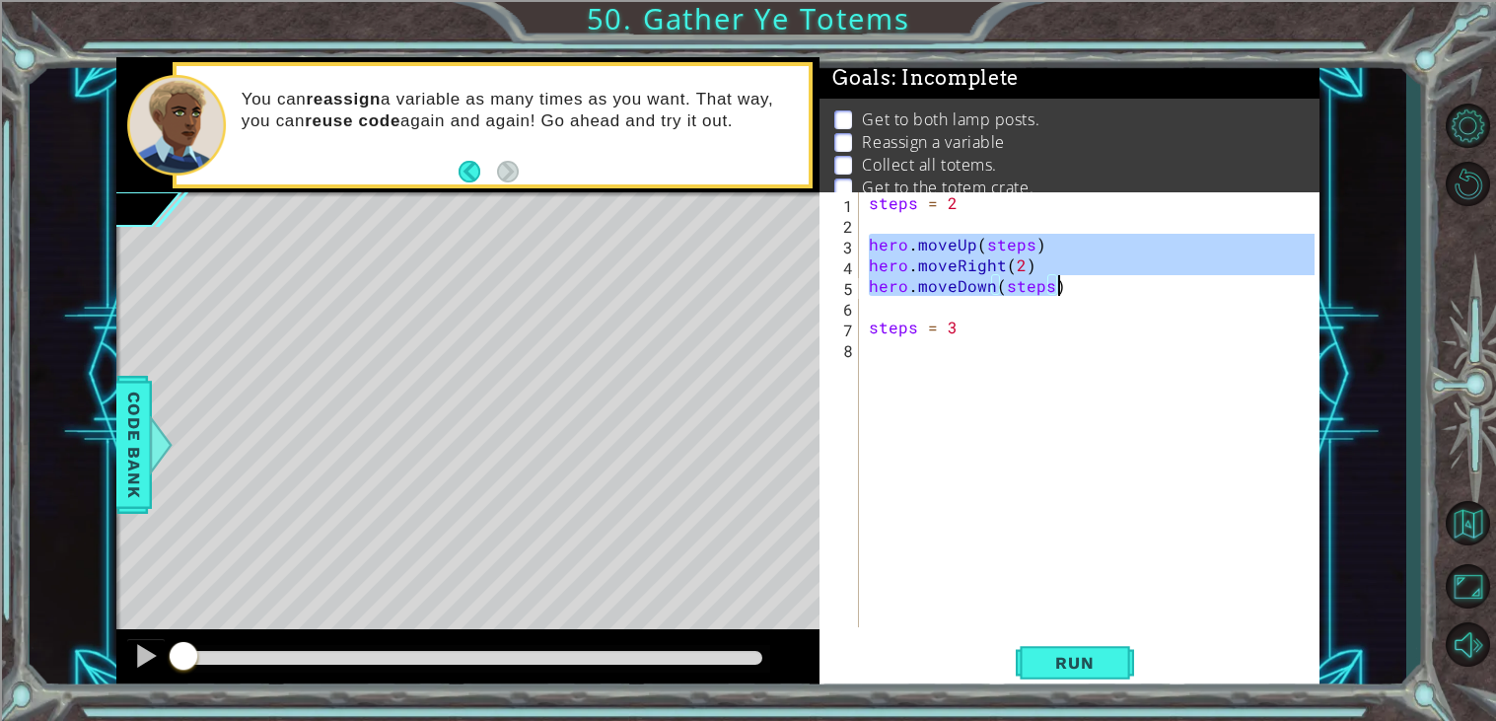
drag, startPoint x: 865, startPoint y: 249, endPoint x: 1063, endPoint y: 294, distance: 203.4
click at [1063, 294] on div "steps = 2 hero . moveUp ( steps ) hero . moveRight ( 2 ) hero . moveDown ( step…" at bounding box center [1095, 430] width 460 height 476
type textarea "hero.moveRight(2) hero.moveDown(steps)"
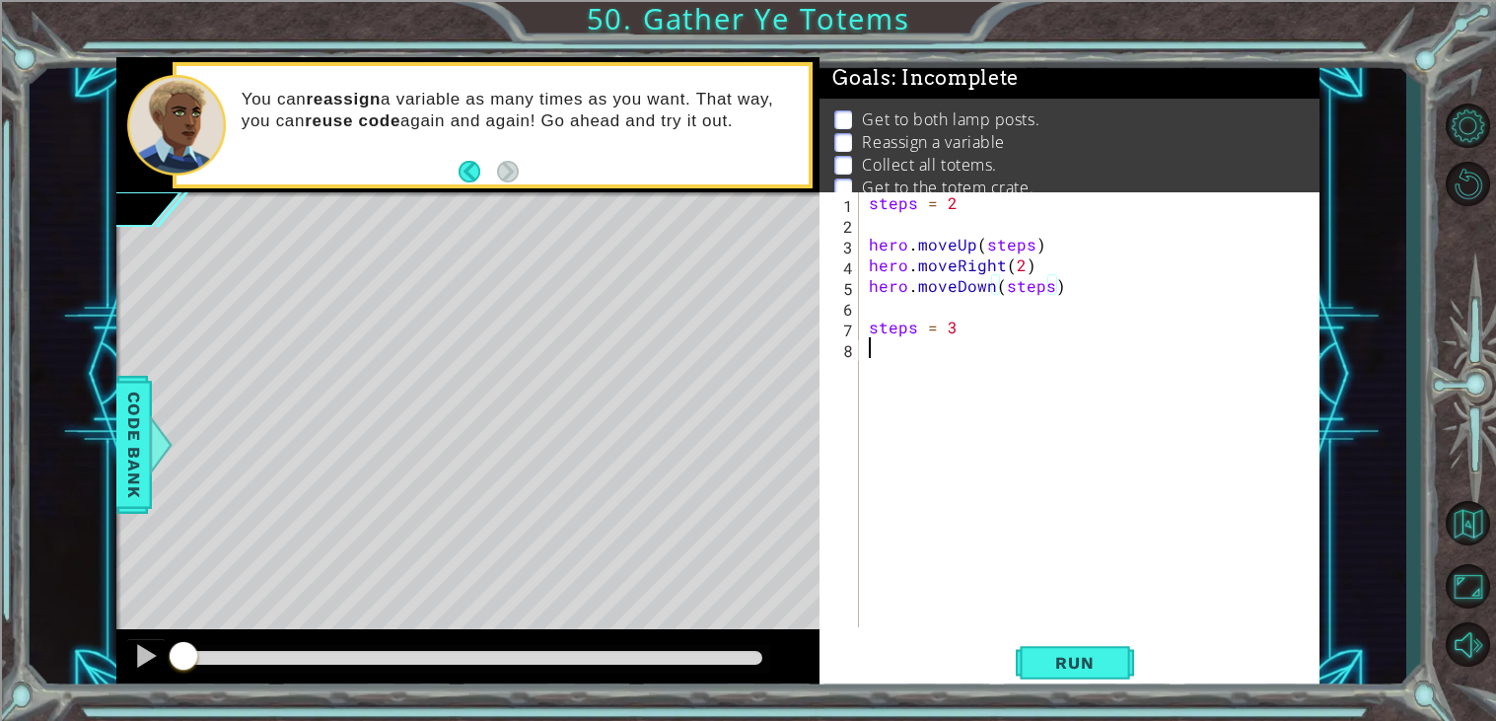
click at [1003, 368] on div "steps = 2 hero . moveUp ( steps ) hero . moveRight ( 2 ) hero . moveDown ( step…" at bounding box center [1095, 430] width 460 height 476
paste textarea "hero.moveDown(steps)"
type textarea "hero.moveDown(steps)"
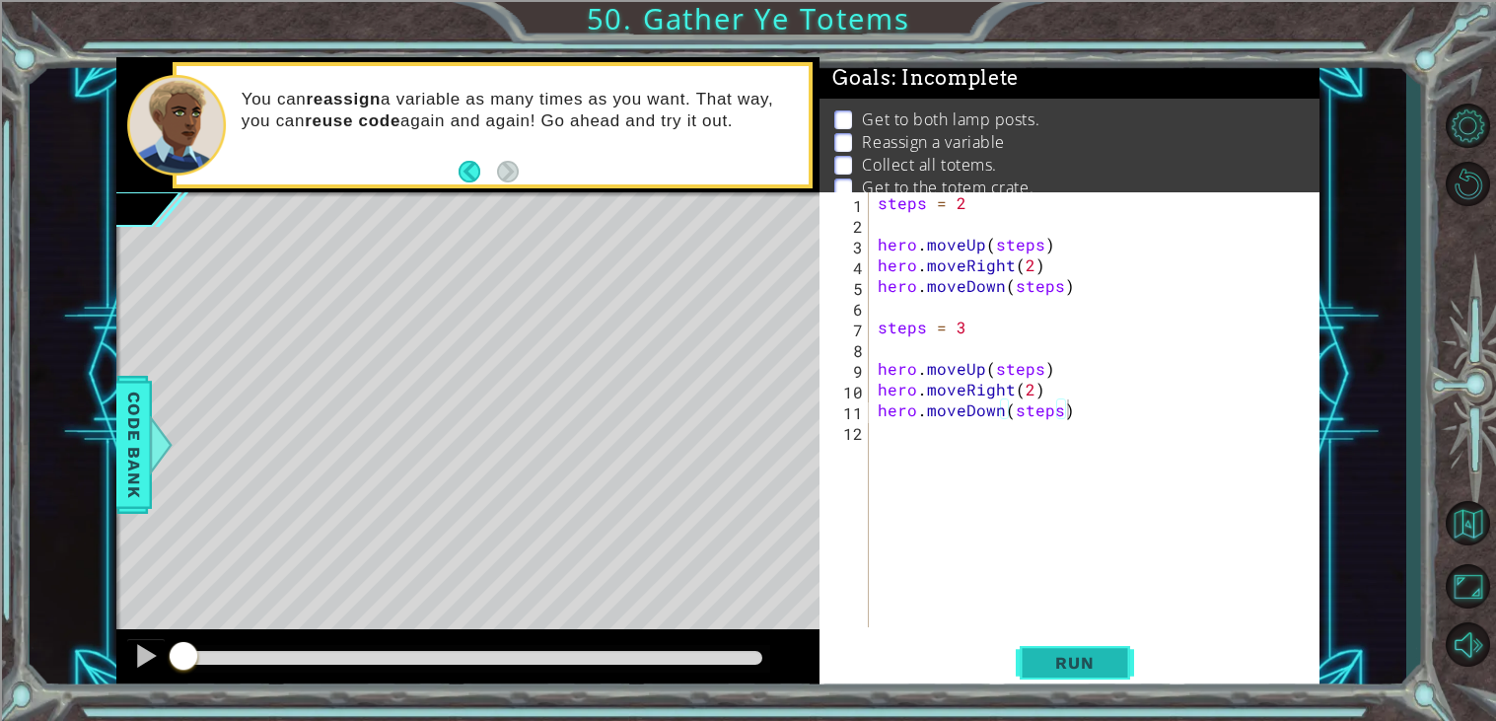
click at [1026, 647] on button "Run" at bounding box center [1075, 663] width 118 height 50
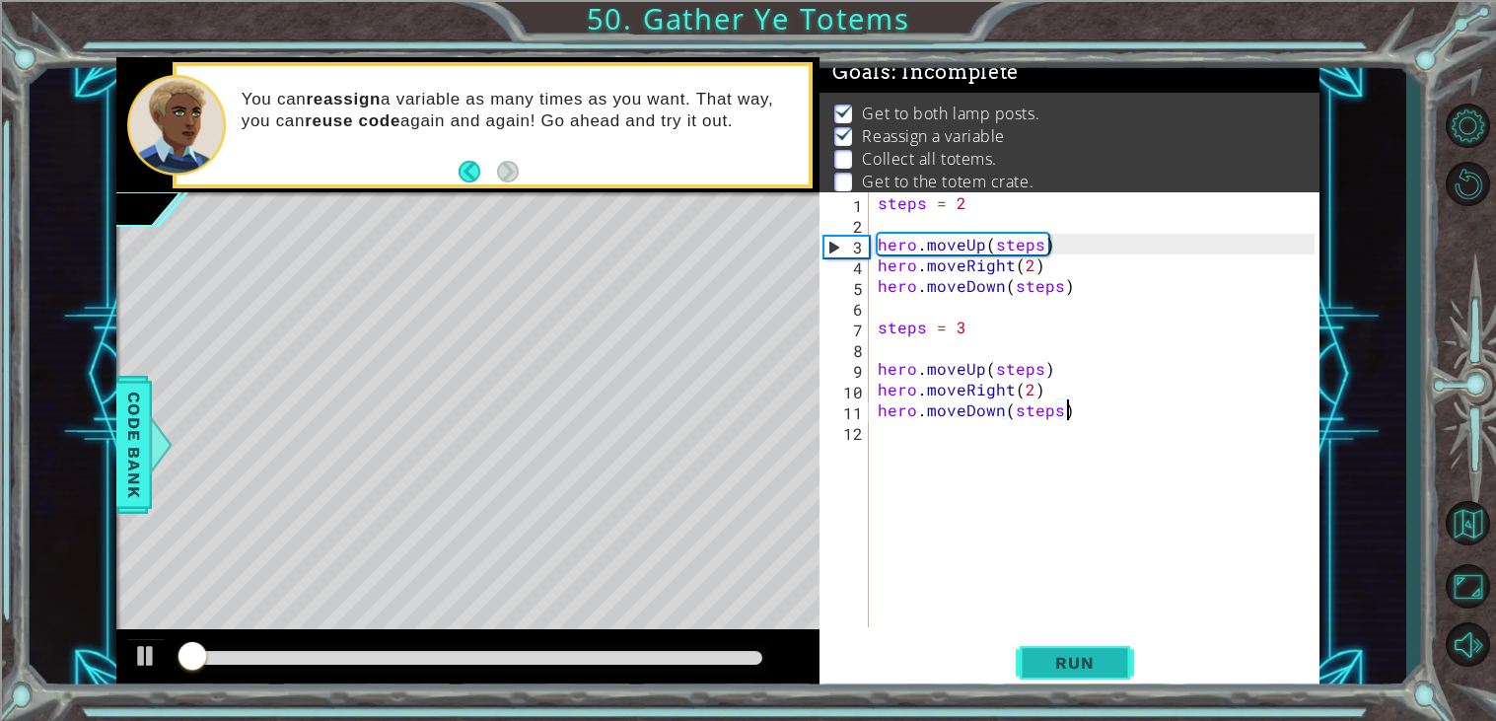
scroll to position [7, 0]
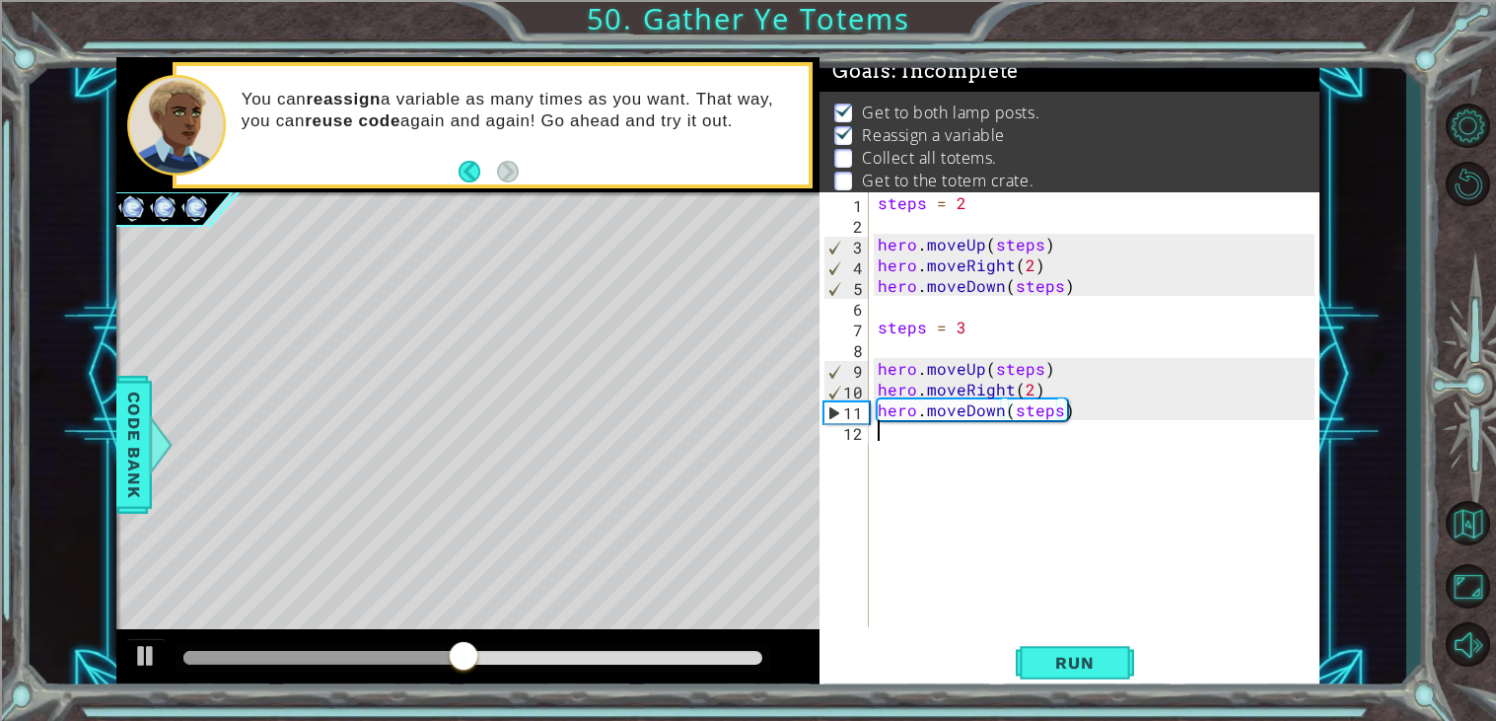
click at [887, 442] on div "steps = 2 hero . moveUp ( steps ) hero . moveRight ( 2 ) hero . moveDown ( step…" at bounding box center [1099, 430] width 451 height 476
click at [960, 329] on div "steps = 2 hero . moveUp ( steps ) hero . moveRight ( 2 ) hero . moveDown ( step…" at bounding box center [1099, 430] width 451 height 476
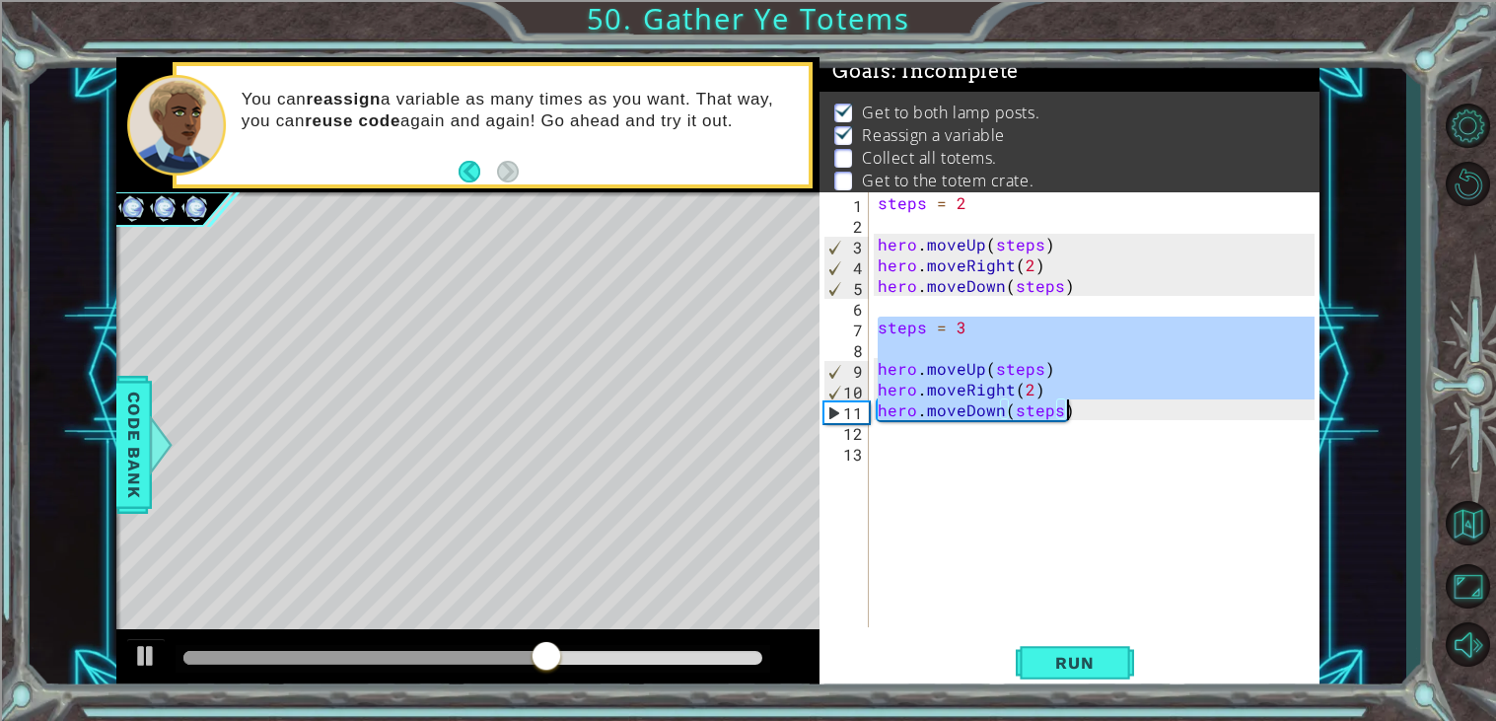
drag, startPoint x: 879, startPoint y: 327, endPoint x: 1078, endPoint y: 407, distance: 214.7
click at [1078, 407] on div "steps = 2 hero . moveUp ( steps ) hero . moveRight ( 2 ) hero . moveDown ( step…" at bounding box center [1099, 430] width 451 height 476
type textarea "hero.moveRight(2) hero.moveDown(steps)"
click at [1010, 445] on div "steps = 2 hero . moveUp ( steps ) hero . moveRight ( 2 ) hero . moveDown ( step…" at bounding box center [1099, 430] width 451 height 476
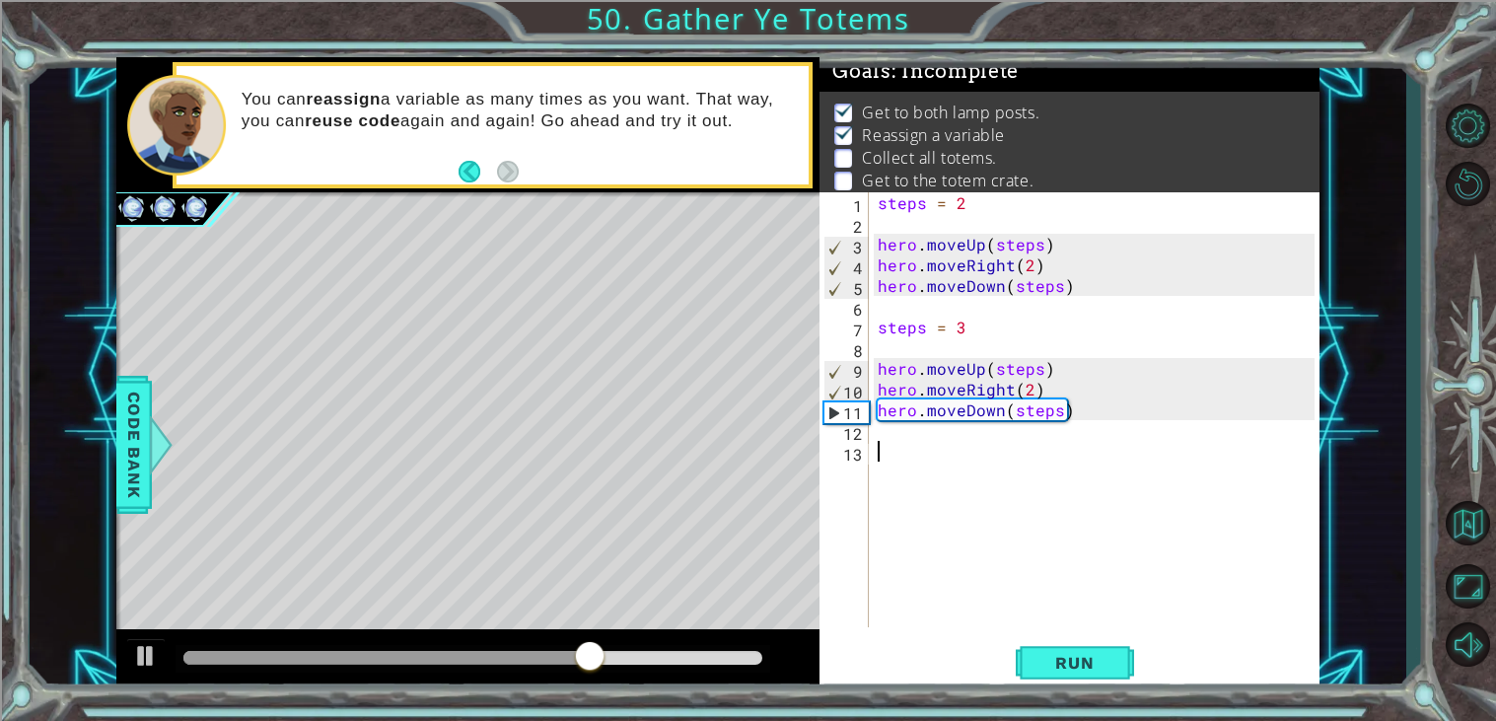
paste textarea "hero.moveDown(steps)"
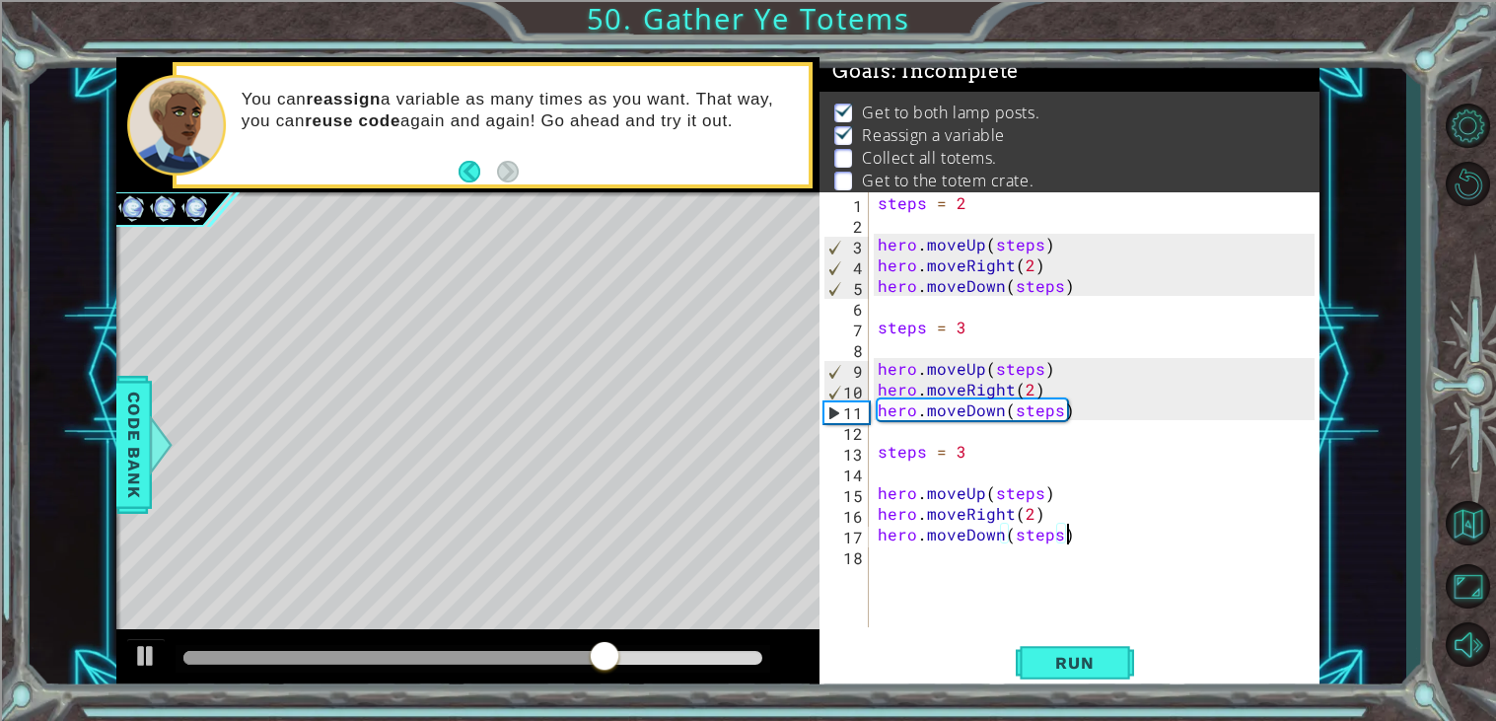
click at [986, 444] on div "steps = 2 hero . moveUp ( steps ) hero . moveRight ( 2 ) hero . moveDown ( step…" at bounding box center [1099, 430] width 451 height 476
type textarea "steps = 4"
click at [1051, 664] on span "Run" at bounding box center [1075, 663] width 78 height 20
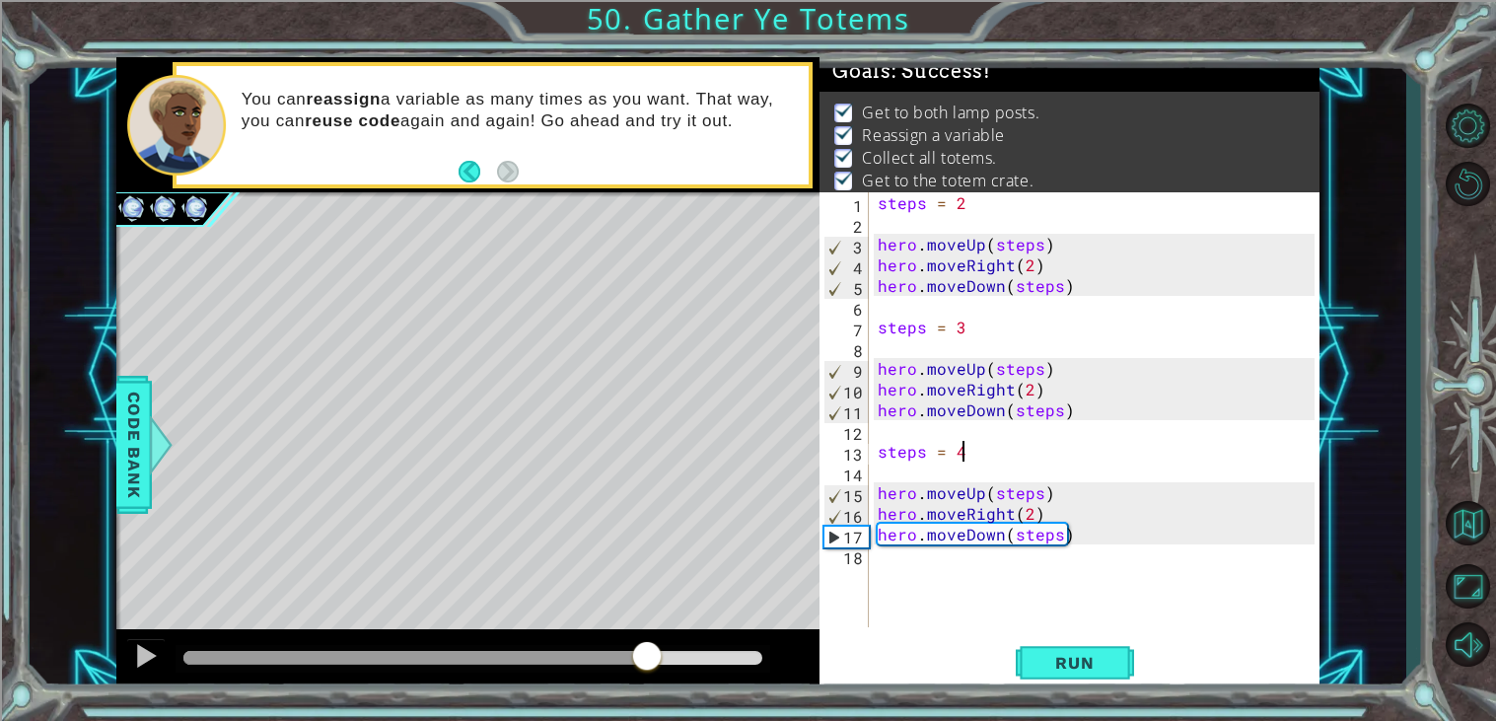
drag, startPoint x: 225, startPoint y: 659, endPoint x: 648, endPoint y: 678, distance: 423.6
click at [648, 678] on div at bounding box center [467, 660] width 703 height 63
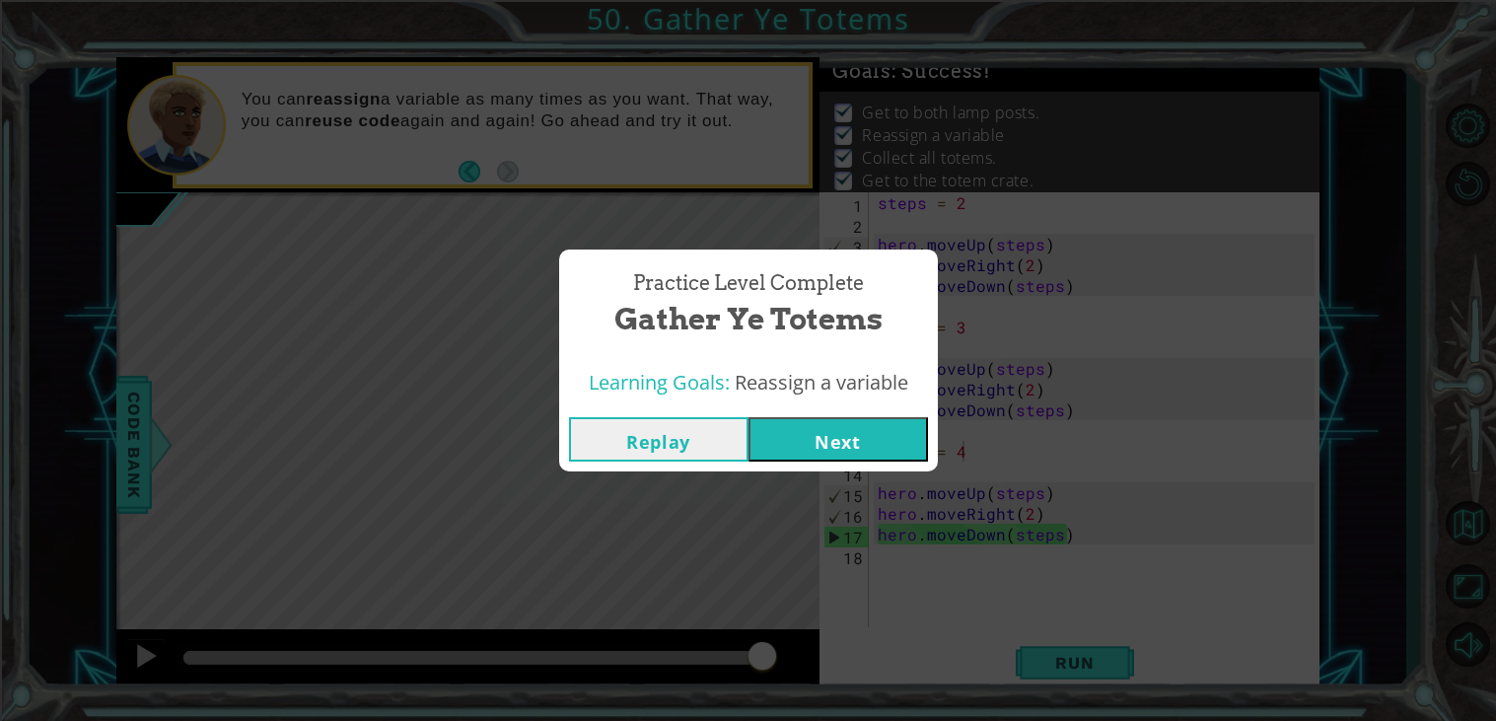
click at [808, 452] on button "Next" at bounding box center [839, 439] width 180 height 44
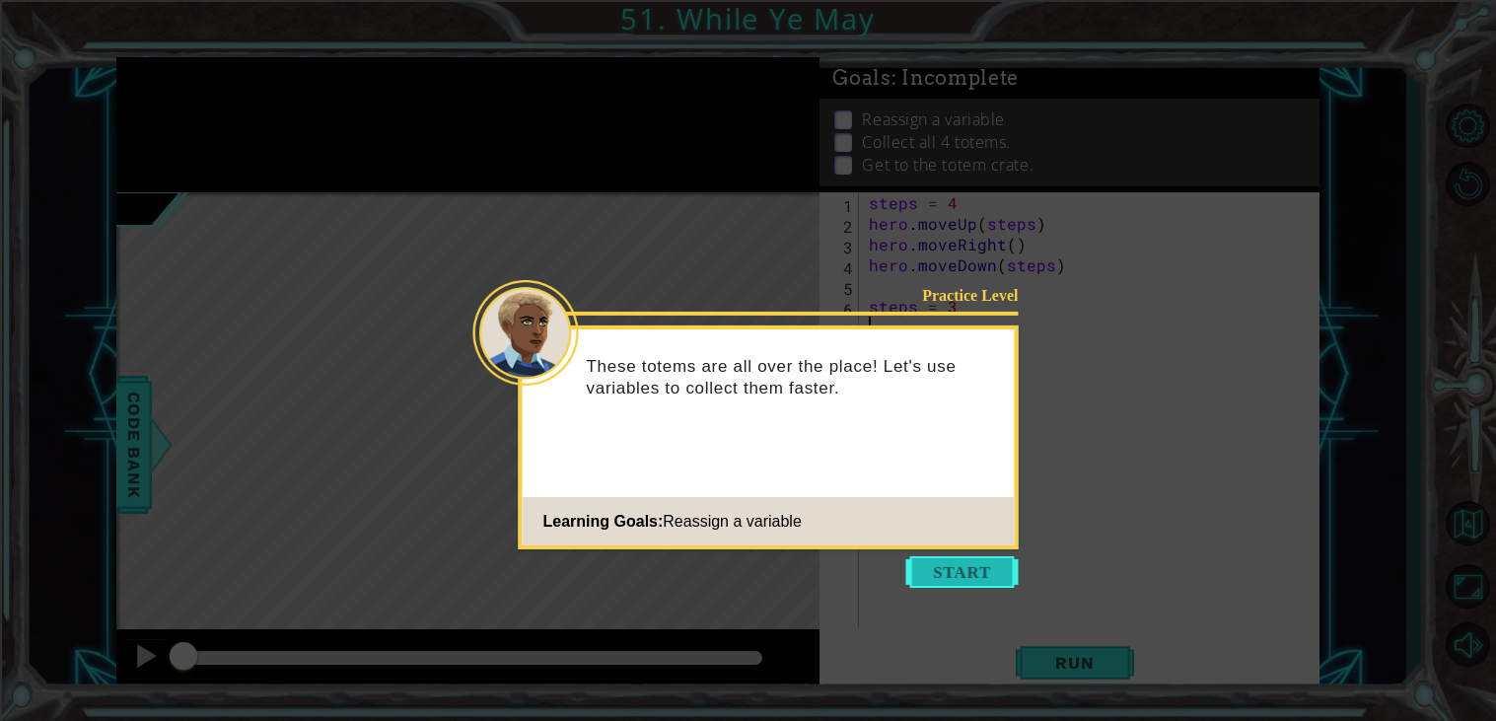
click at [964, 567] on button "Start" at bounding box center [963, 572] width 112 height 32
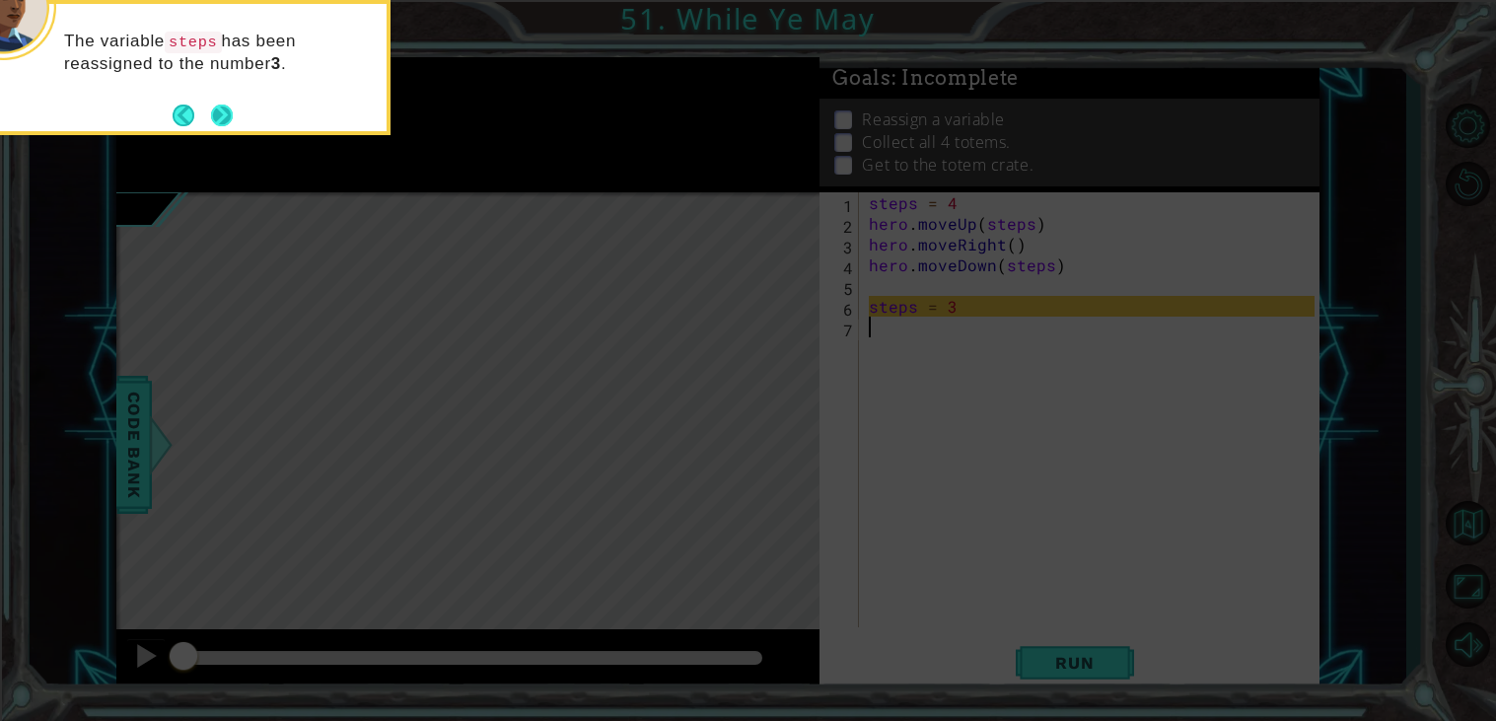
click at [214, 119] on button "Next" at bounding box center [222, 116] width 22 height 22
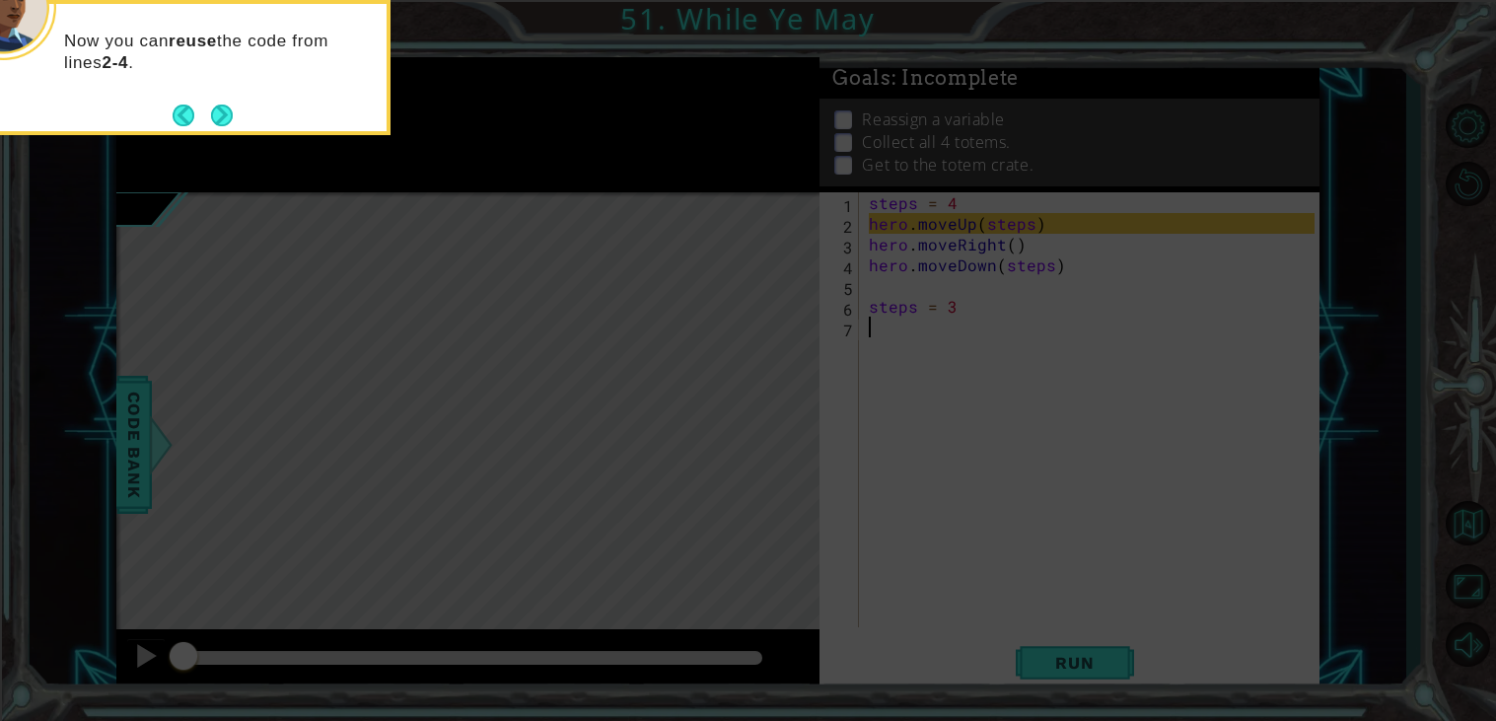
click at [214, 119] on button "Next" at bounding box center [222, 116] width 22 height 22
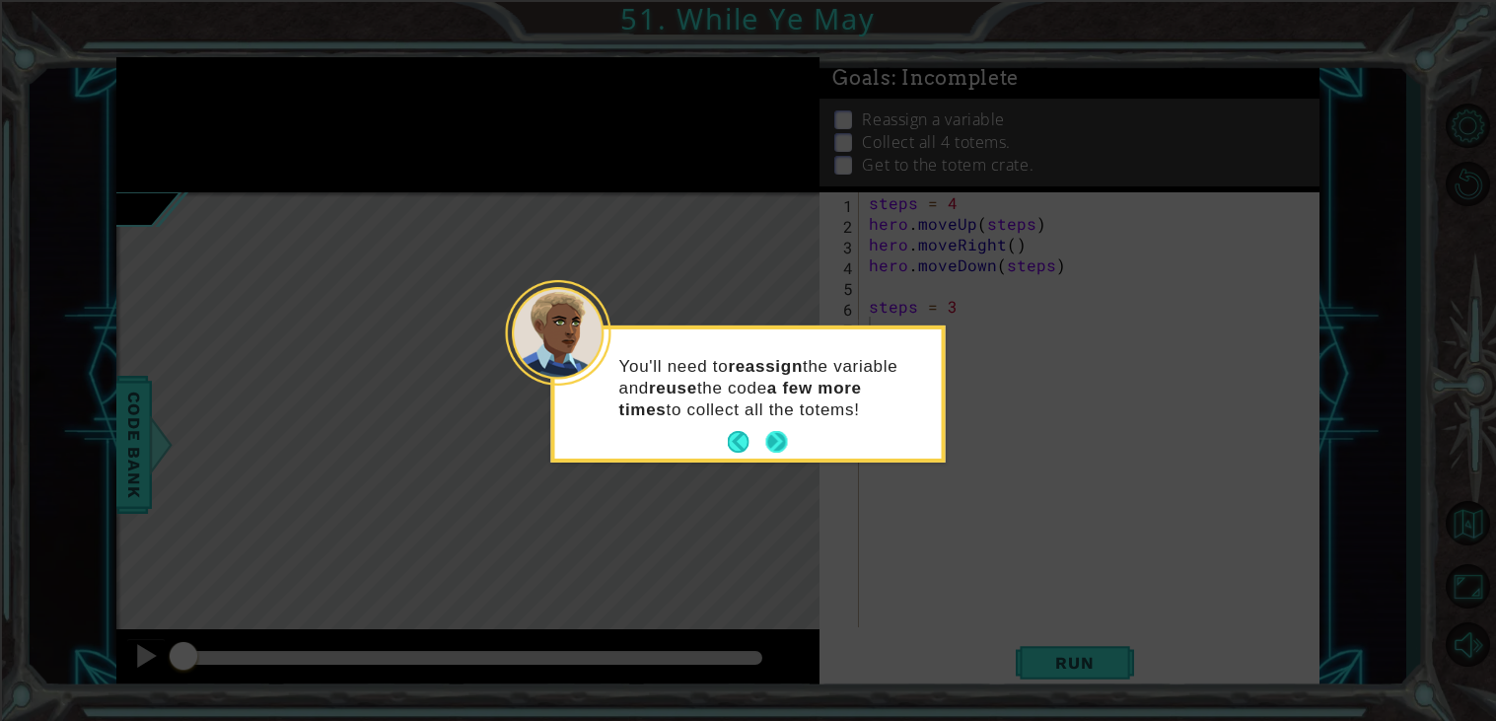
click at [784, 434] on button "Next" at bounding box center [776, 442] width 22 height 22
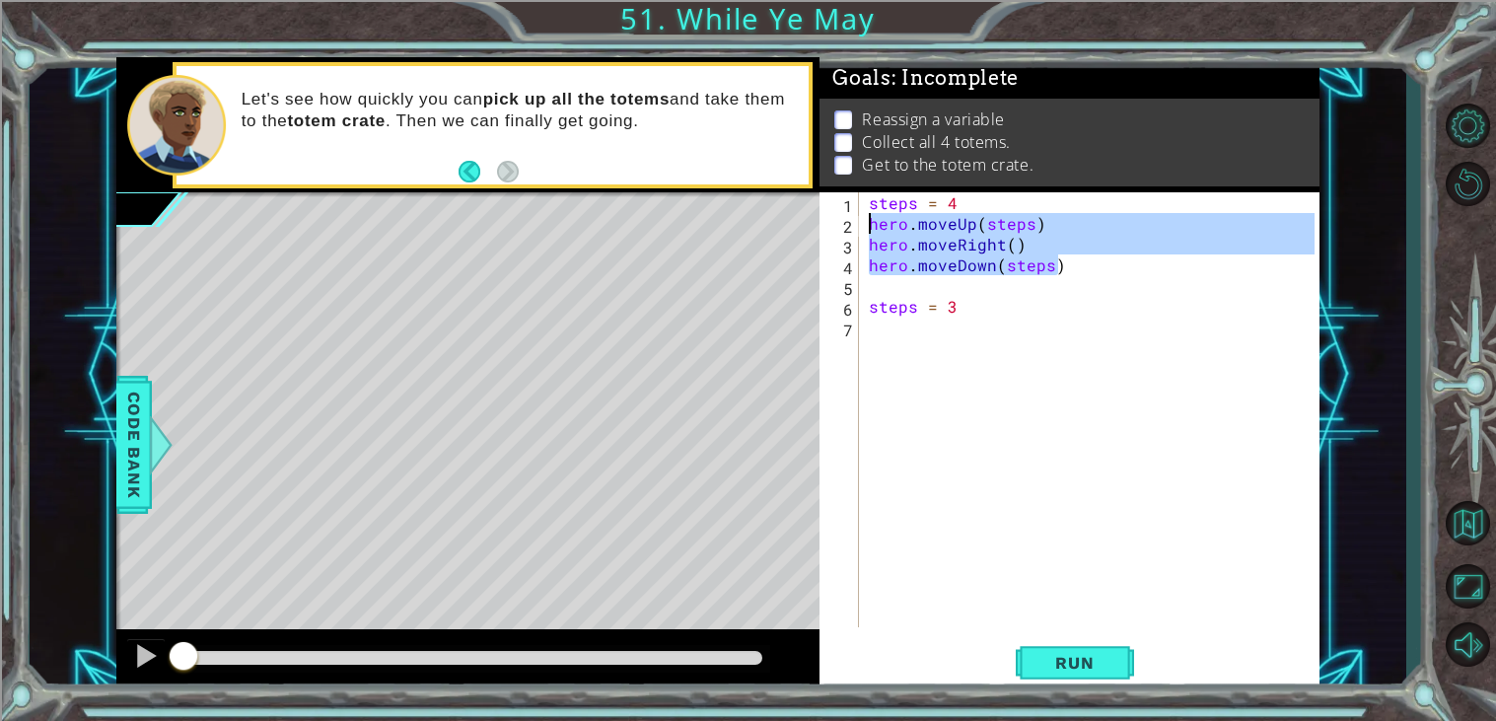
drag, startPoint x: 1089, startPoint y: 270, endPoint x: 859, endPoint y: 223, distance: 234.7
click at [859, 223] on div "1 2 3 4 5 6 7 steps = 4 hero . moveUp ( steps ) hero . moveRight ( ) hero . mov…" at bounding box center [1067, 409] width 495 height 435
type textarea "hero.moveUp(steps) hero.moveRight()"
click at [869, 319] on div "steps = 4 hero . moveUp ( steps ) hero . moveRight ( ) hero . moveDown ( steps …" at bounding box center [1095, 430] width 460 height 476
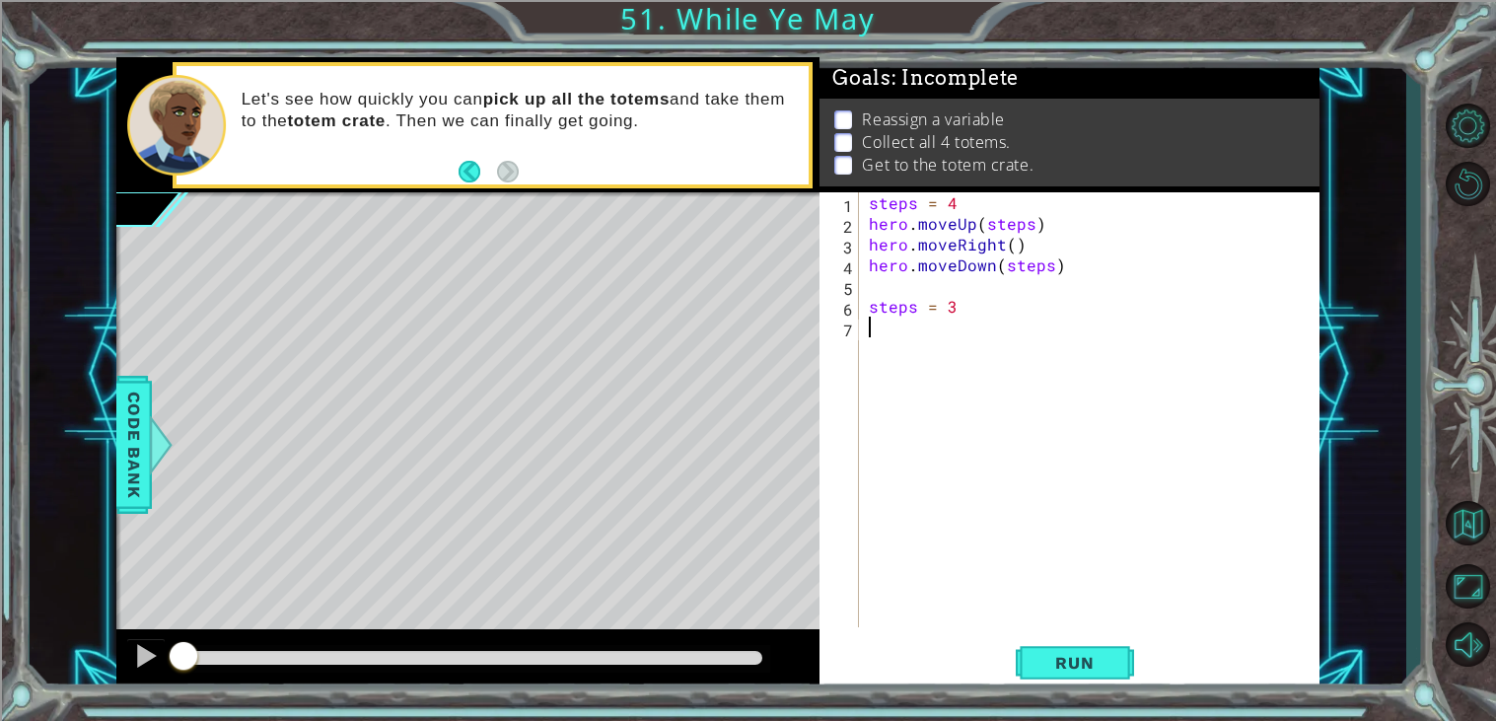
paste textarea "hero.moveDown(steps)"
type textarea "hero.moveDown(steps)"
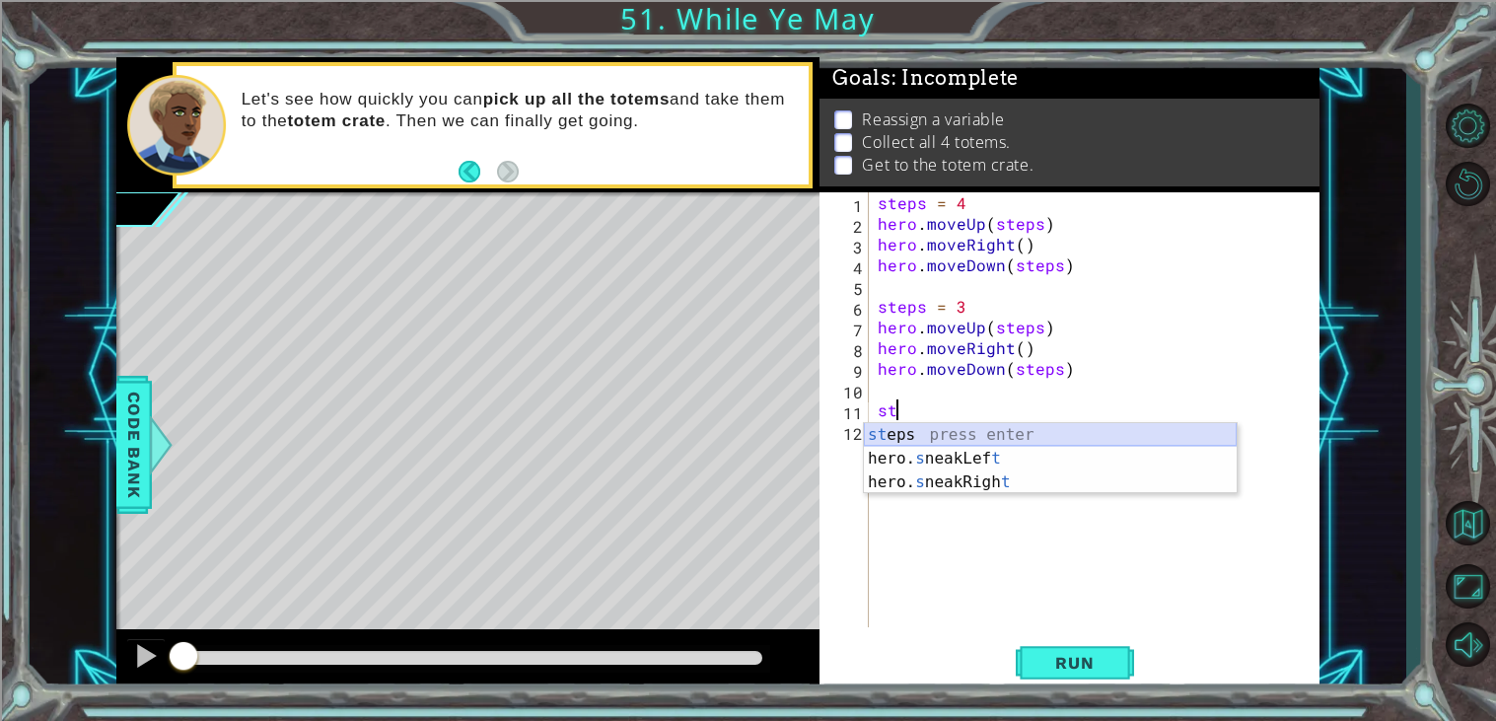
click at [954, 437] on div "st eps press enter hero. s neakLef t press enter hero. s neakRigh t press enter" at bounding box center [1050, 482] width 373 height 118
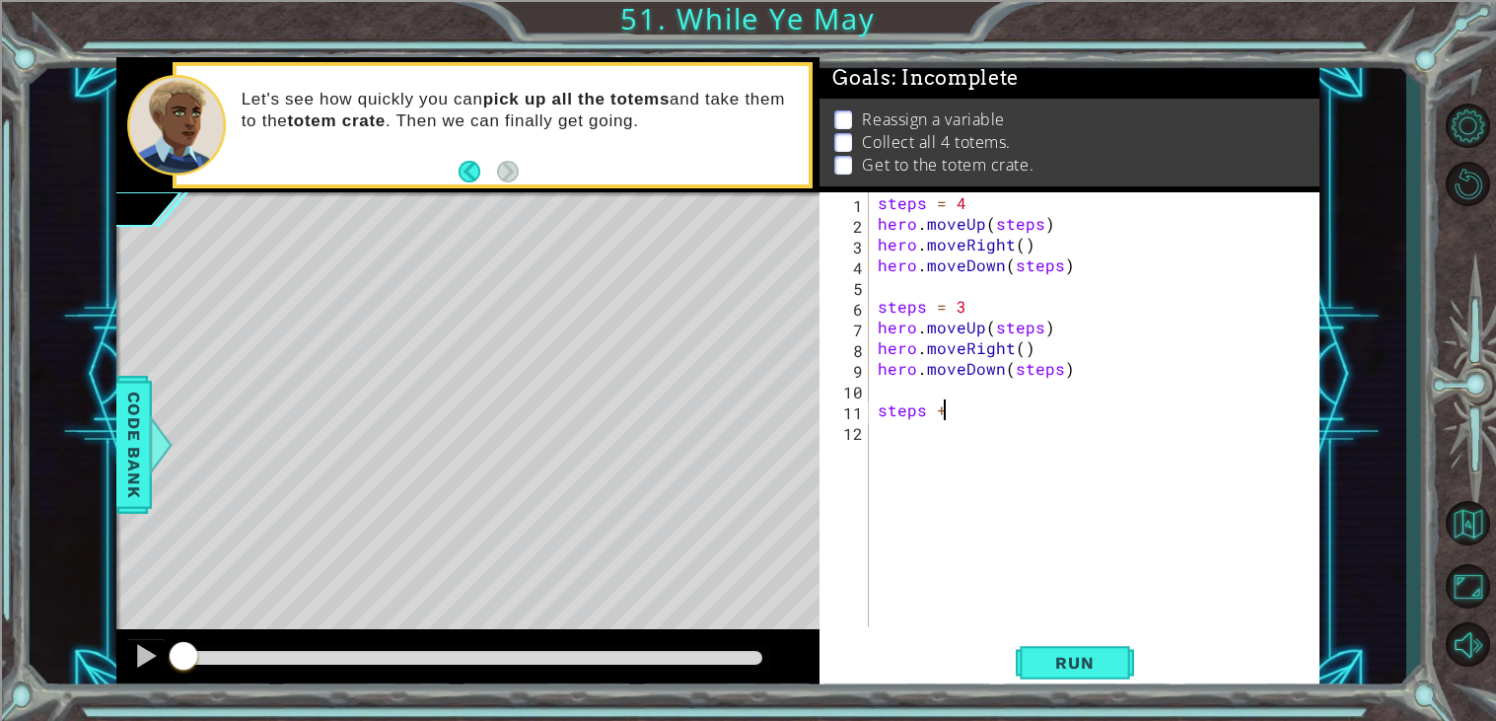
scroll to position [0, 2]
type textarea "steps = 2"
paste textarea "hero.moveDown(steps)"
type textarea "hero.moveDown(steps)"
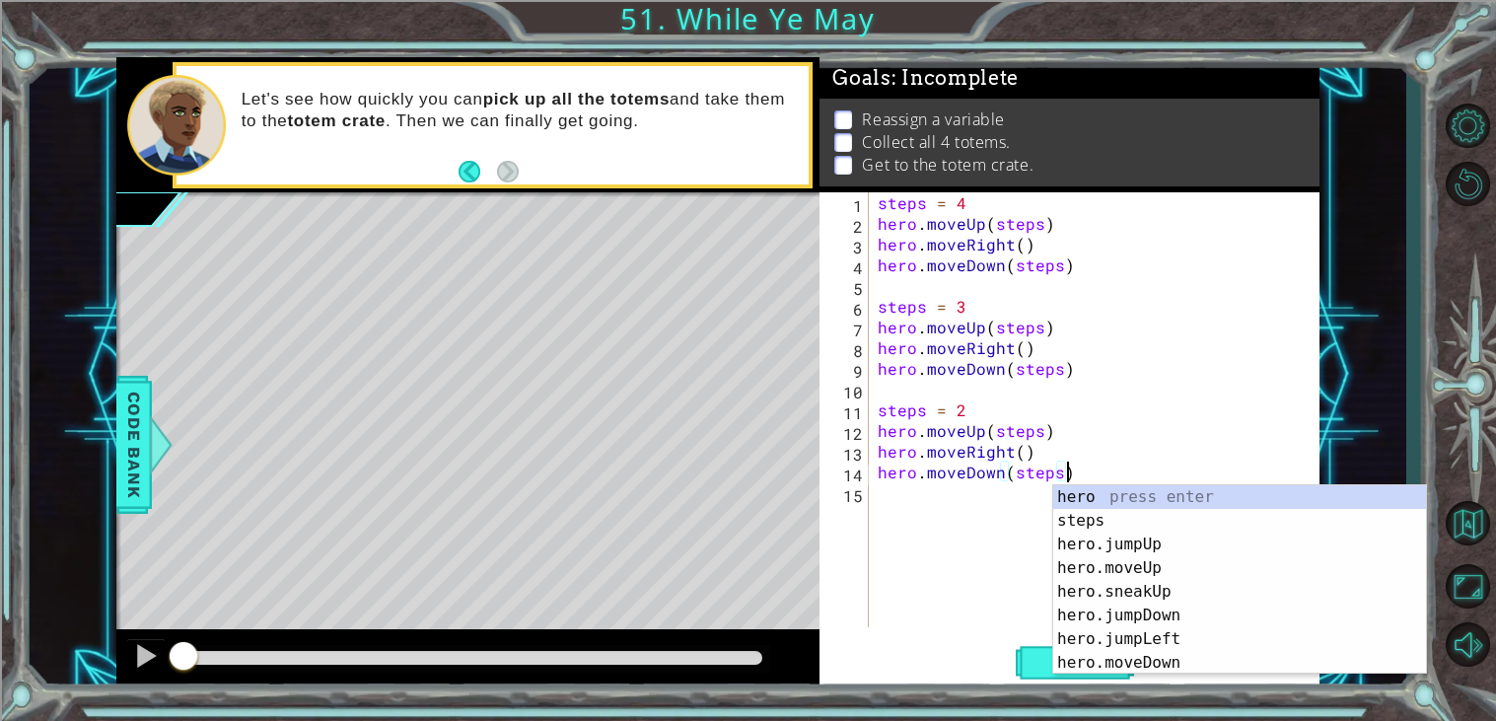
click at [886, 496] on div "steps = 4 hero . moveUp ( steps ) hero . moveRight ( ) hero . moveDown ( steps …" at bounding box center [1099, 430] width 451 height 476
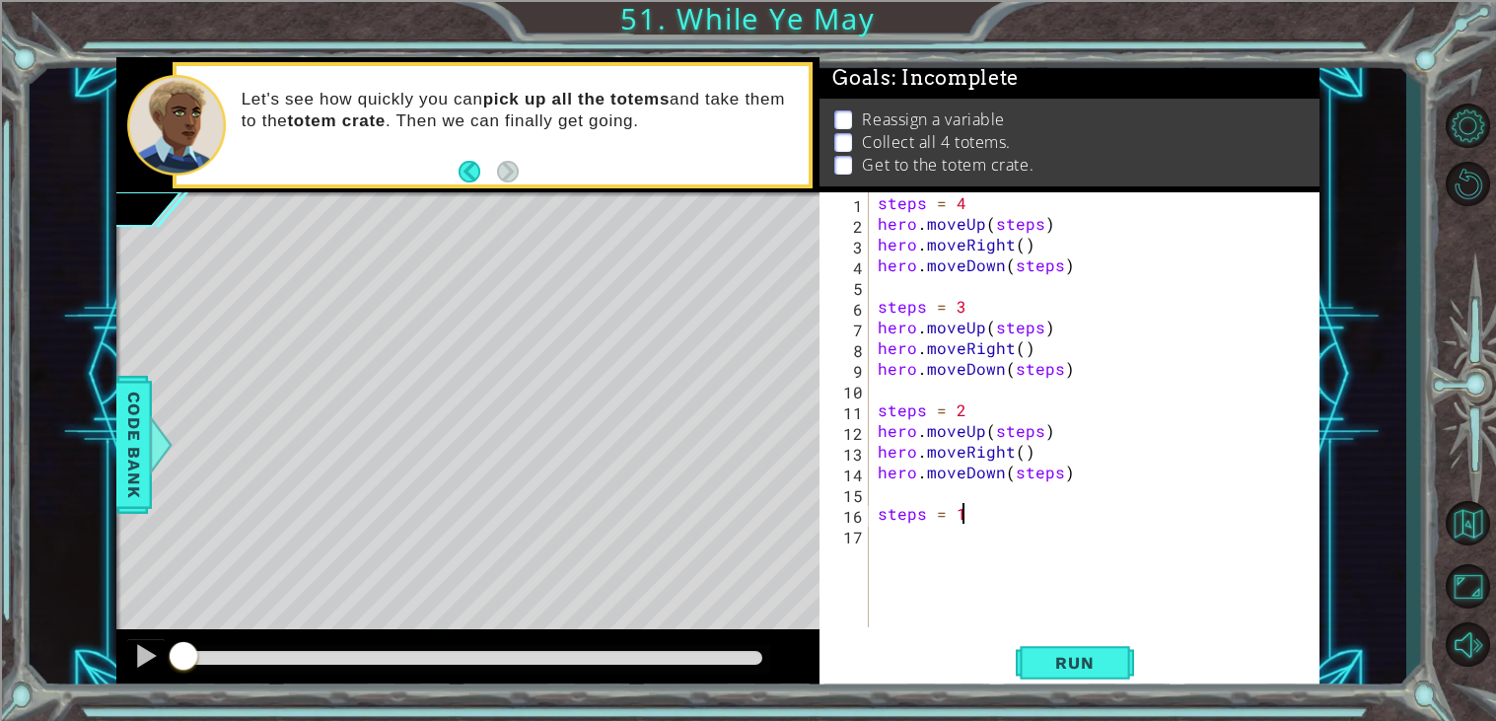
scroll to position [0, 3]
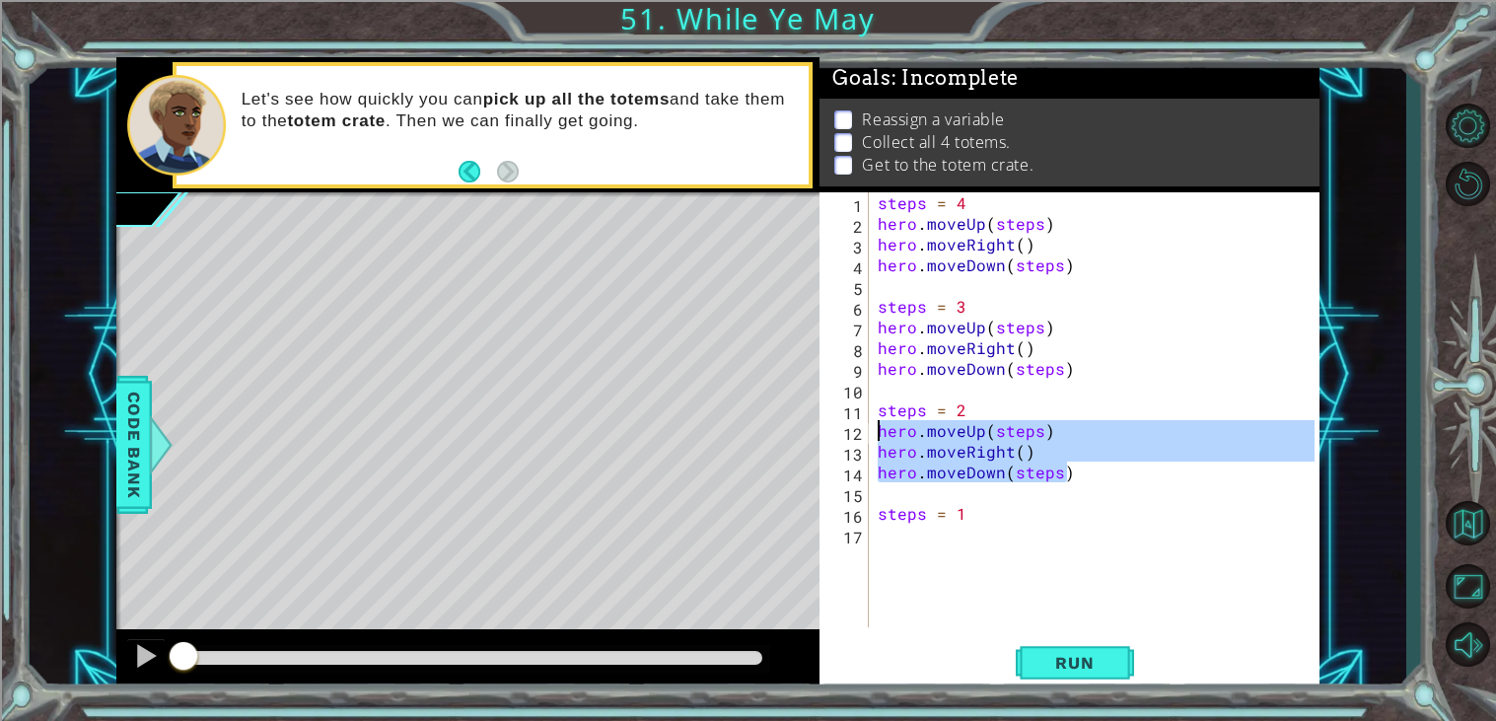
drag, startPoint x: 1072, startPoint y: 474, endPoint x: 877, endPoint y: 434, distance: 199.5
click at [877, 434] on div "steps = 4 hero . moveUp ( steps ) hero . moveRight ( ) hero . moveDown ( steps …" at bounding box center [1099, 430] width 451 height 476
click at [876, 524] on div "steps = 4 hero . moveUp ( steps ) hero . moveRight ( ) hero . moveDown ( steps …" at bounding box center [1099, 430] width 451 height 476
type textarea "steps = 1"
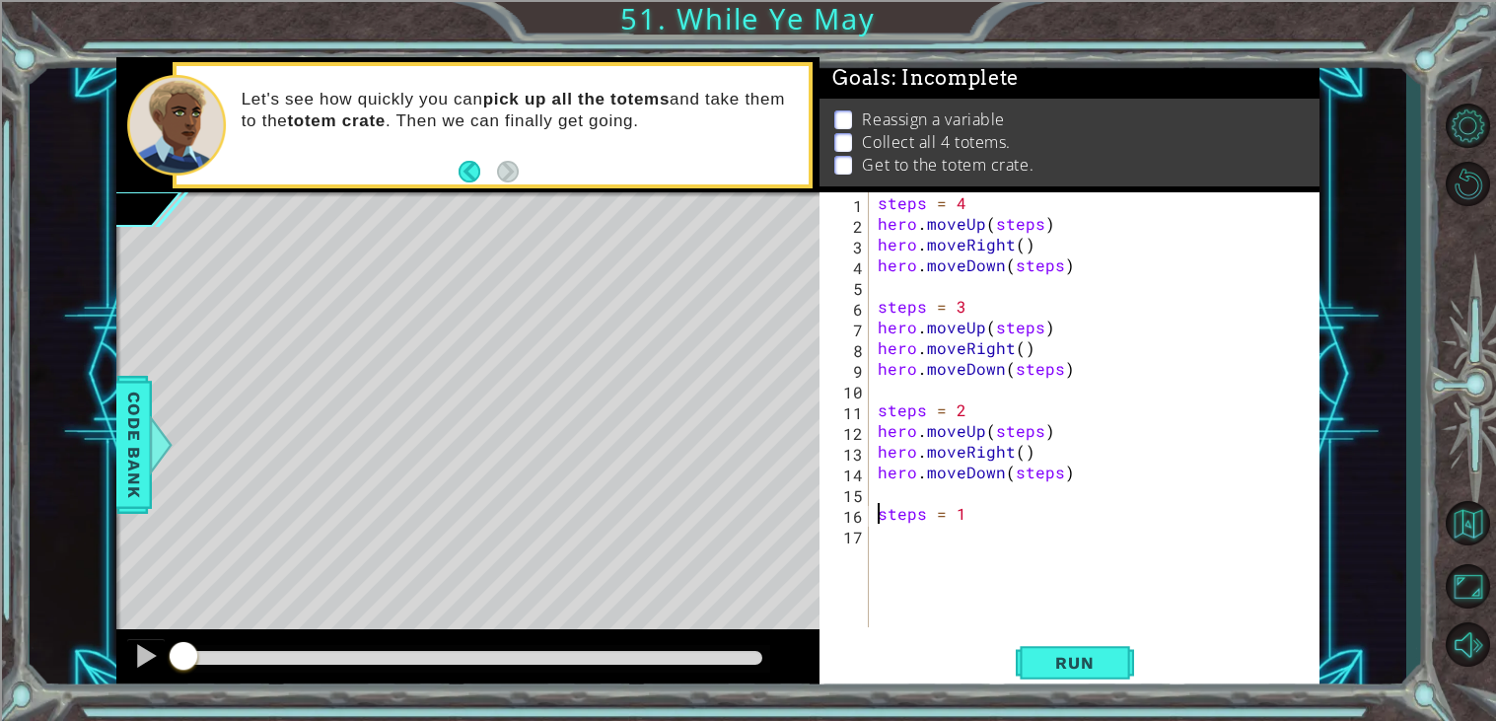
click at [877, 532] on div "steps = 4 hero . moveUp ( steps ) hero . moveRight ( ) hero . moveDown ( steps …" at bounding box center [1099, 430] width 451 height 476
paste textarea "hero.moveDown(steps)"
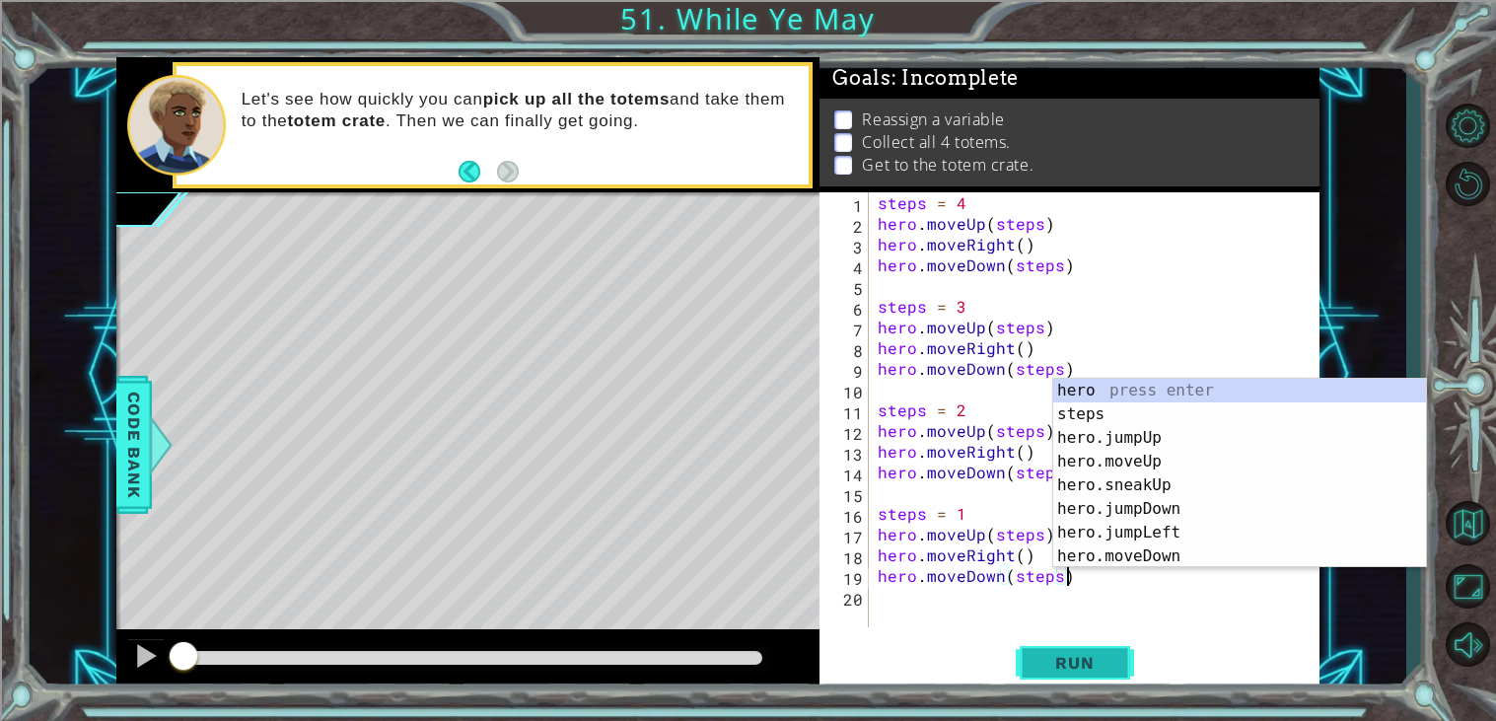
type textarea "hero.moveDown(steps)"
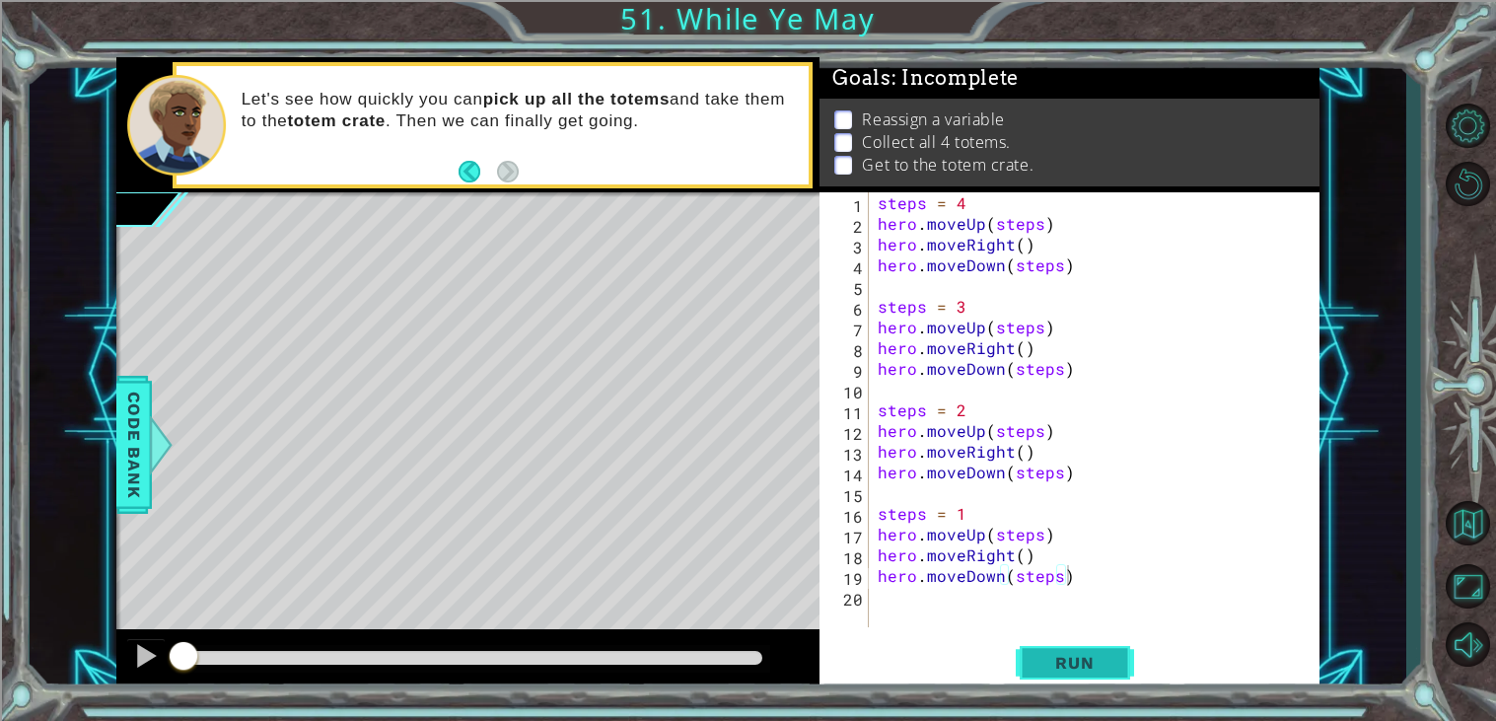
click at [1088, 666] on span "Run" at bounding box center [1075, 663] width 78 height 20
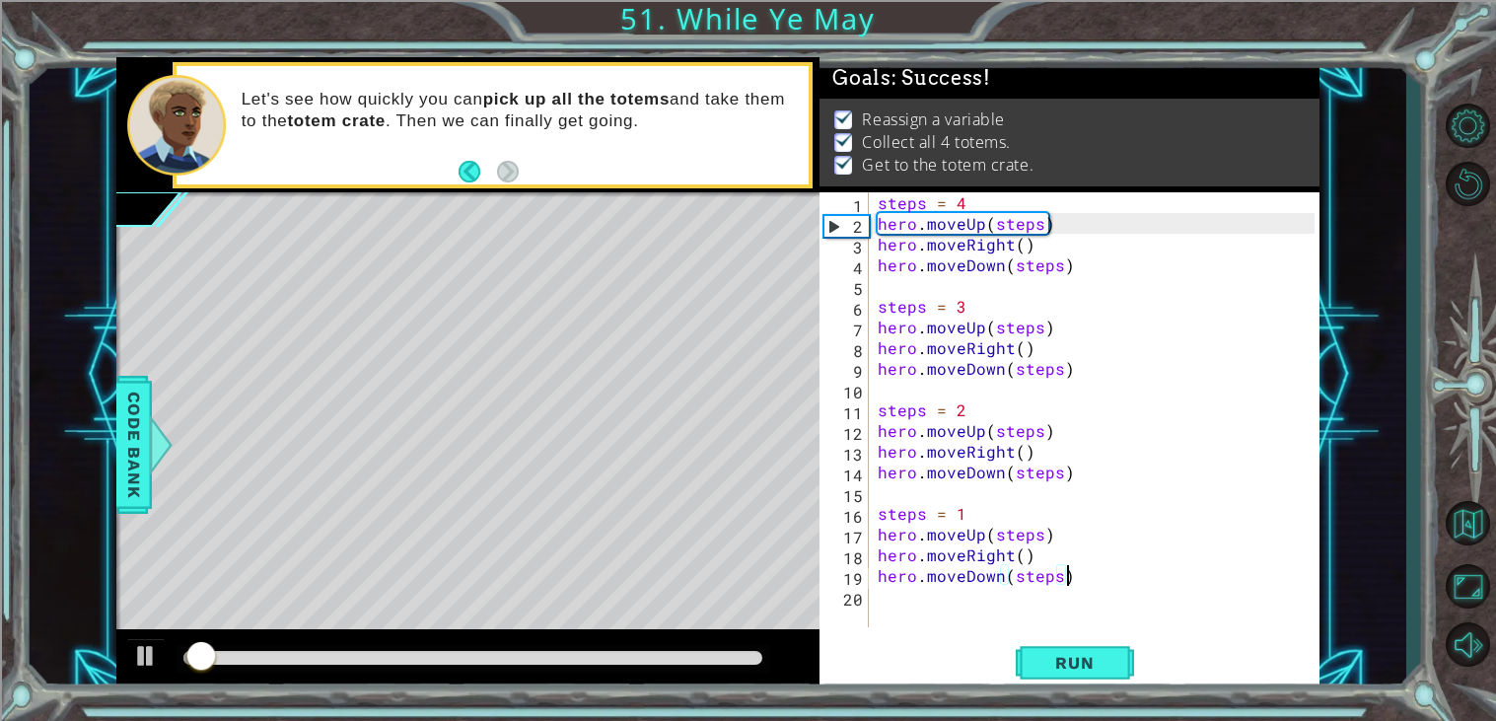
click at [690, 662] on div at bounding box center [472, 658] width 579 height 14
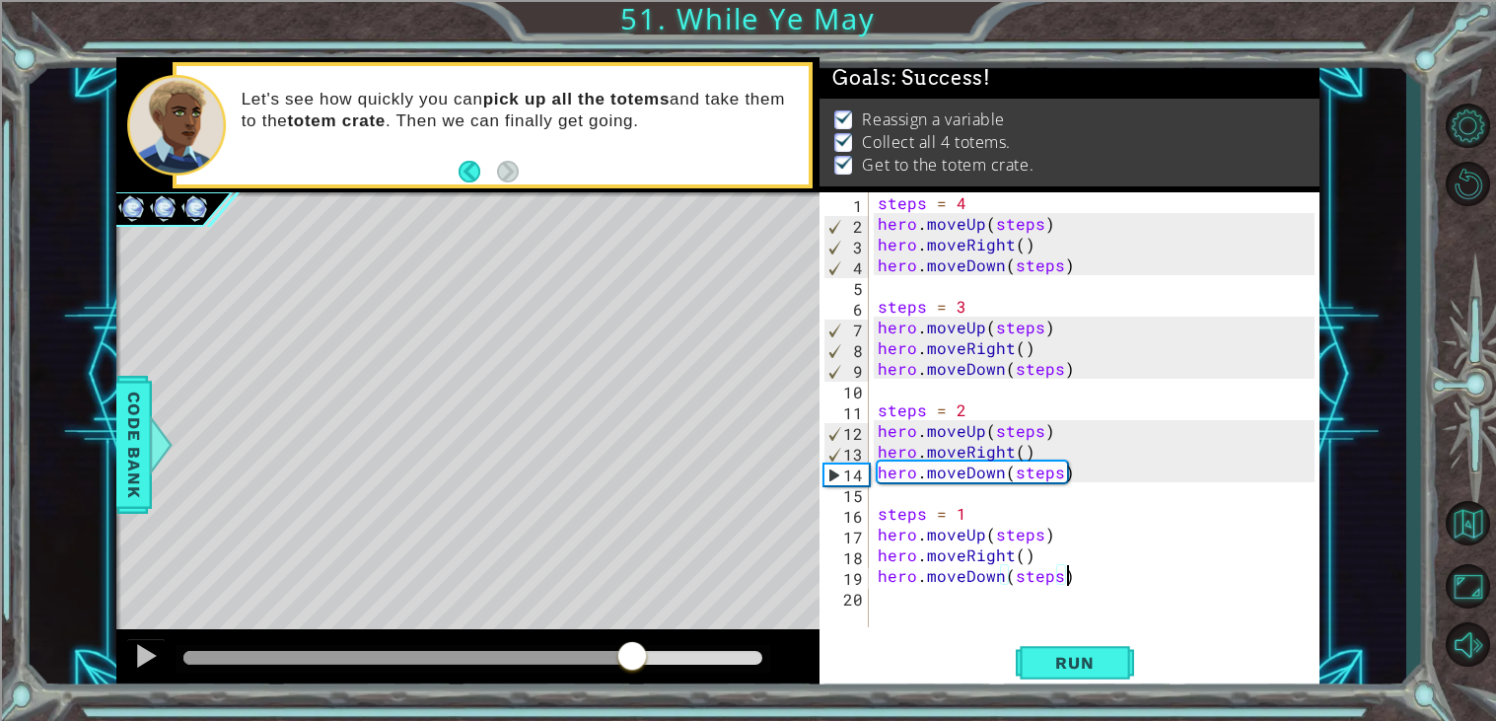
click at [631, 652] on div at bounding box center [407, 658] width 449 height 14
click at [562, 651] on div at bounding box center [407, 658] width 449 height 14
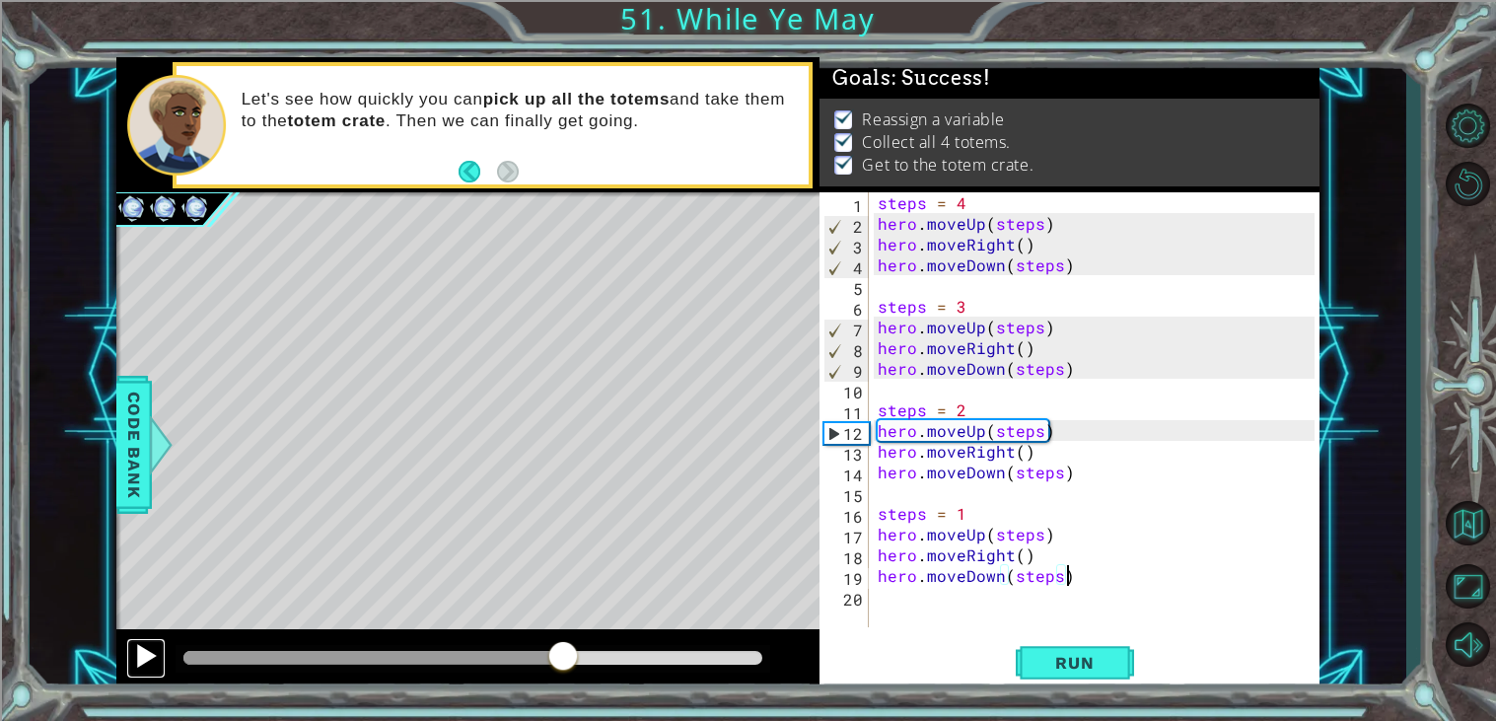
click at [147, 653] on div at bounding box center [146, 656] width 26 height 26
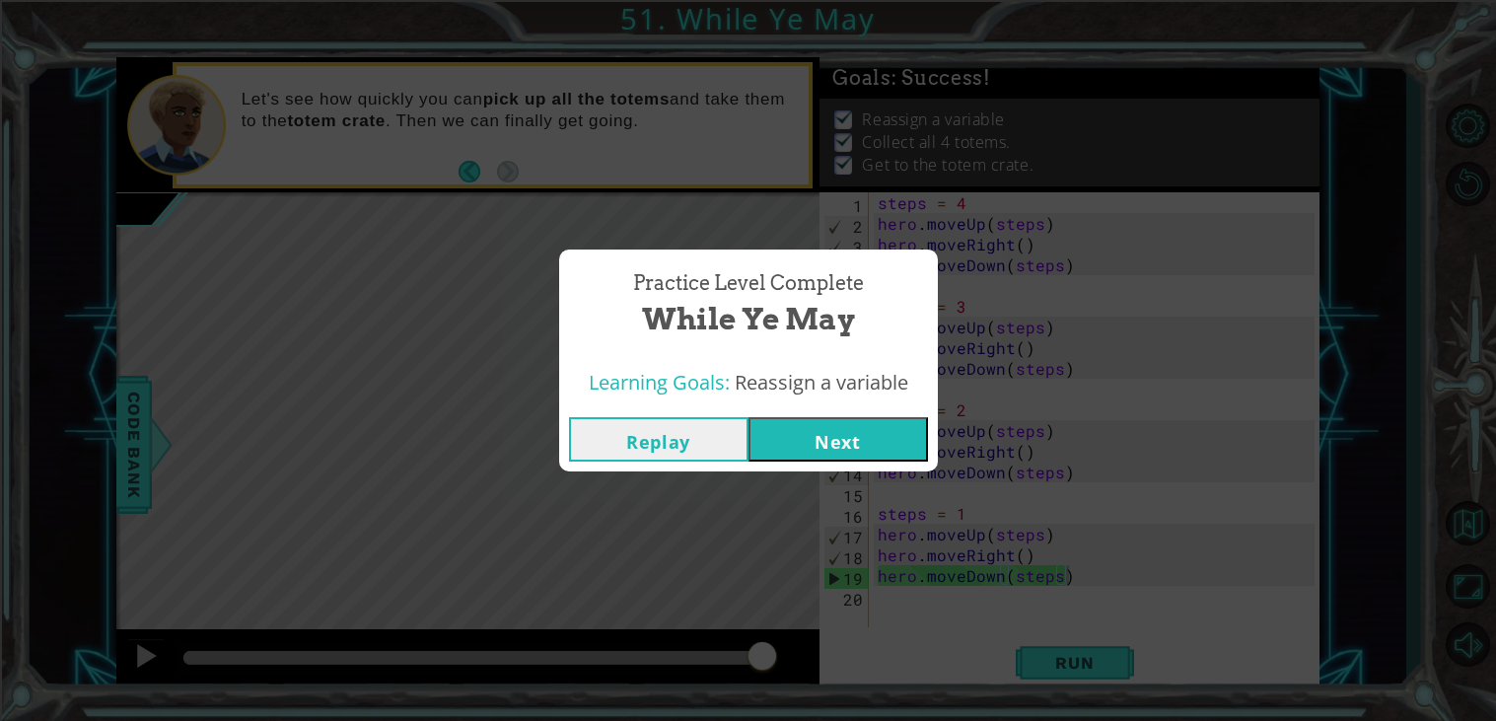
click at [880, 425] on button "Next" at bounding box center [839, 439] width 180 height 44
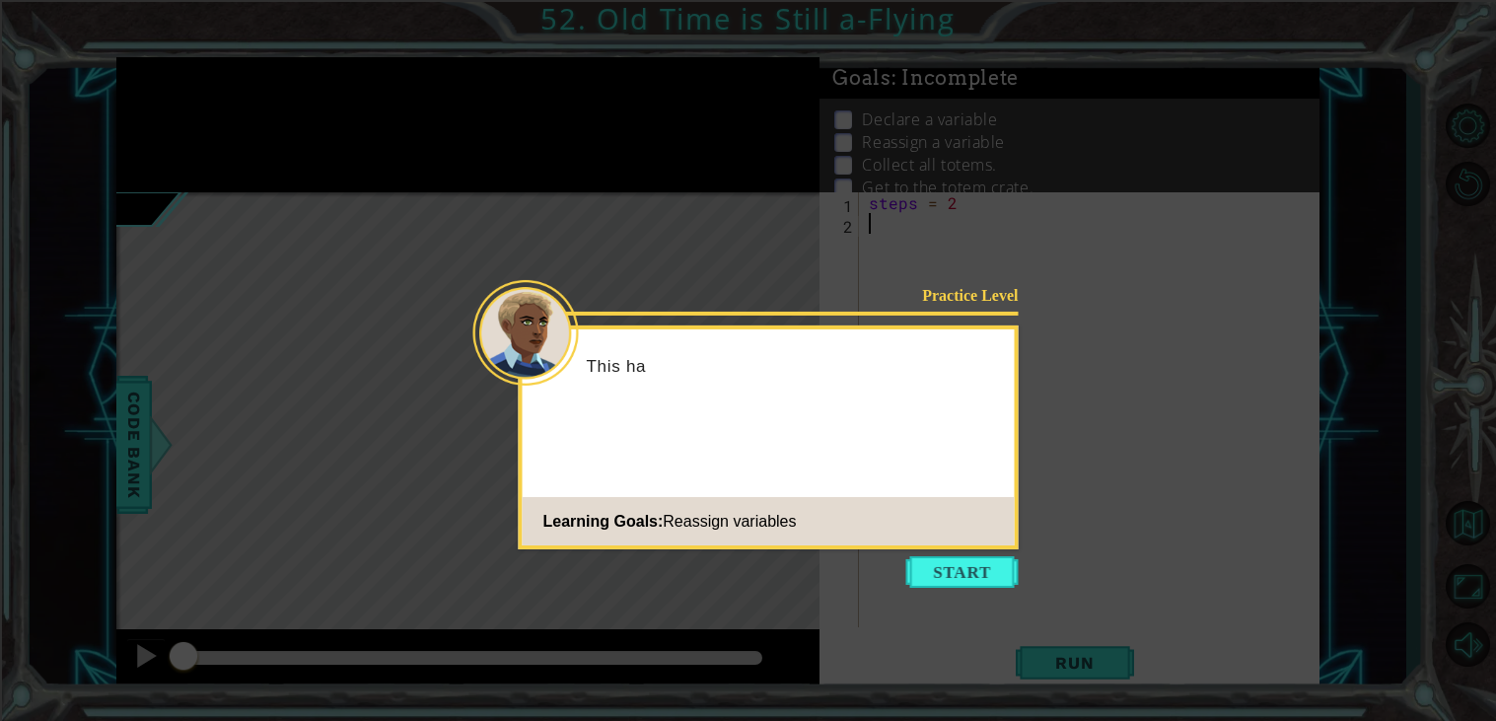
click at [880, 425] on div "Practice Level This ha Learning Goals: Reassign variables" at bounding box center [769, 438] width 500 height 224
click at [959, 575] on button "Start" at bounding box center [963, 572] width 112 height 32
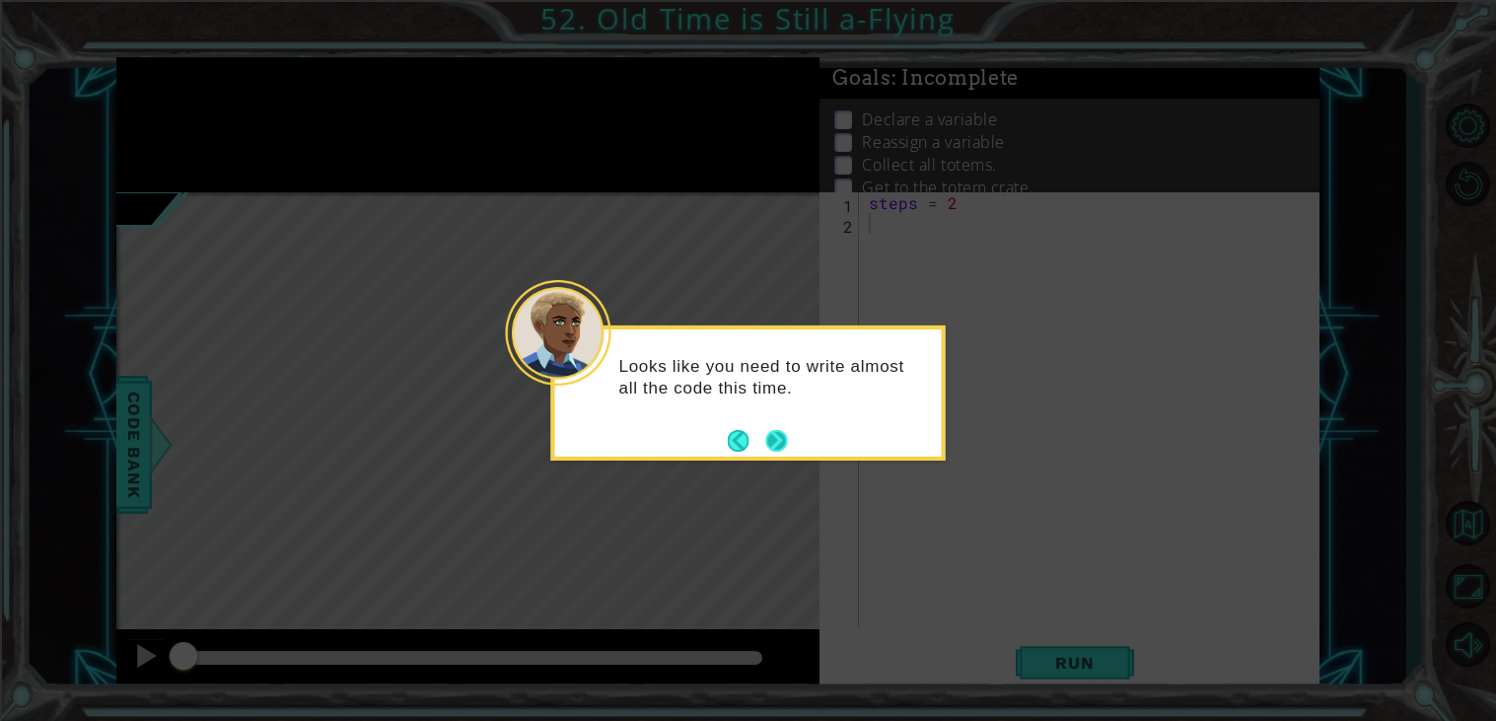
click at [772, 440] on button "Next" at bounding box center [776, 441] width 22 height 22
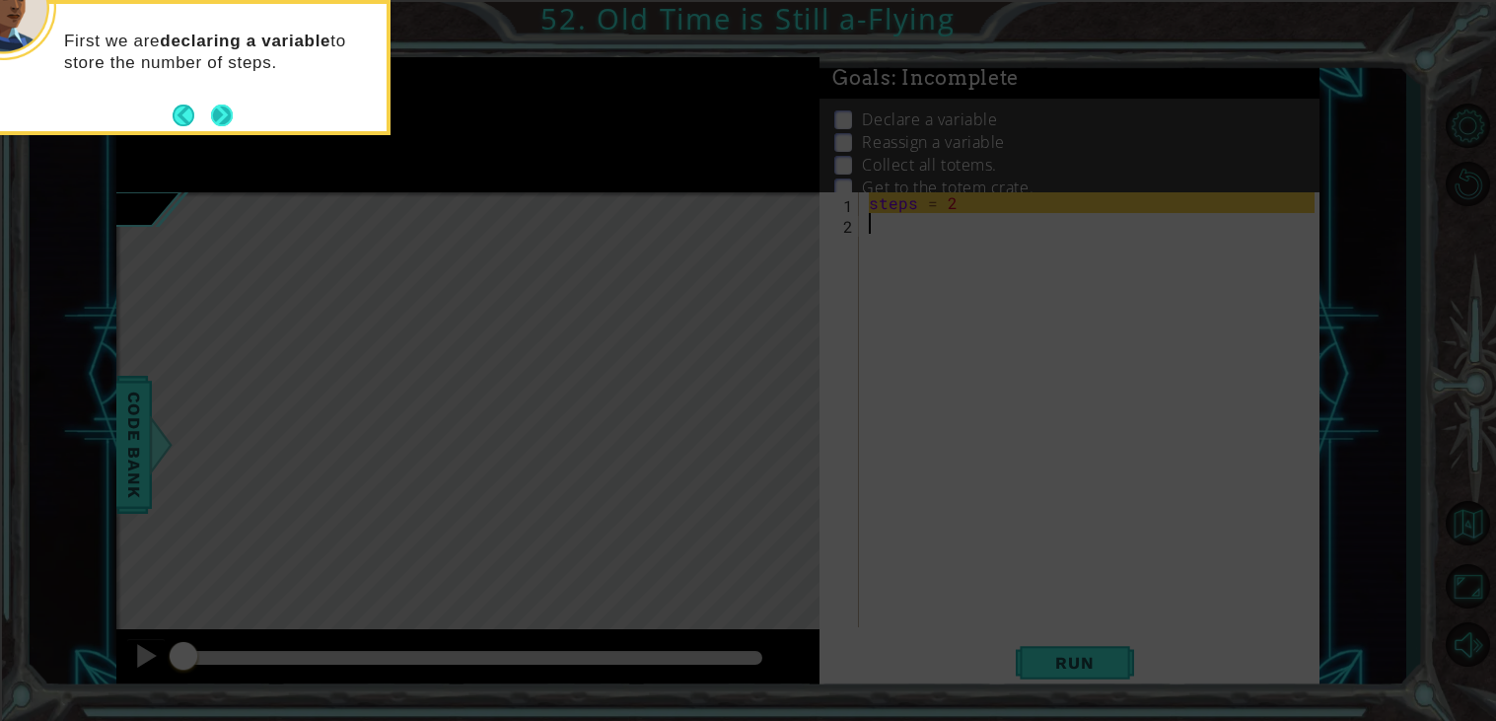
click at [233, 109] on button "Next" at bounding box center [222, 116] width 22 height 22
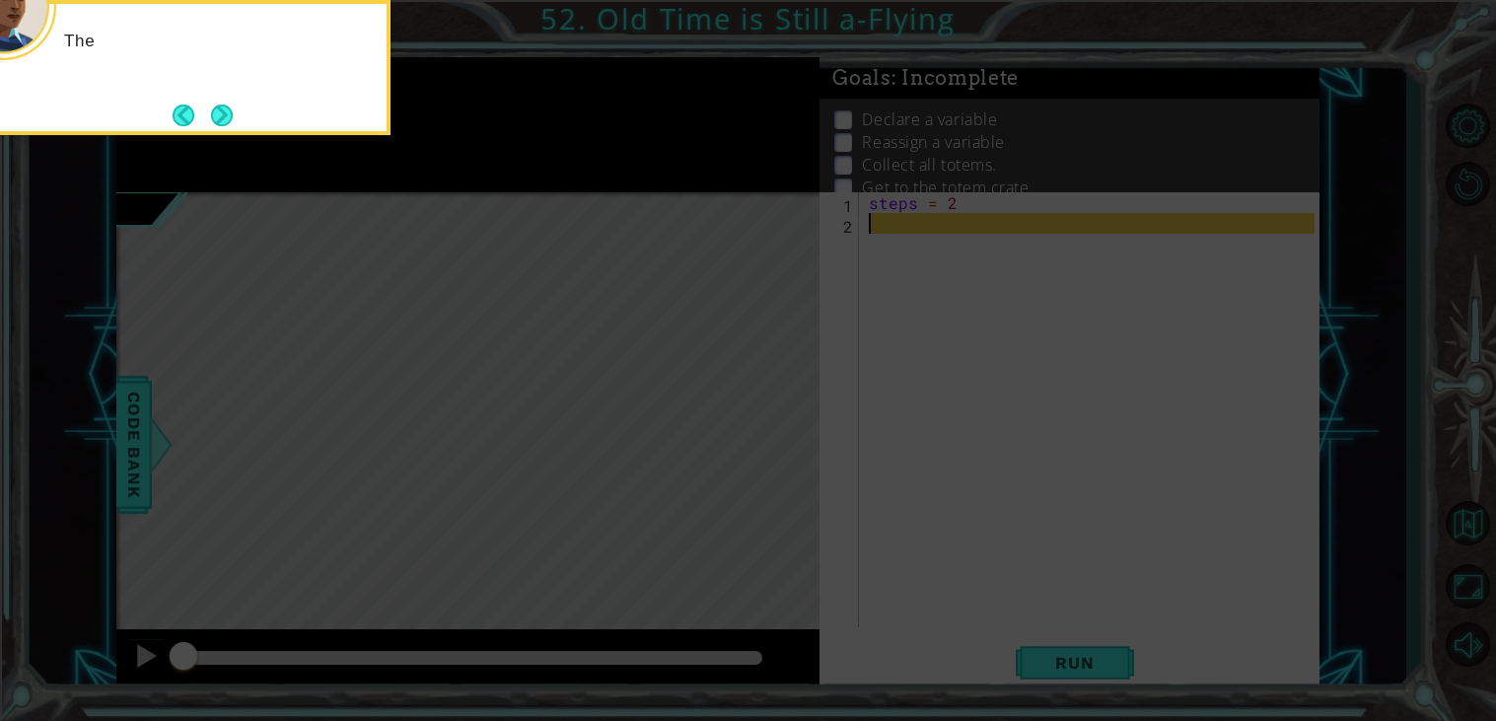
click at [233, 109] on button "Next" at bounding box center [222, 116] width 22 height 22
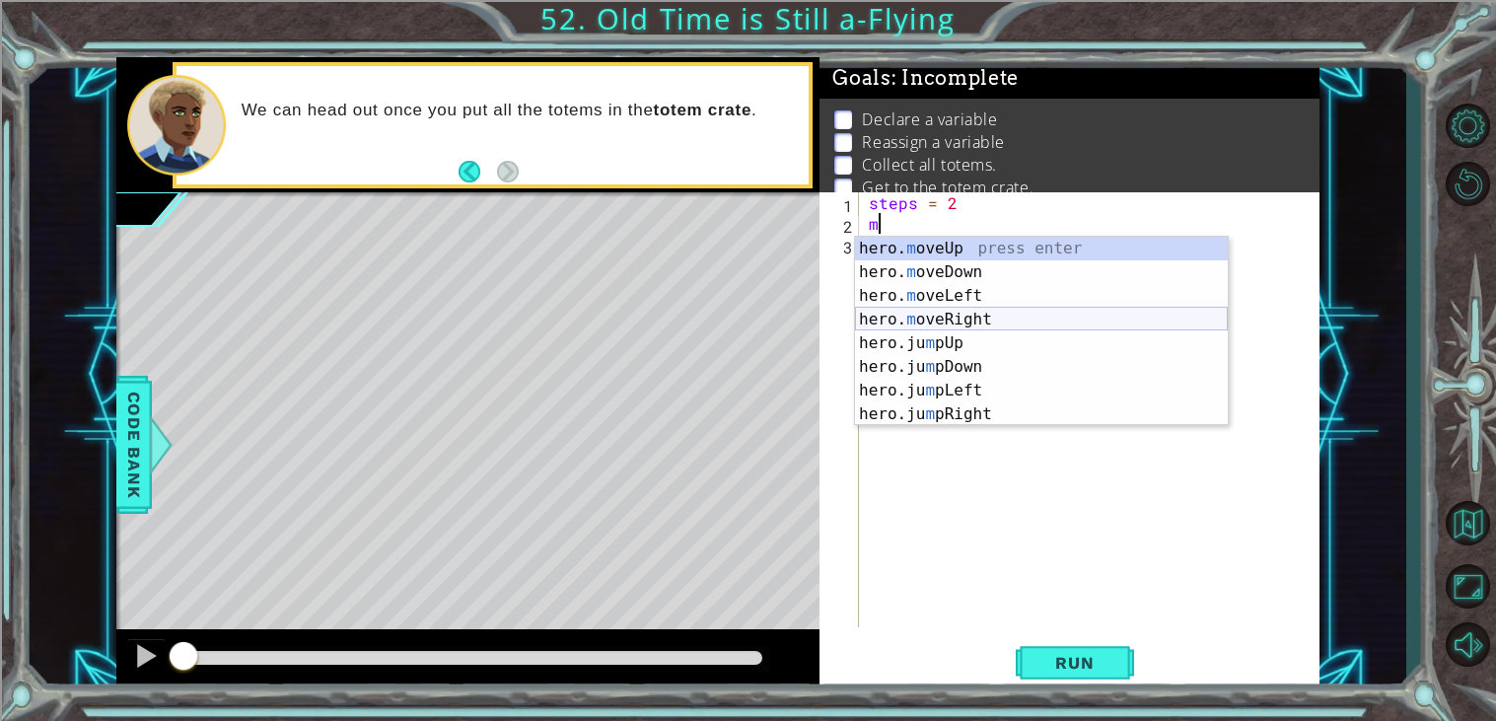
click at [908, 323] on div "hero. m oveUp press enter hero. m oveDown press enter hero. m oveLeft press ent…" at bounding box center [1041, 355] width 373 height 237
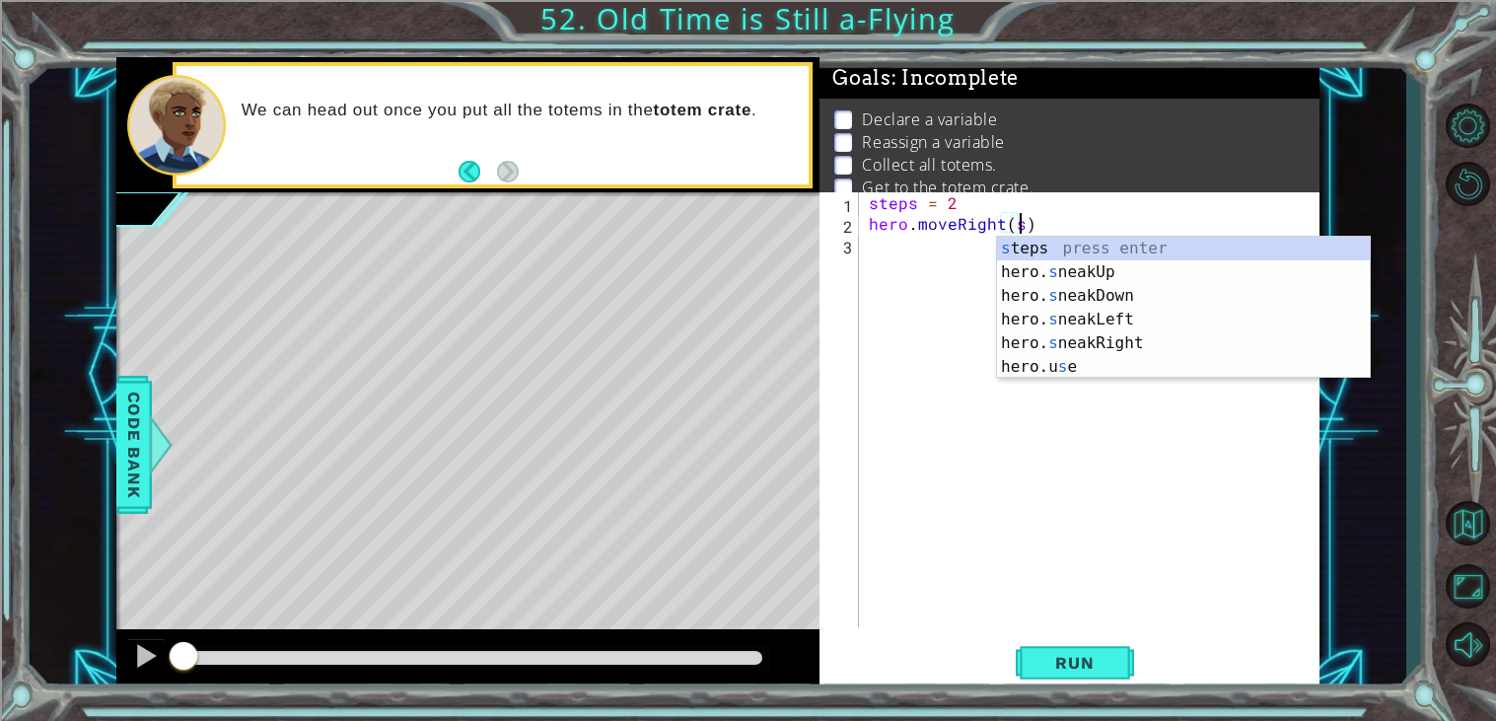
scroll to position [0, 9]
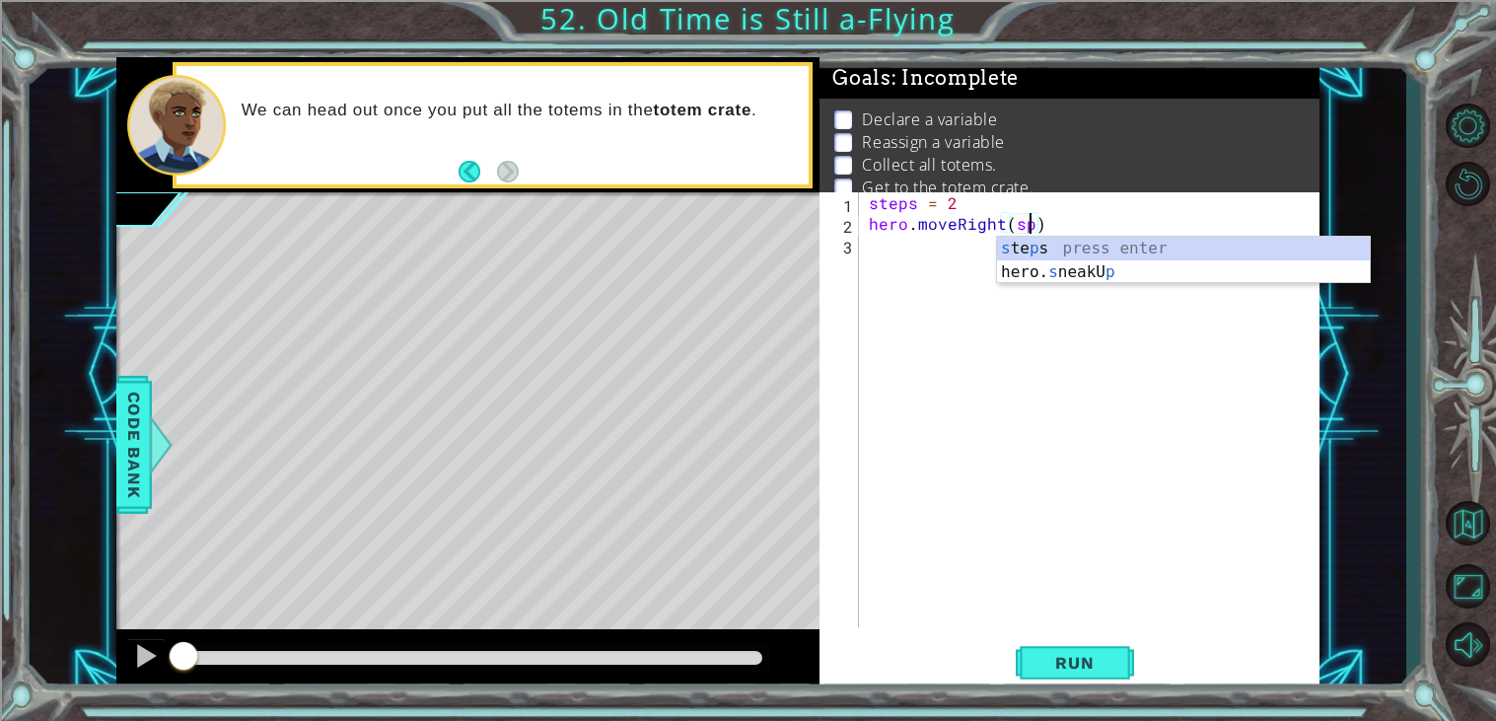
type textarea "hero.moveRight(steps)"
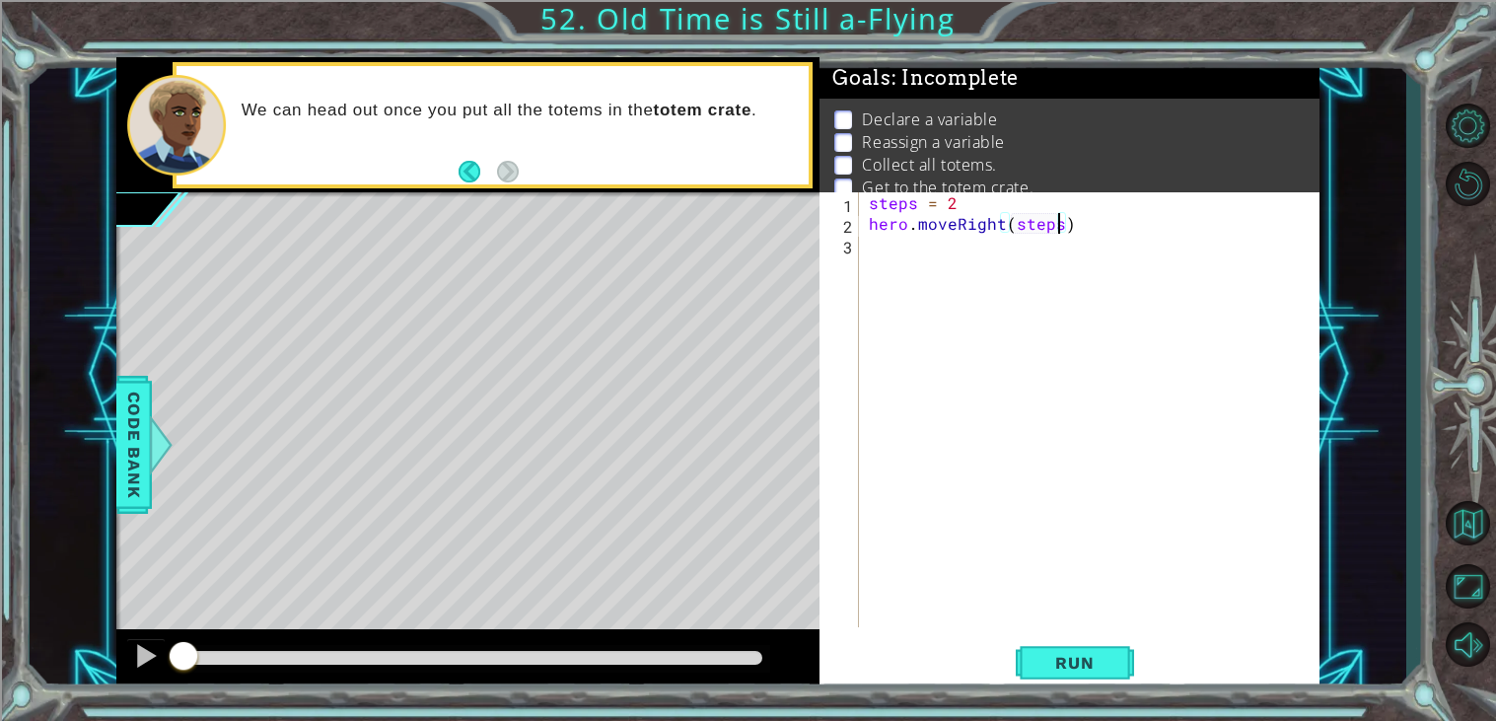
click at [898, 246] on div "steps = 2 hero . moveRight ( steps )" at bounding box center [1095, 430] width 460 height 476
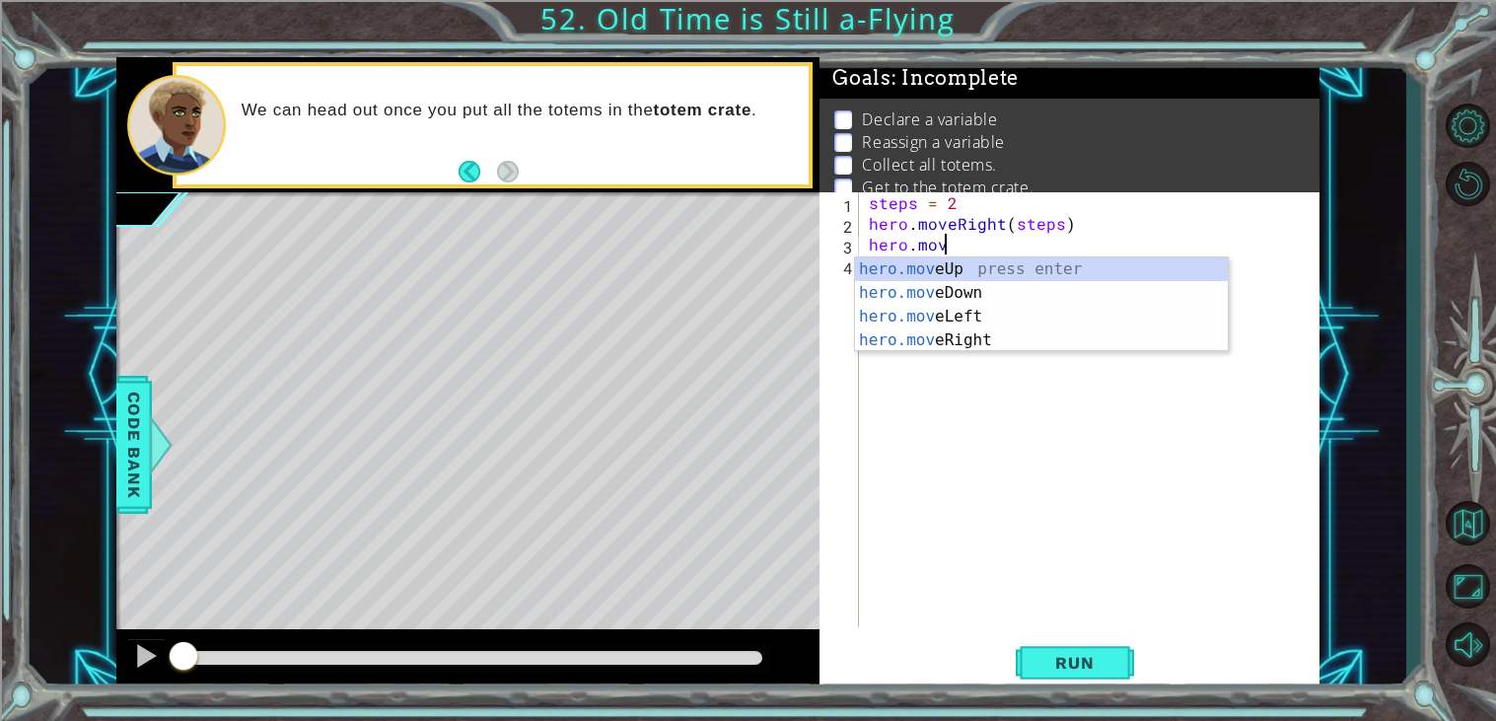
scroll to position [0, 3]
click at [900, 297] on div "hero.move Up press enter hero.move Down press enter hero.move Left press enter …" at bounding box center [1041, 328] width 373 height 142
type textarea "hero.moveDown(1)"
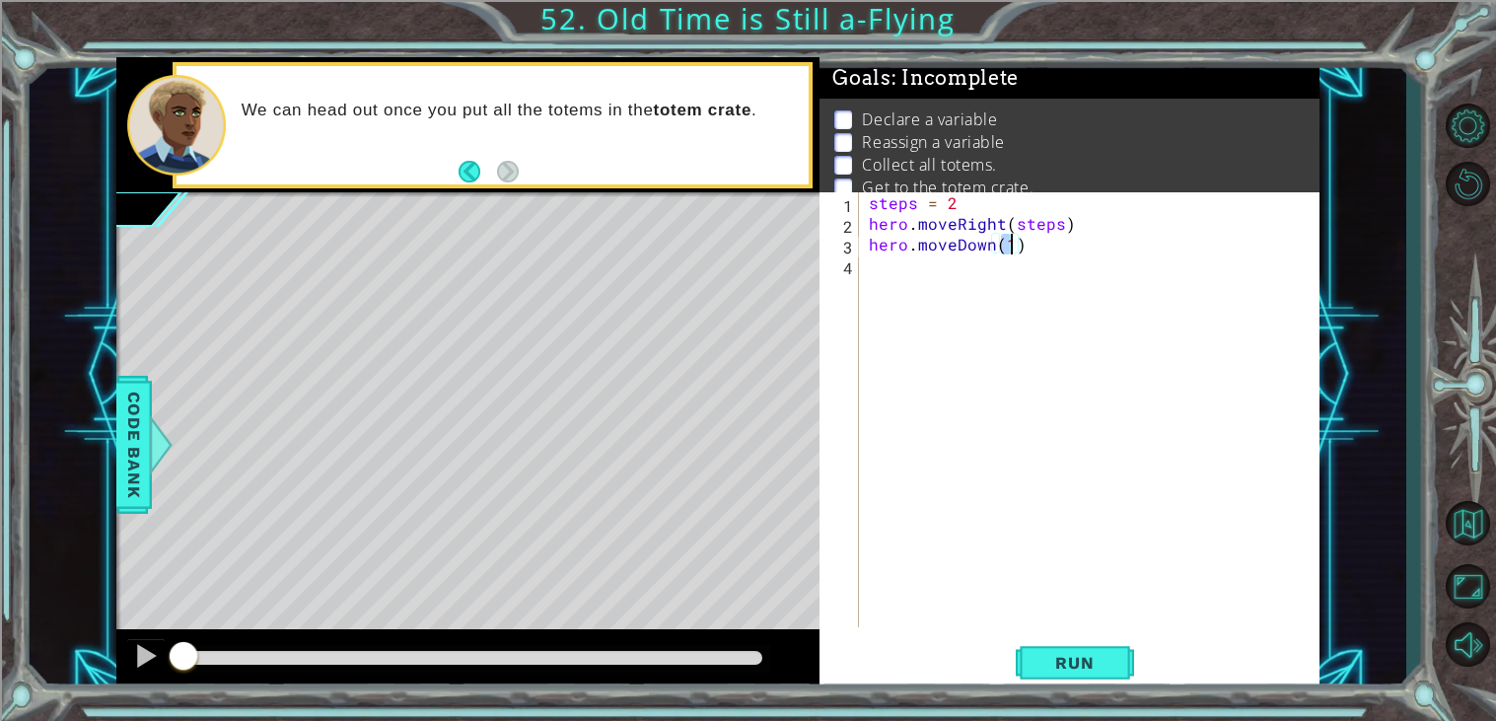
click at [903, 279] on div "steps = 2 hero . moveRight ( steps ) hero . moveDown ( 1 )" at bounding box center [1095, 430] width 460 height 476
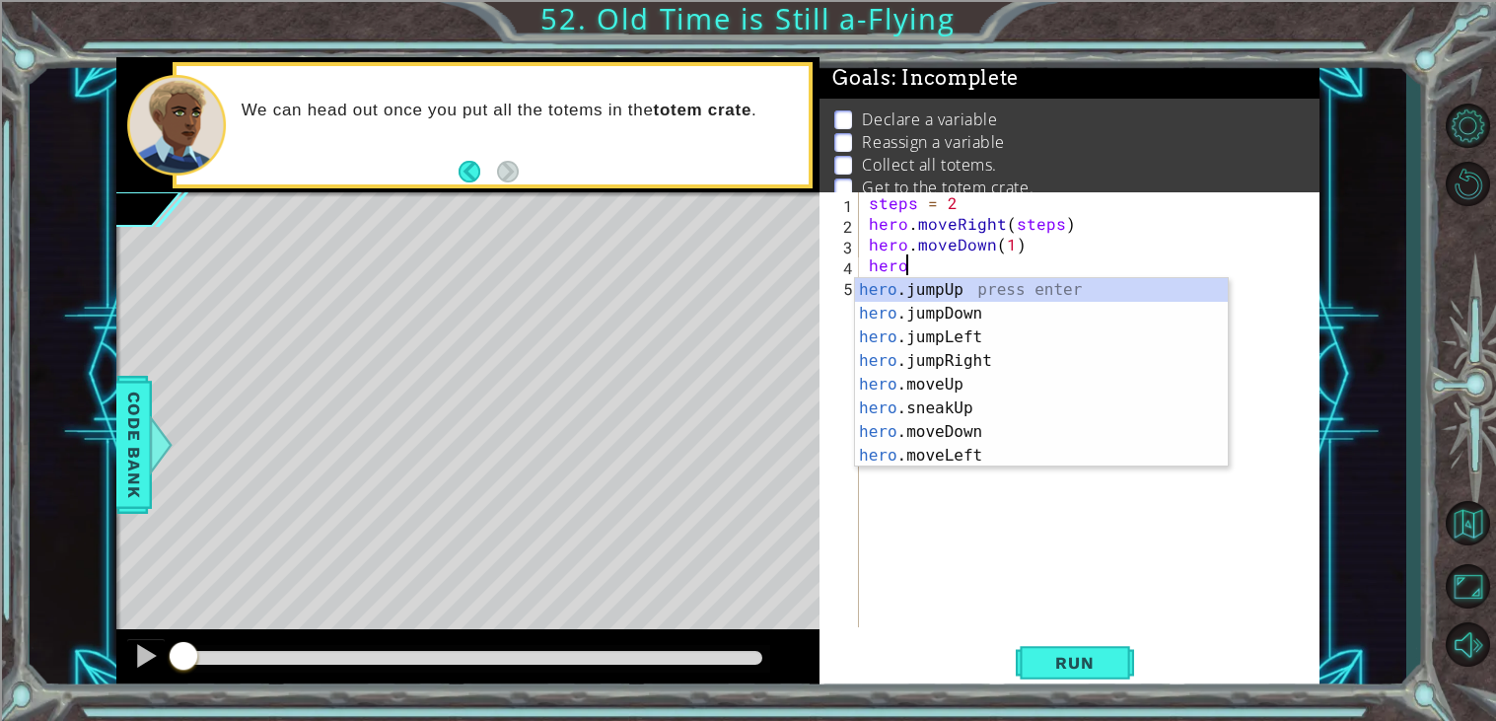
scroll to position [0, 1]
click at [912, 447] on div "hero .jumpUp press enter hero .jumpDown press enter hero .jumpLeft press enter …" at bounding box center [1041, 396] width 373 height 237
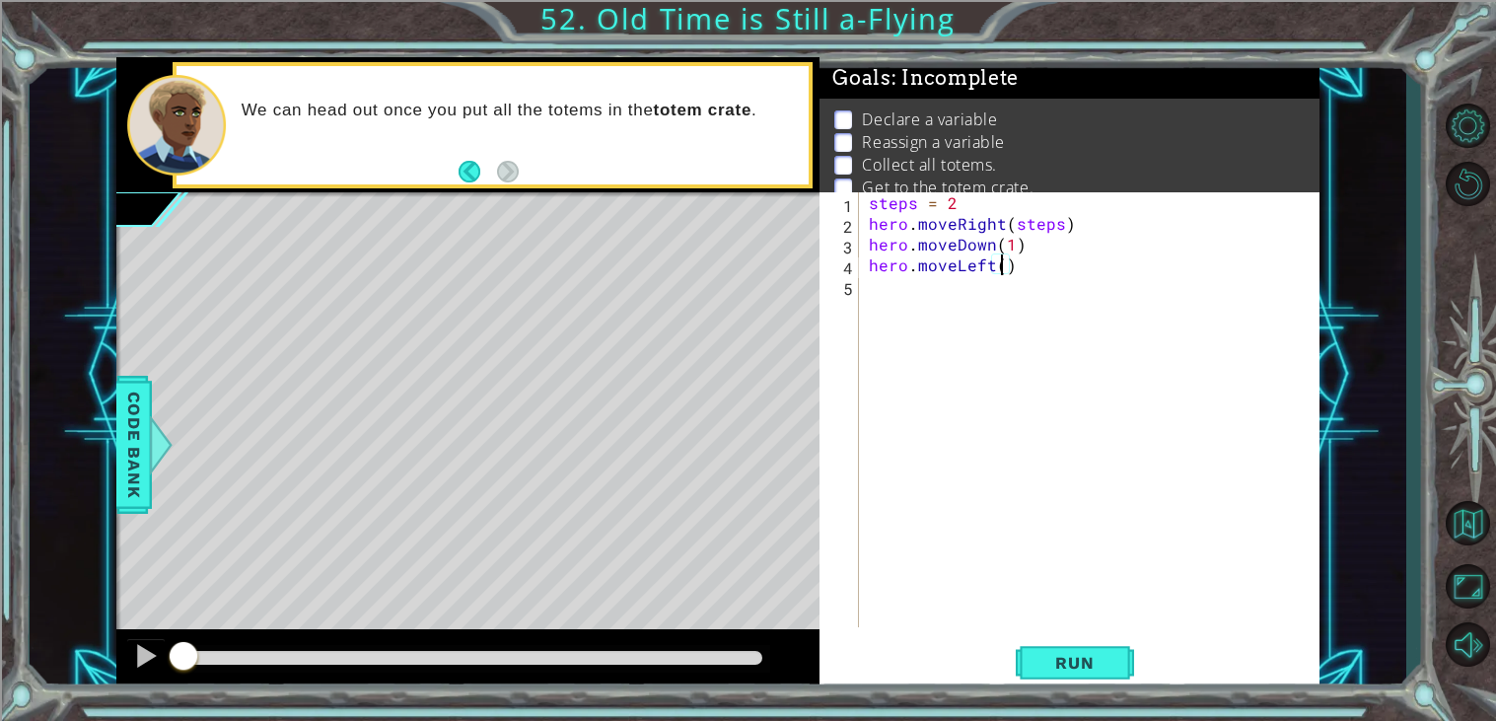
scroll to position [0, 7]
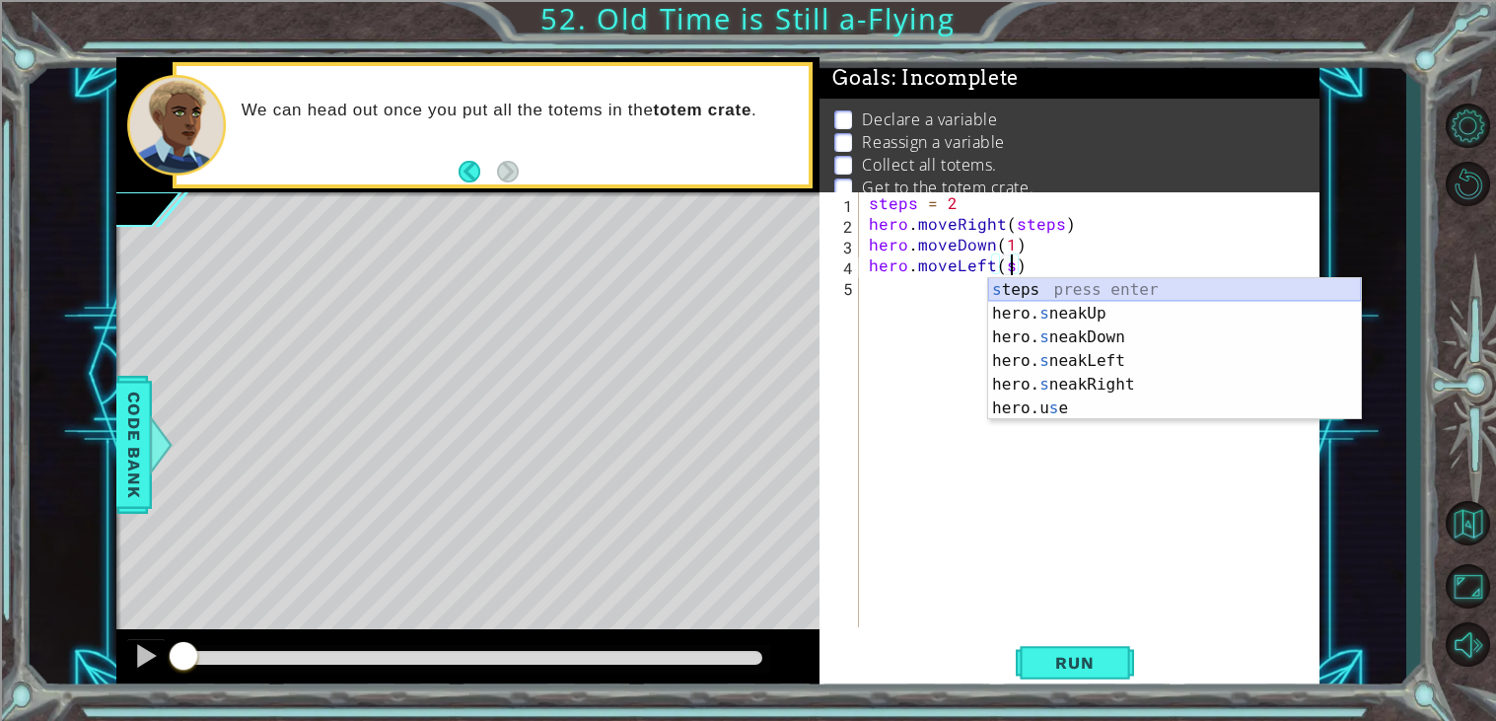
click at [1041, 297] on div "s teps press enter hero. s neakUp press enter hero. s neakDown press enter hero…" at bounding box center [1174, 372] width 373 height 189
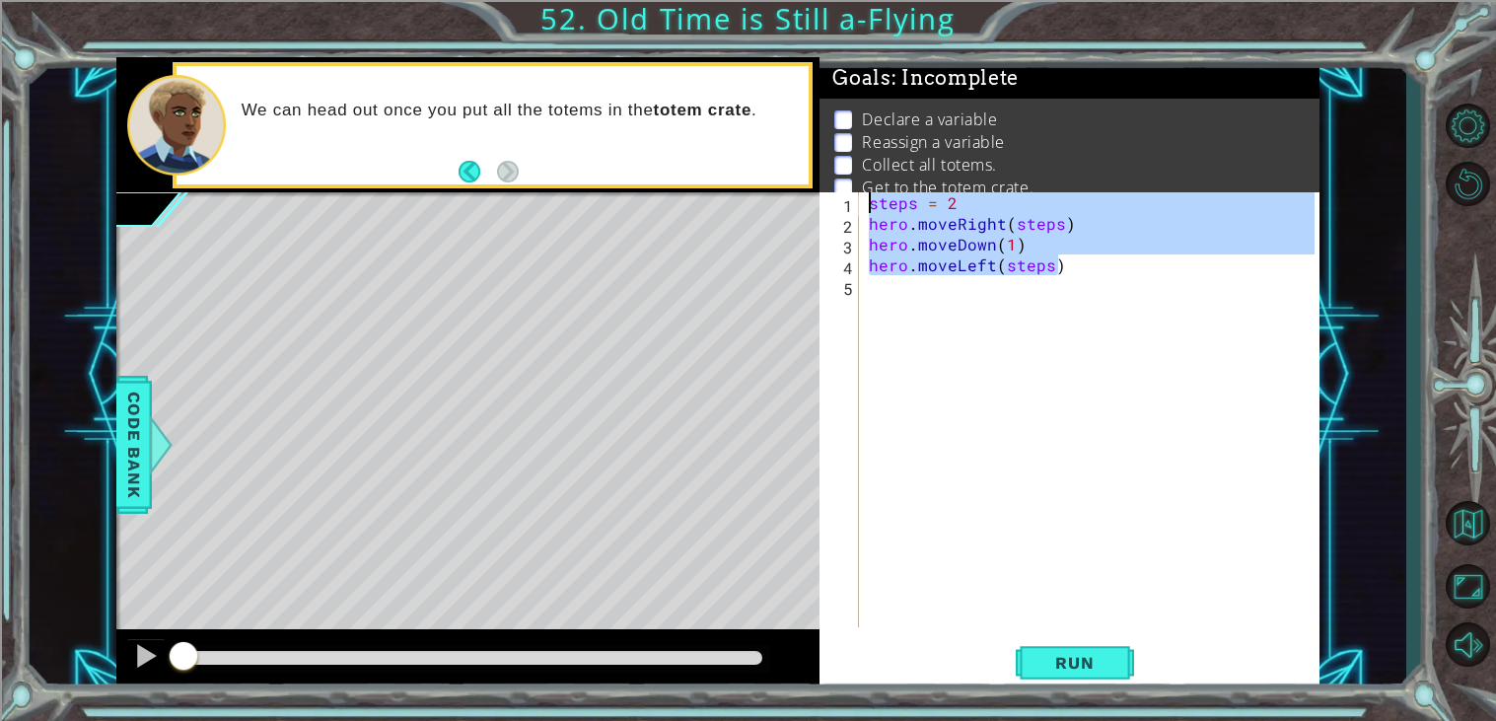
drag, startPoint x: 1063, startPoint y: 273, endPoint x: 859, endPoint y: 201, distance: 216.5
click at [859, 201] on div "hero.moveLeft(steps) 1 2 3 4 5 steps = 2 hero . moveRight ( steps ) hero . move…" at bounding box center [1067, 409] width 495 height 435
click at [866, 271] on div "steps = 2 hero . moveRight ( steps ) hero . moveDown ( 1 ) hero . moveLeft ( st…" at bounding box center [1090, 409] width 450 height 435
type textarea "hero.moveLeft(steps)"
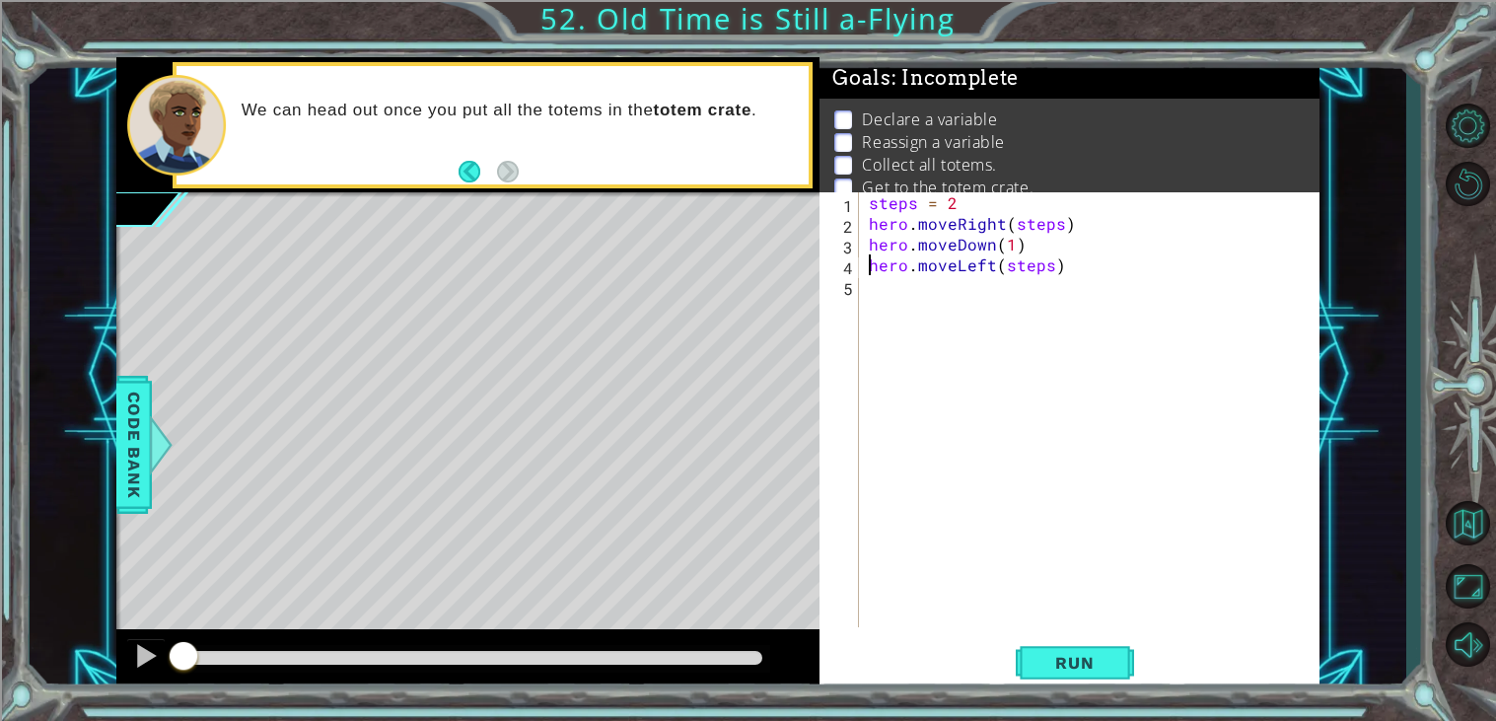
click at [872, 288] on div "steps = 2 hero . moveRight ( steps ) hero . moveDown ( 1 ) hero . moveLeft ( st…" at bounding box center [1095, 430] width 460 height 476
paste textarea "hero.moveLeft(steps)"
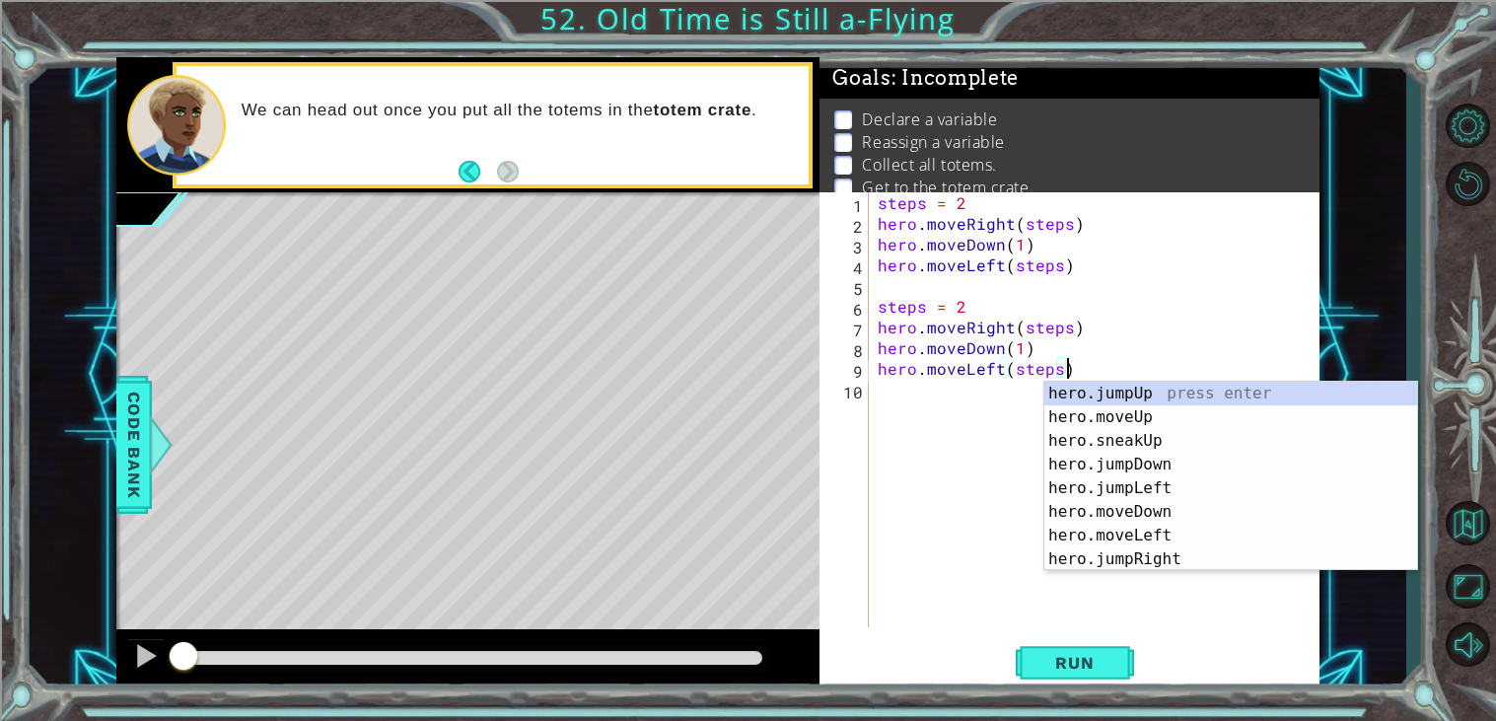
click at [983, 308] on div "steps = 2 hero . moveRight ( steps ) hero . moveDown ( 1 ) hero . moveLeft ( st…" at bounding box center [1099, 430] width 451 height 476
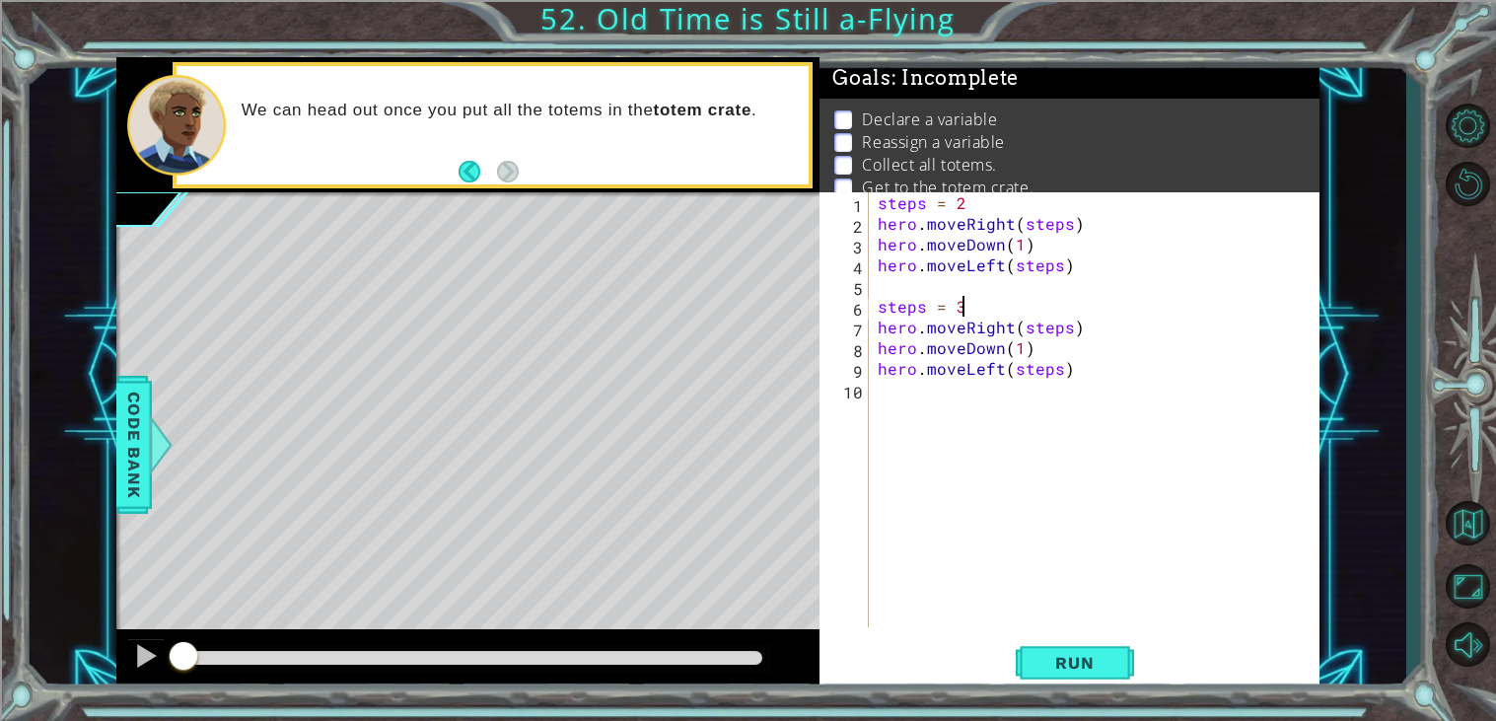
scroll to position [0, 3]
type textarea "steps = 4"
click at [981, 400] on div "steps = 2 hero . moveRight ( steps ) hero . moveDown ( 1 ) hero . moveLeft ( st…" at bounding box center [1099, 430] width 451 height 476
paste textarea "hero.moveLeft(steps)"
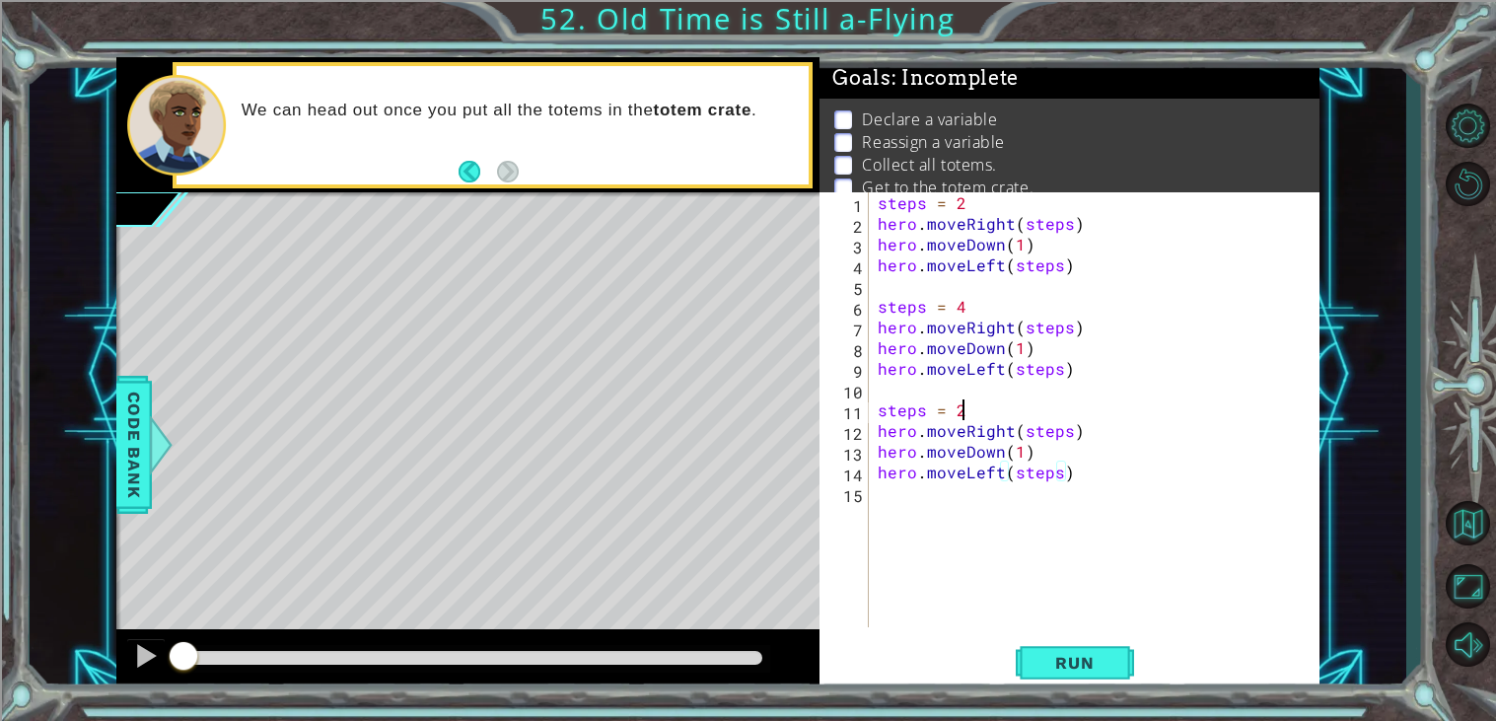
click at [971, 414] on div "steps = 2 hero . moveRight ( steps ) hero . moveDown ( 1 ) hero . moveLeft ( st…" at bounding box center [1099, 430] width 451 height 476
click at [1040, 651] on button "Run" at bounding box center [1075, 663] width 118 height 50
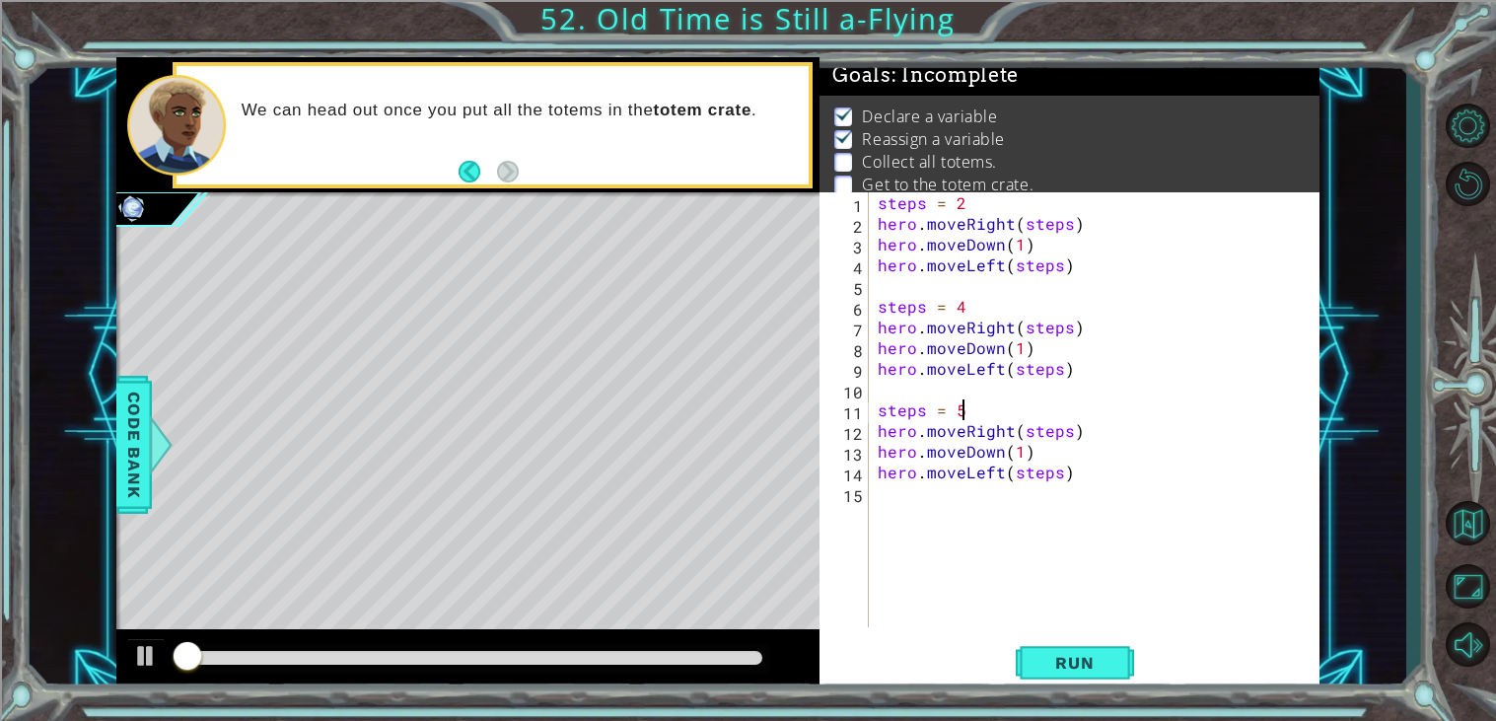
scroll to position [7, 0]
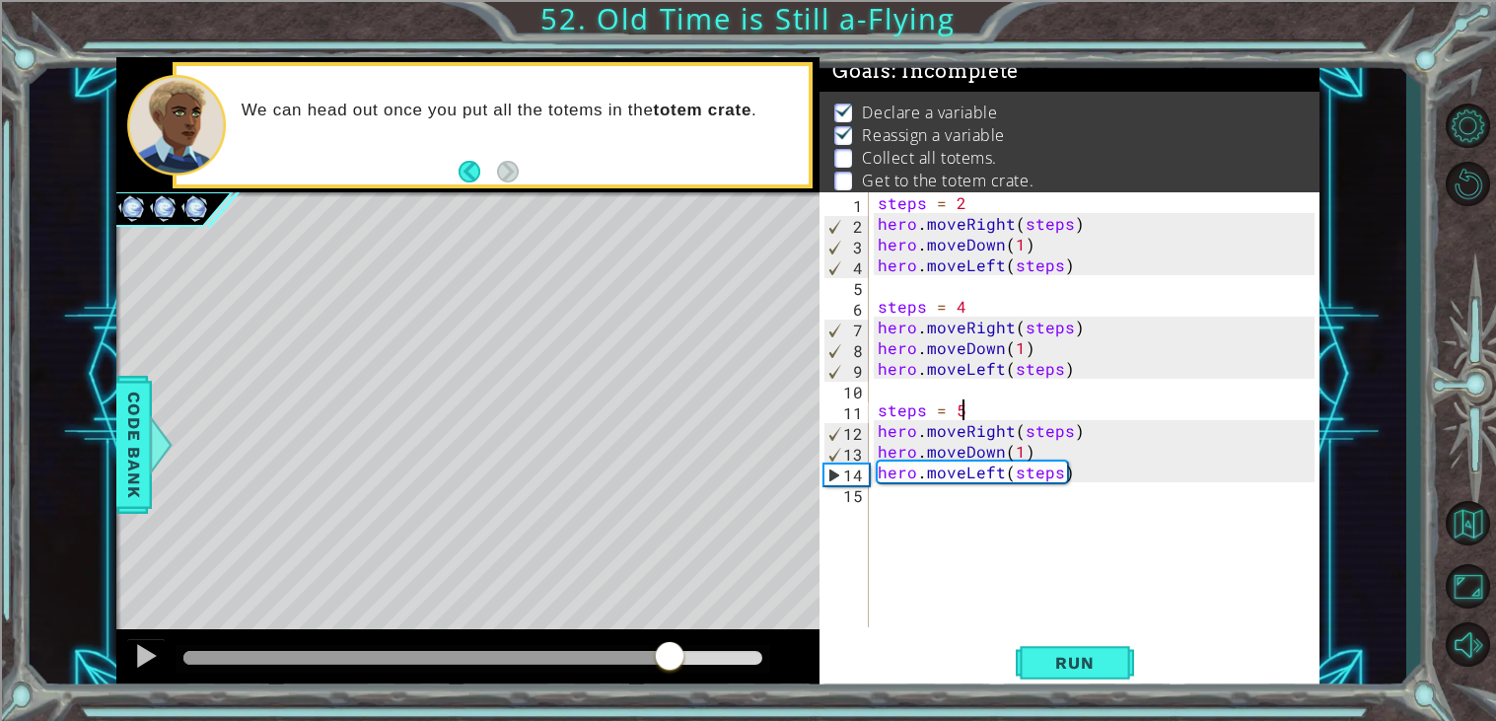
drag, startPoint x: 198, startPoint y: 663, endPoint x: 671, endPoint y: 620, distance: 474.4
click at [671, 620] on div "methods hero use(thing) moveUp(steps) moveDown(steps) moveLeft(steps) moveRight…" at bounding box center [718, 374] width 1204 height 634
drag, startPoint x: 722, startPoint y: 661, endPoint x: 489, endPoint y: 653, distance: 232.9
click at [489, 653] on div at bounding box center [489, 658] width 36 height 36
click at [985, 417] on div "steps = 2 hero . moveRight ( steps ) hero . moveDown ( 1 ) hero . moveLeft ( st…" at bounding box center [1099, 430] width 451 height 476
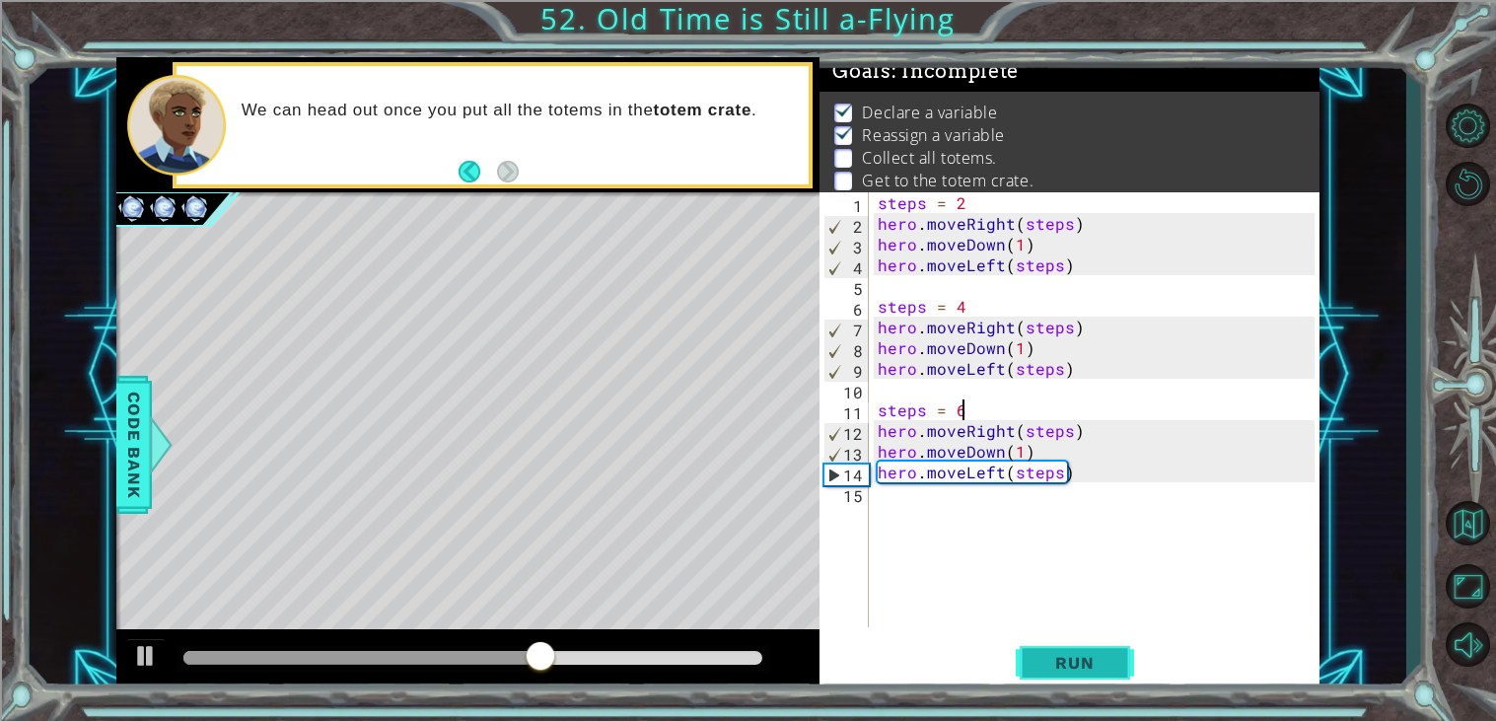
type textarea "steps = 6"
click at [1054, 669] on span "Run" at bounding box center [1075, 663] width 78 height 20
drag, startPoint x: 251, startPoint y: 656, endPoint x: 685, endPoint y: 664, distance: 434.1
click at [685, 664] on div at bounding box center [472, 658] width 579 height 14
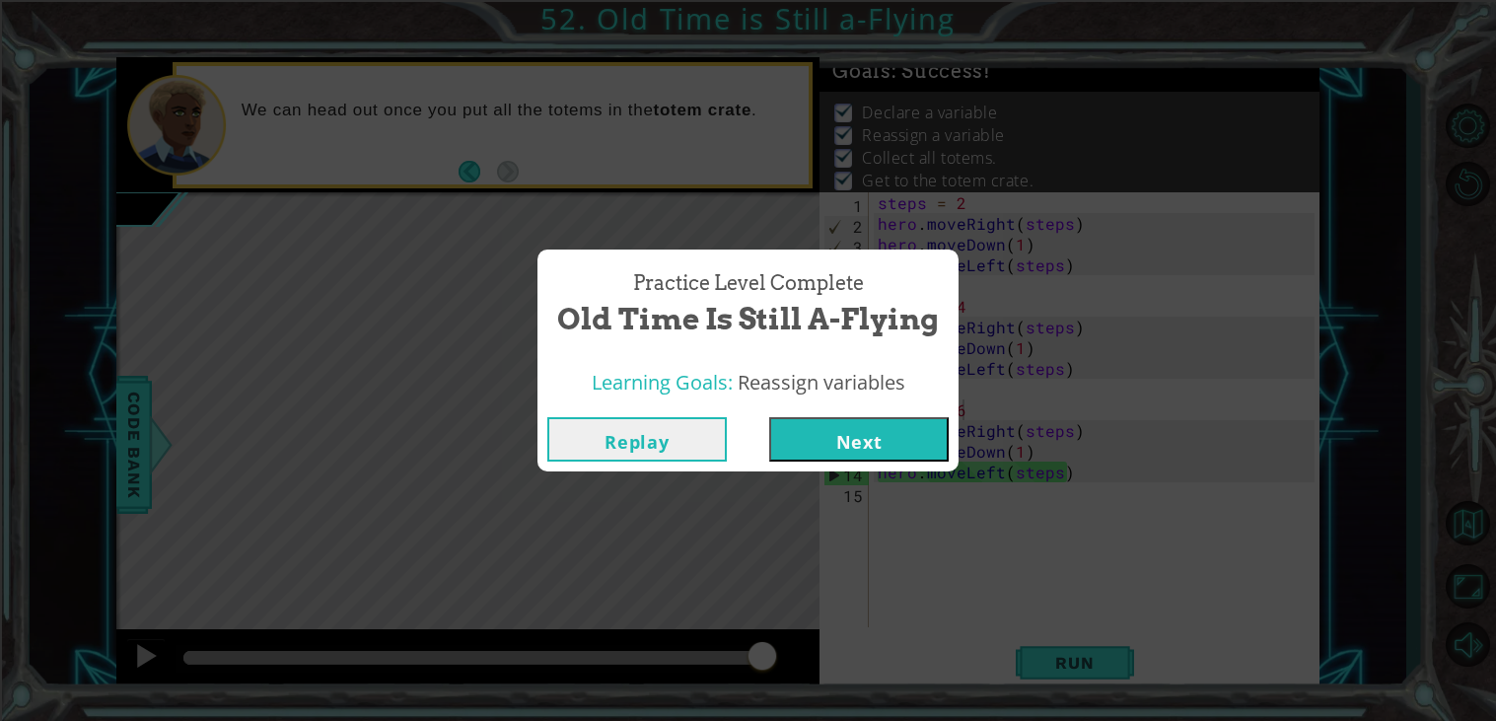
click at [855, 428] on button "Next" at bounding box center [859, 439] width 180 height 44
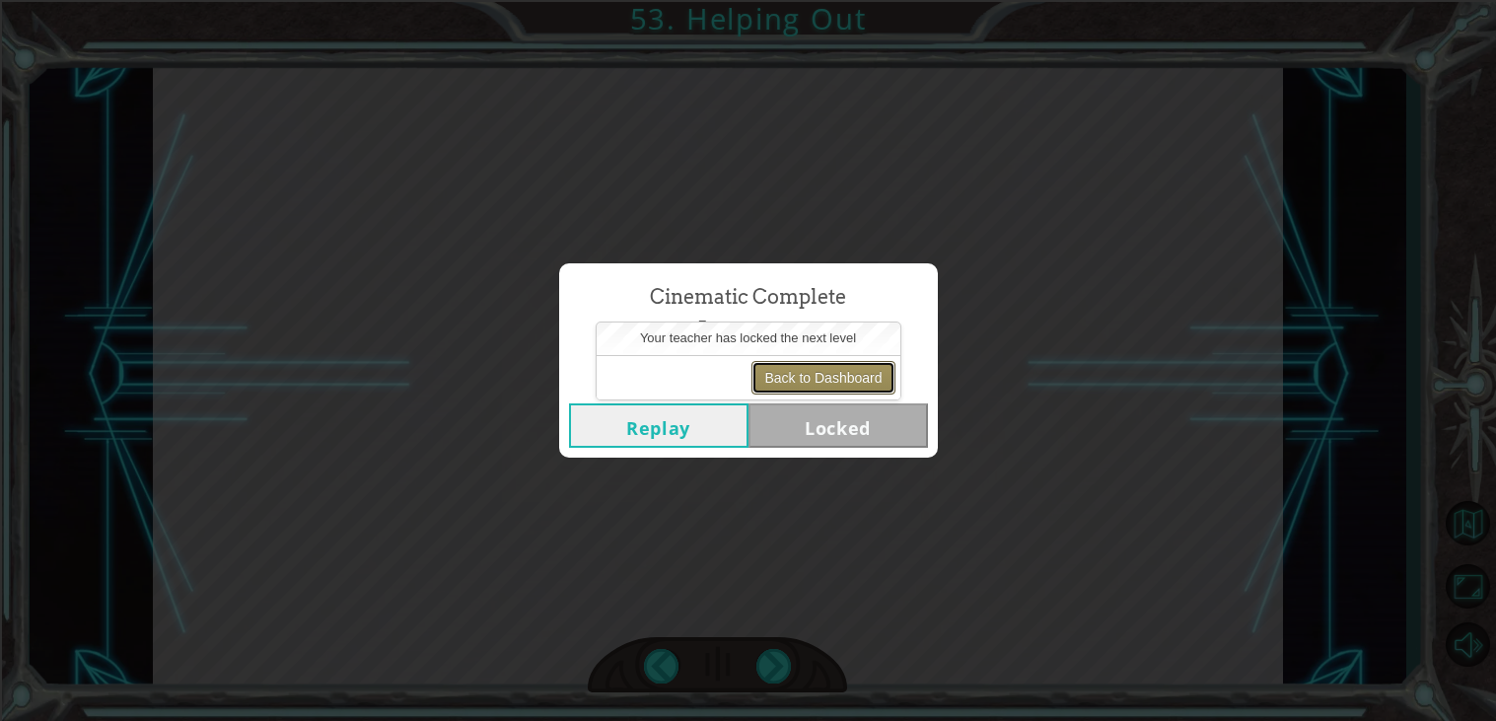
click at [790, 372] on button "Back to Dashboard" at bounding box center [823, 378] width 143 height 34
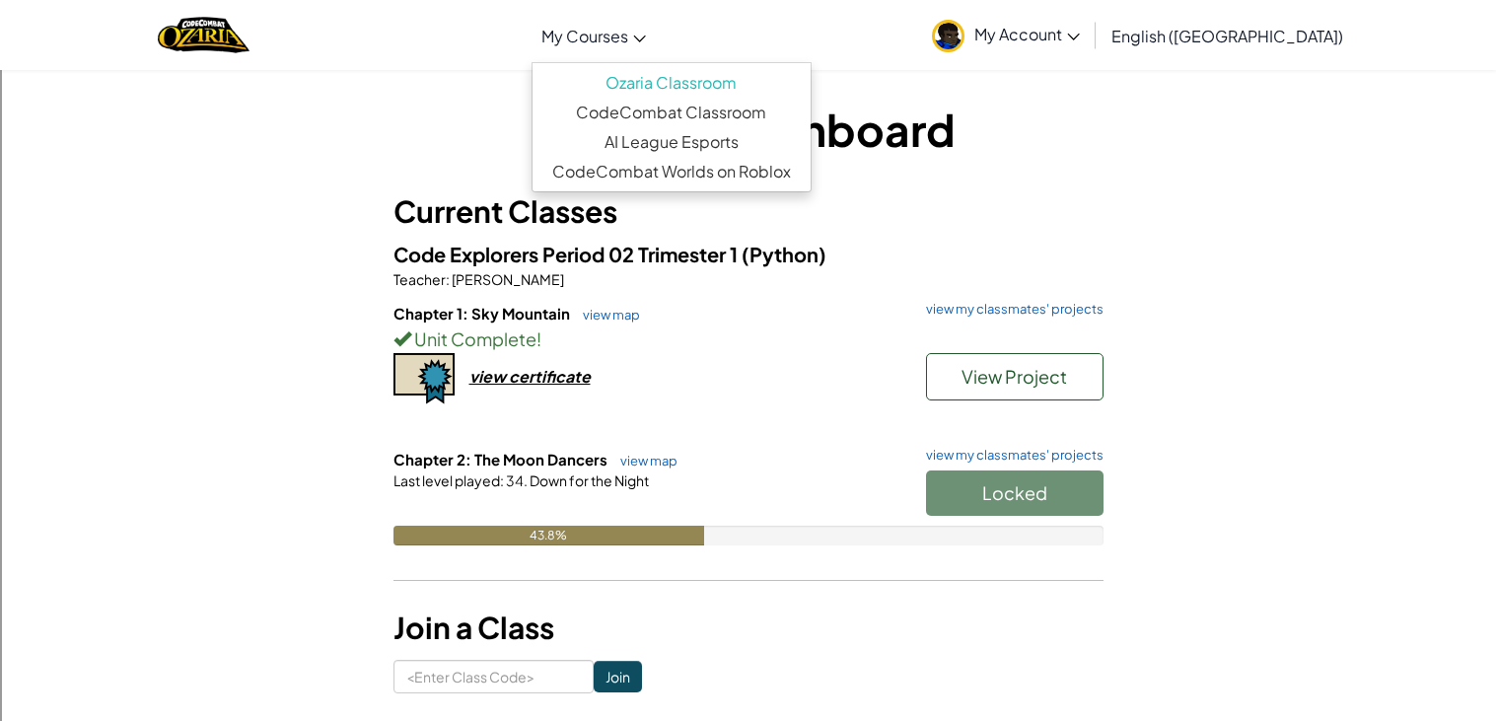
click at [628, 36] on span "My Courses" at bounding box center [585, 36] width 87 height 21
click at [694, 116] on link "CodeCombat Classroom" at bounding box center [672, 113] width 278 height 30
